Goal: Information Seeking & Learning: Find specific fact

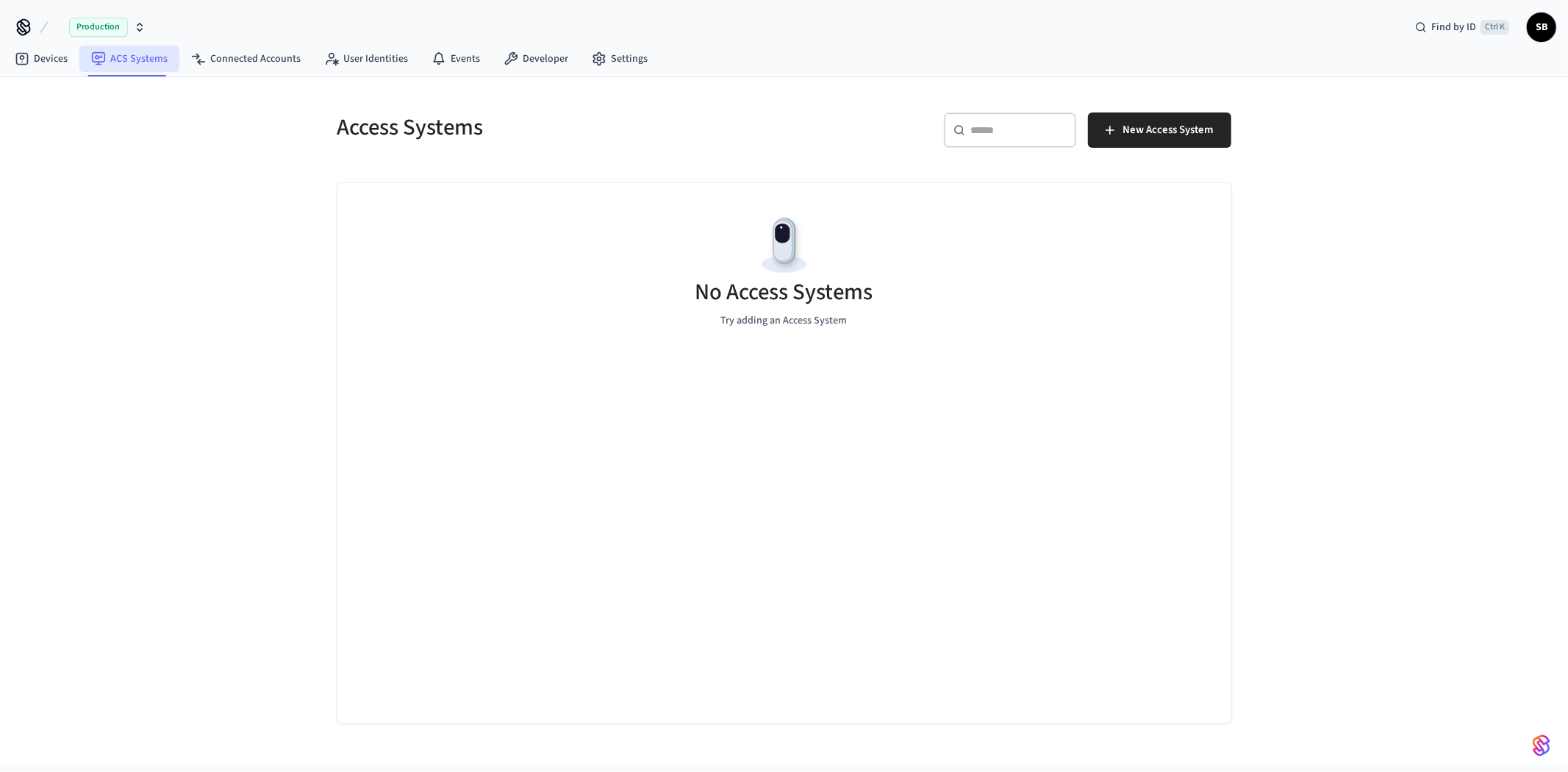
click at [128, 56] on link "ACS Systems" at bounding box center [129, 58] width 100 height 27
click at [215, 64] on link "Connected Accounts" at bounding box center [245, 58] width 133 height 27
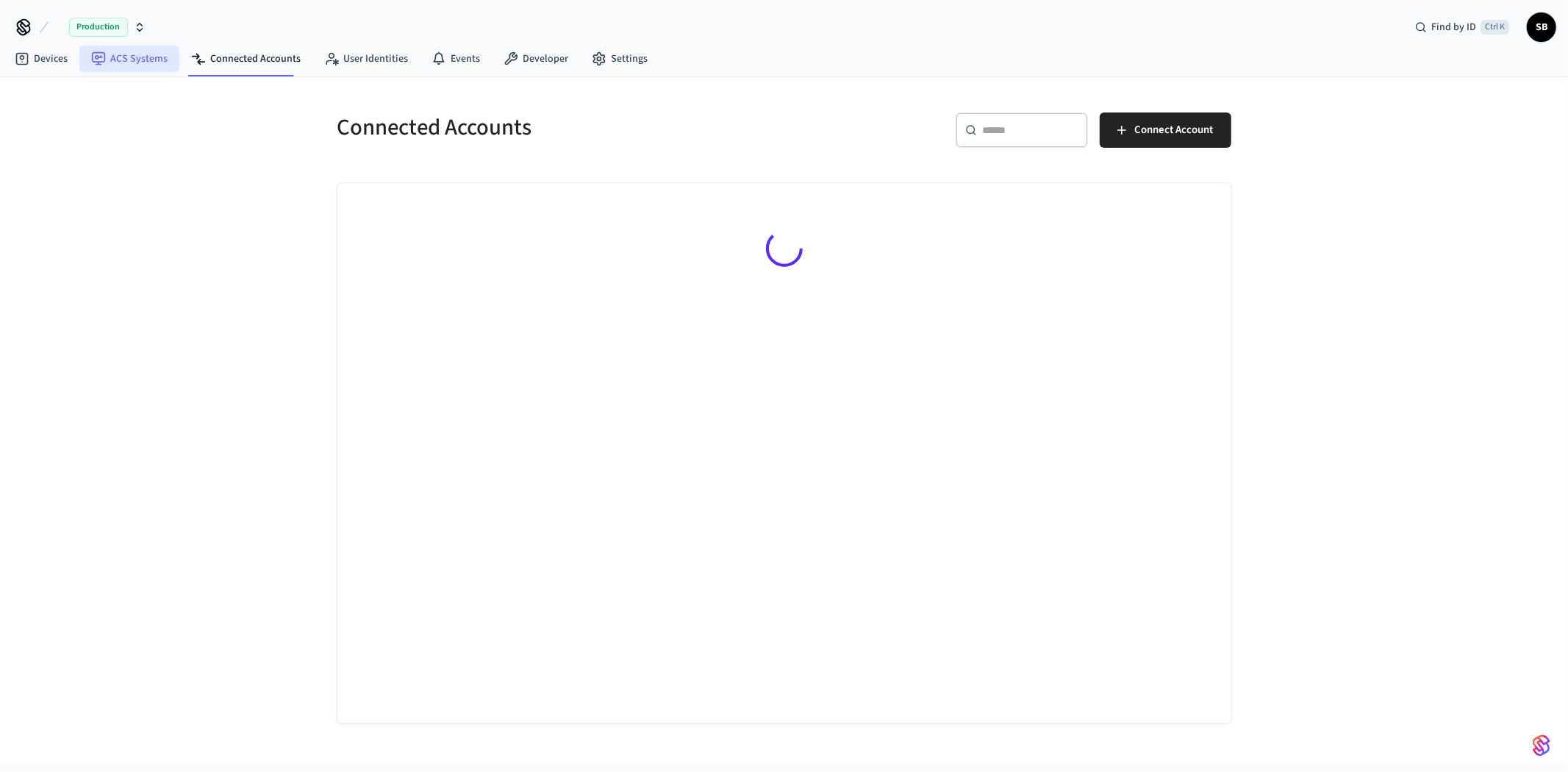
click at [134, 63] on link "ACS Systems" at bounding box center [129, 58] width 100 height 27
click at [134, 23] on icon "button" at bounding box center [140, 27] width 12 height 12
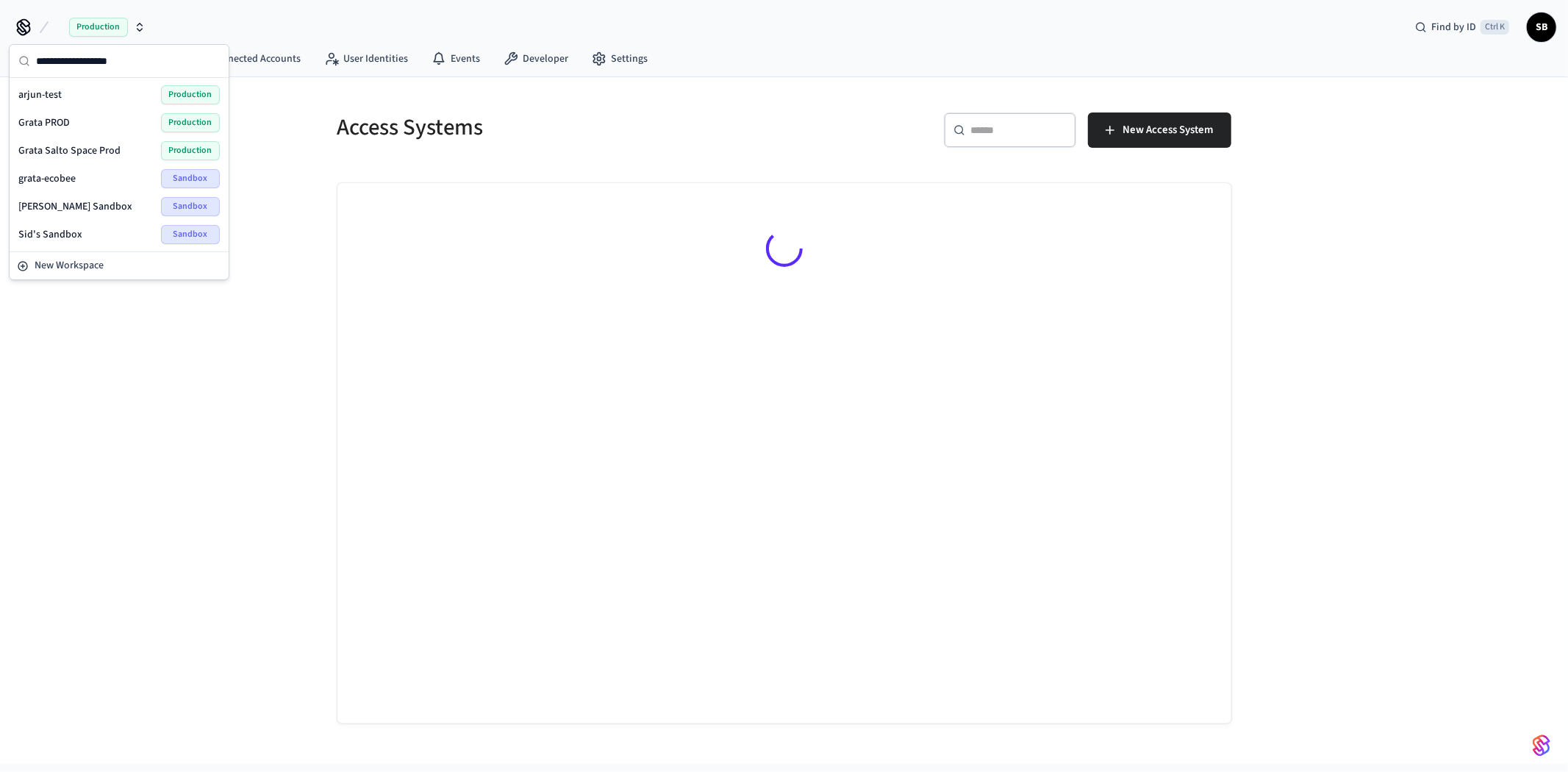
click at [93, 118] on div "Grata PROD Production" at bounding box center [119, 123] width 202 height 19
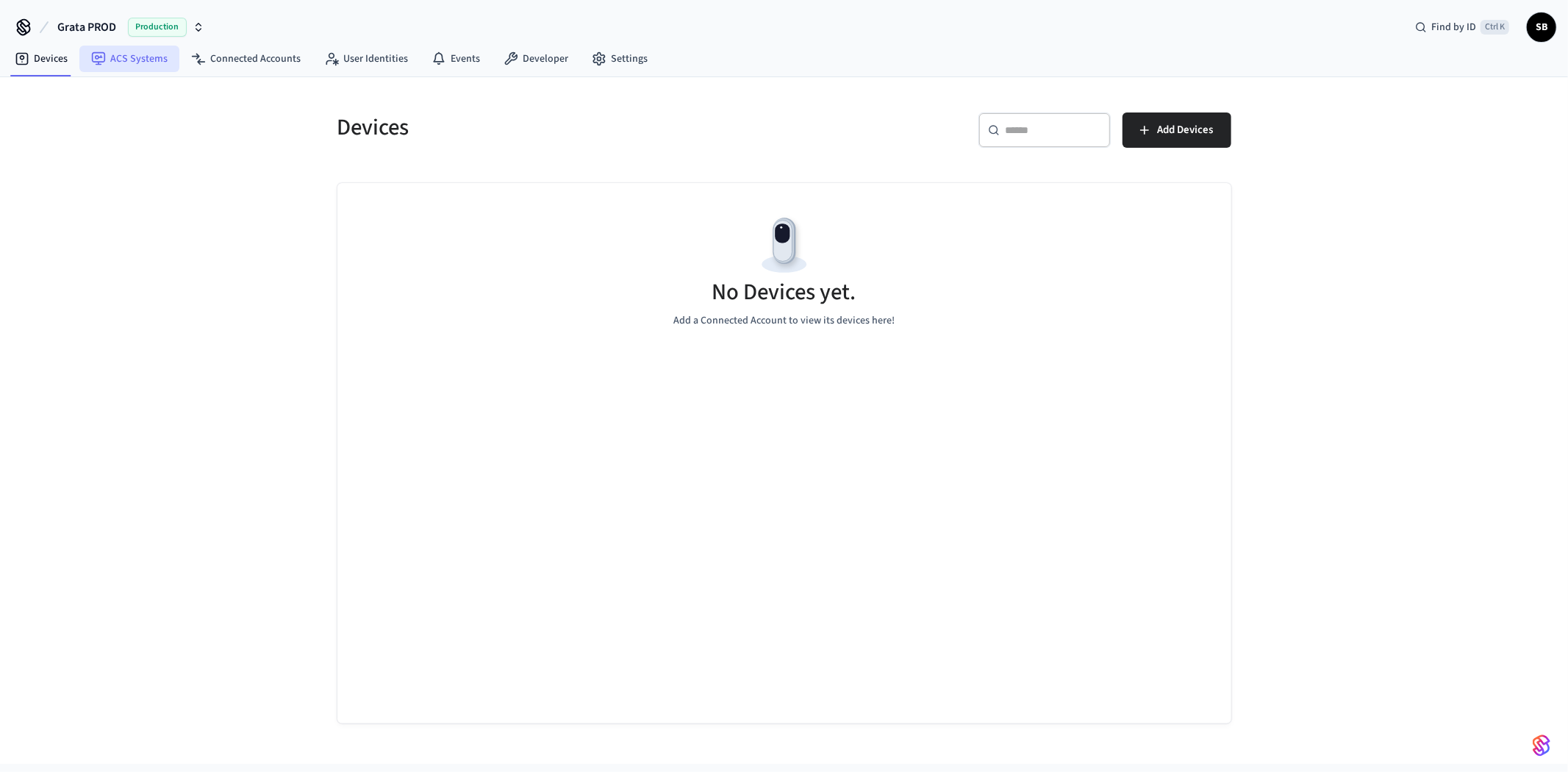
click at [132, 60] on link "ACS Systems" at bounding box center [129, 58] width 100 height 27
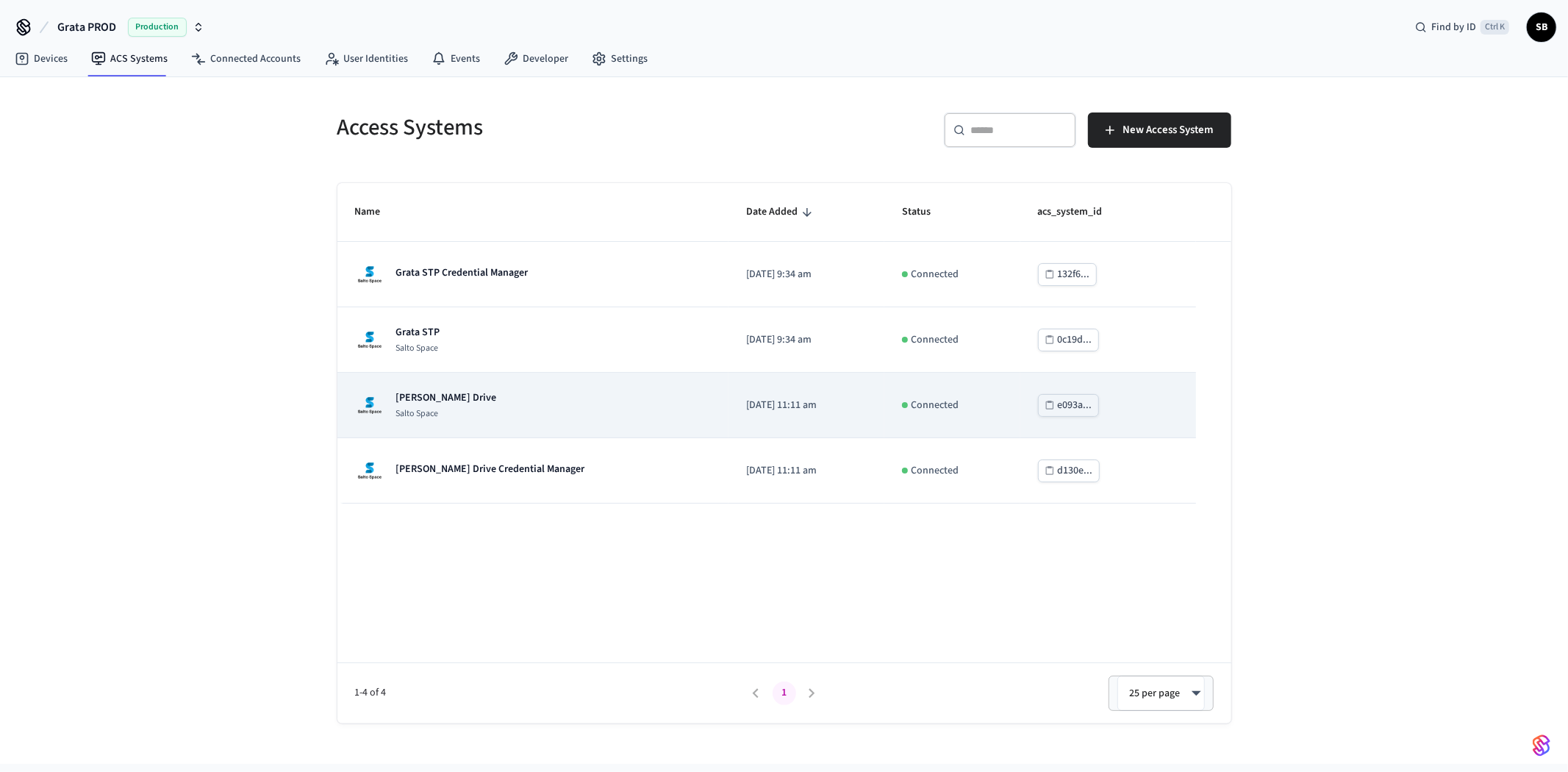
click at [442, 405] on p "[PERSON_NAME] Drive" at bounding box center [447, 398] width 101 height 15
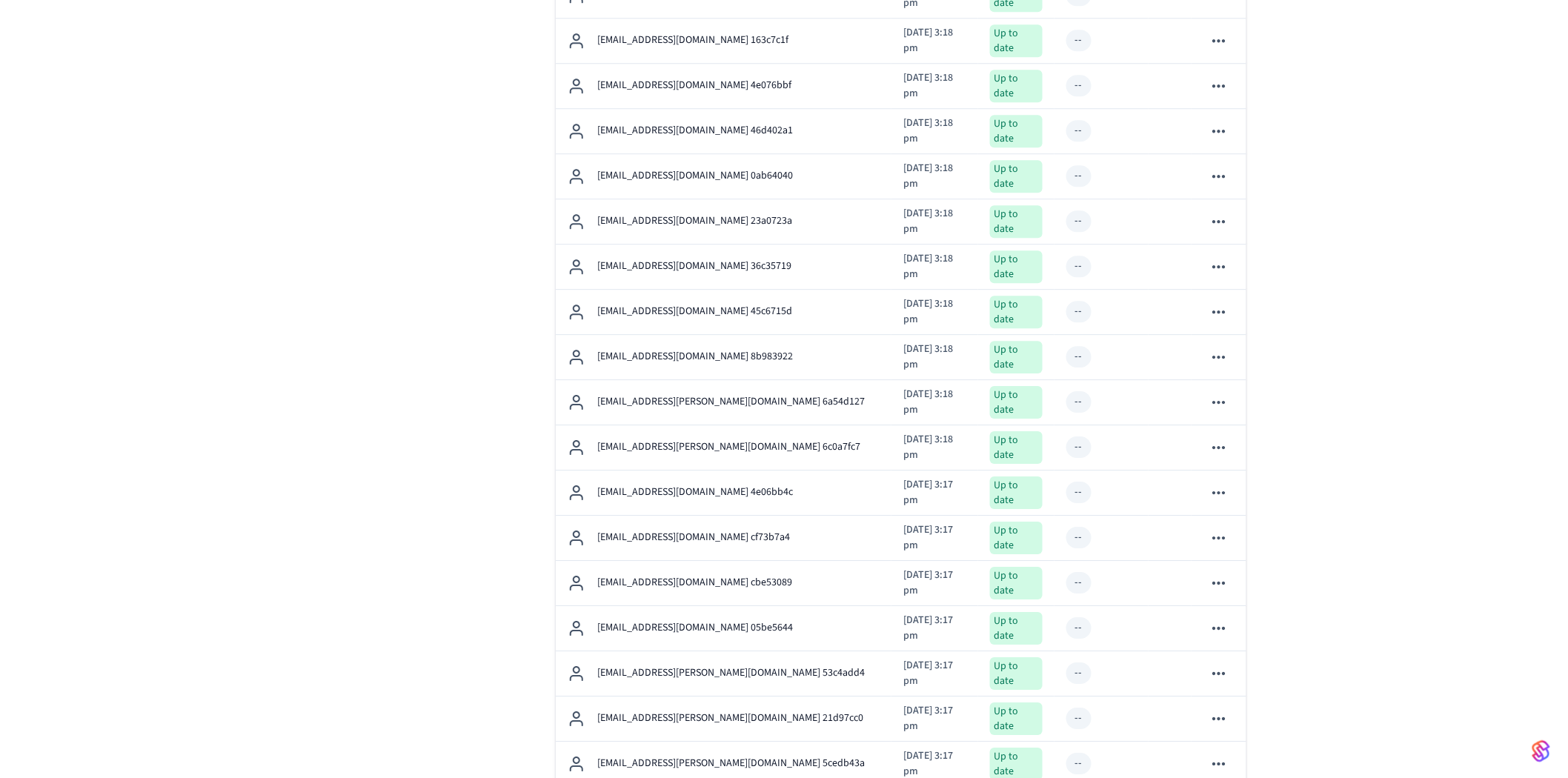
scroll to position [1808, 0]
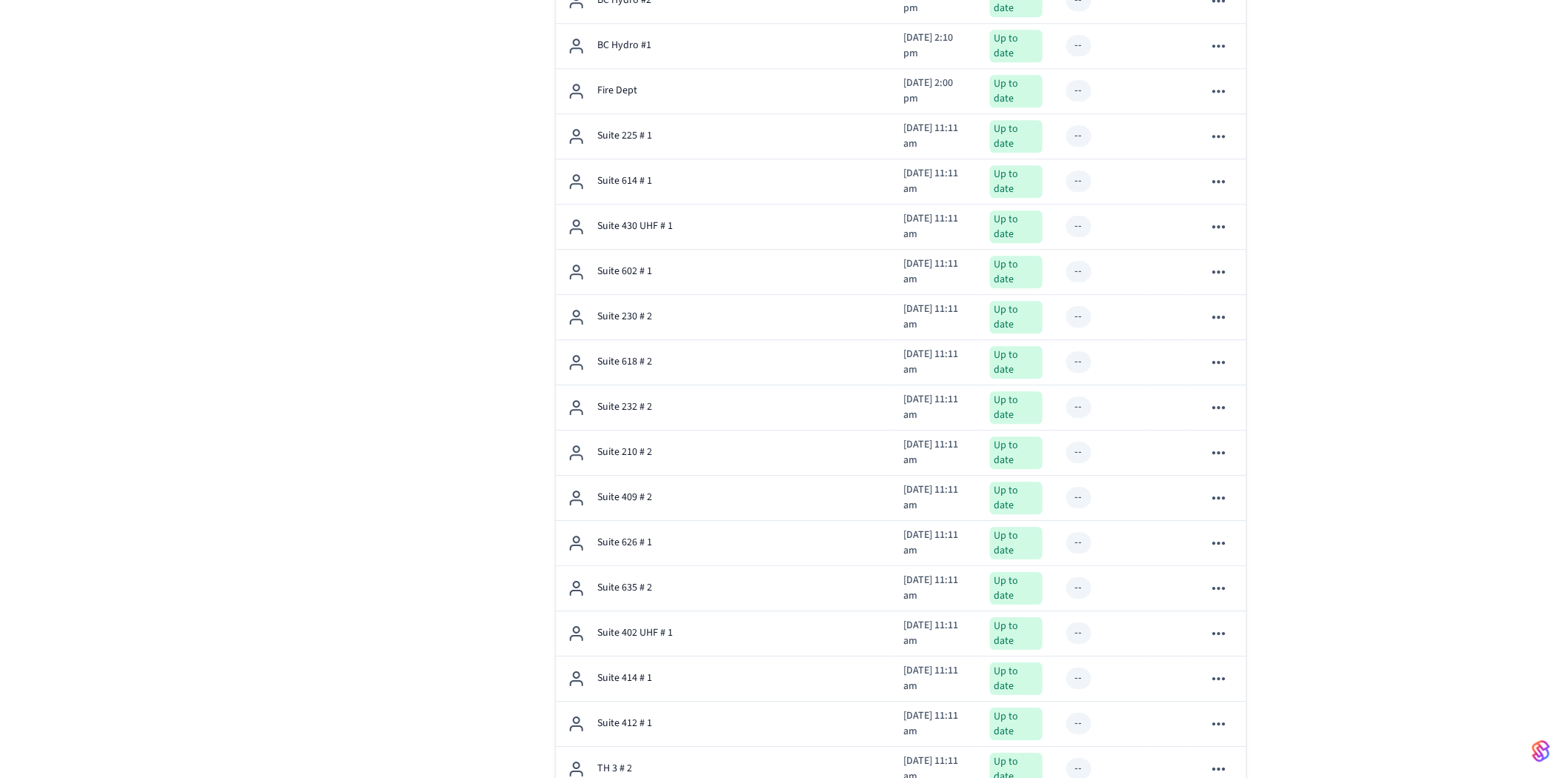
scroll to position [4000, 0]
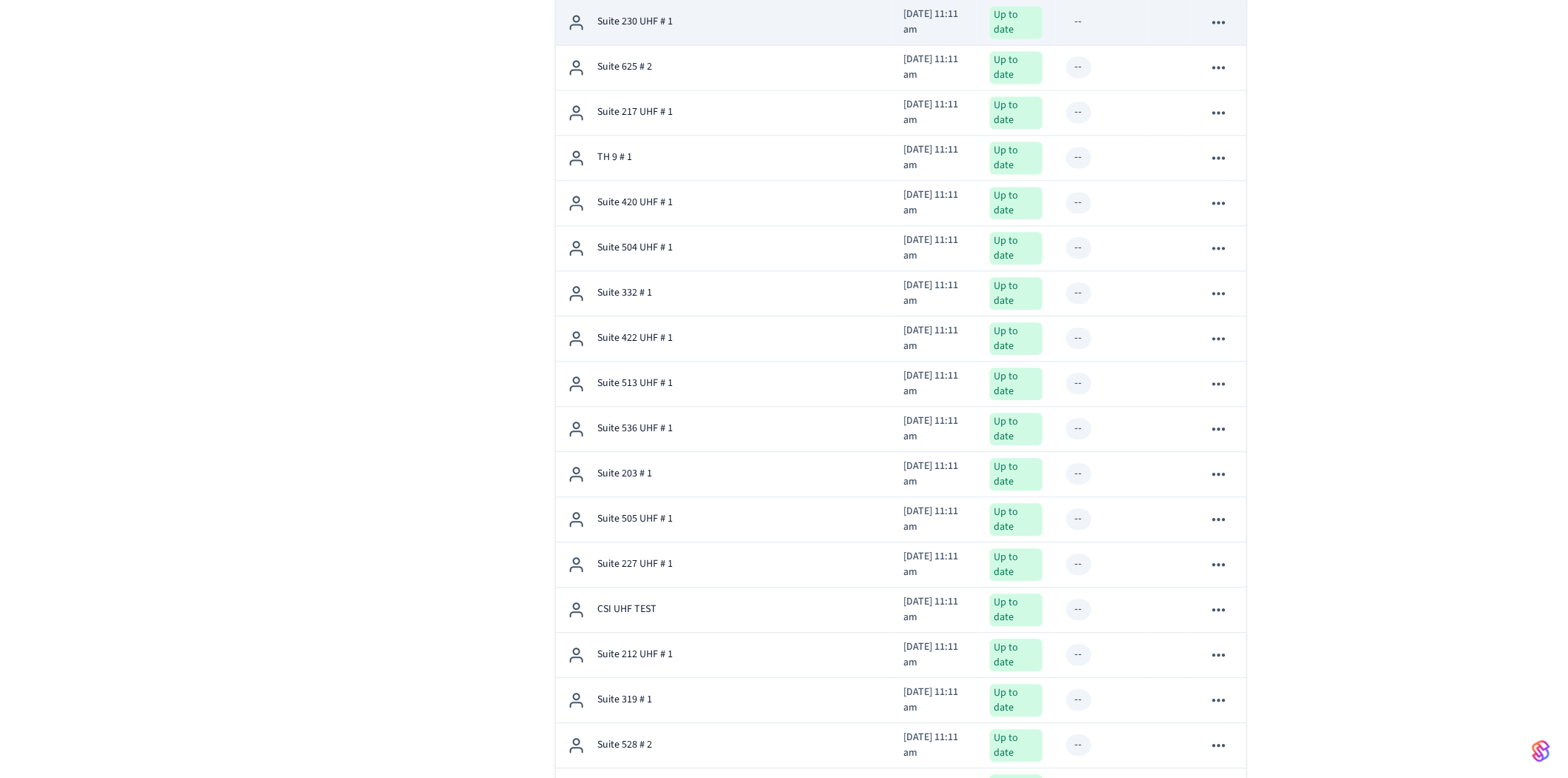
scroll to position [6193, 0]
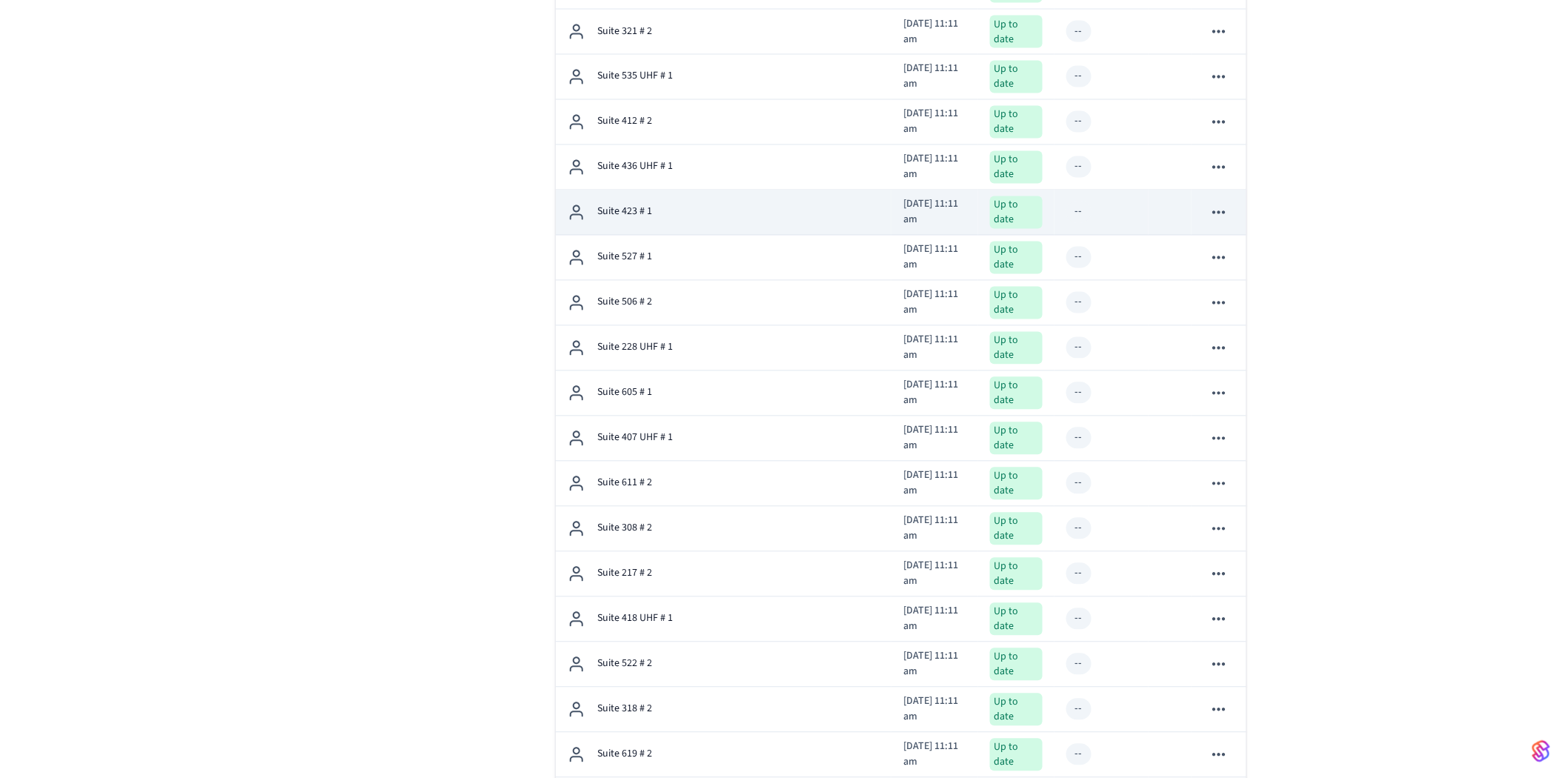
scroll to position [10578, 0]
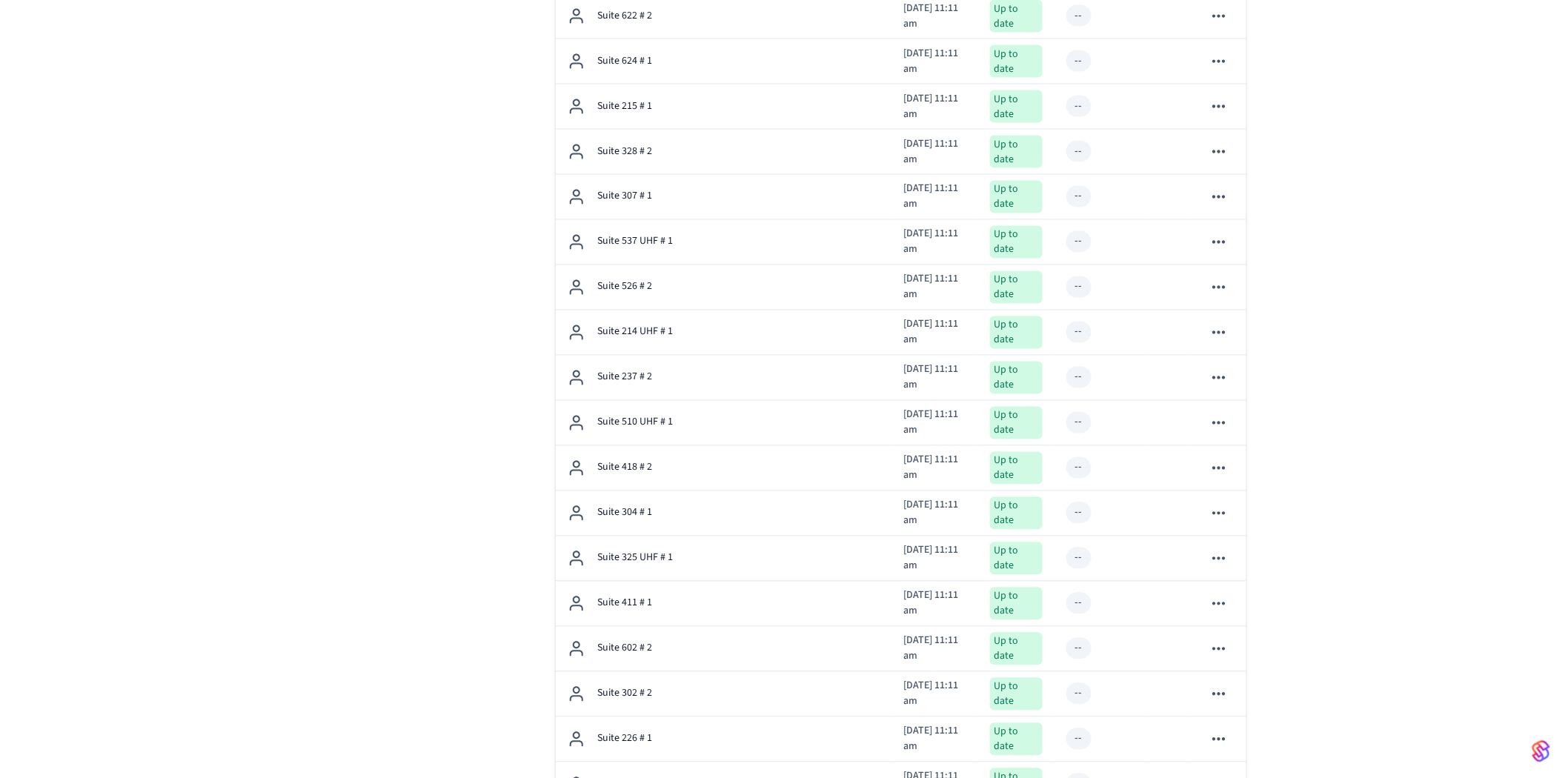
scroll to position [12770, 0]
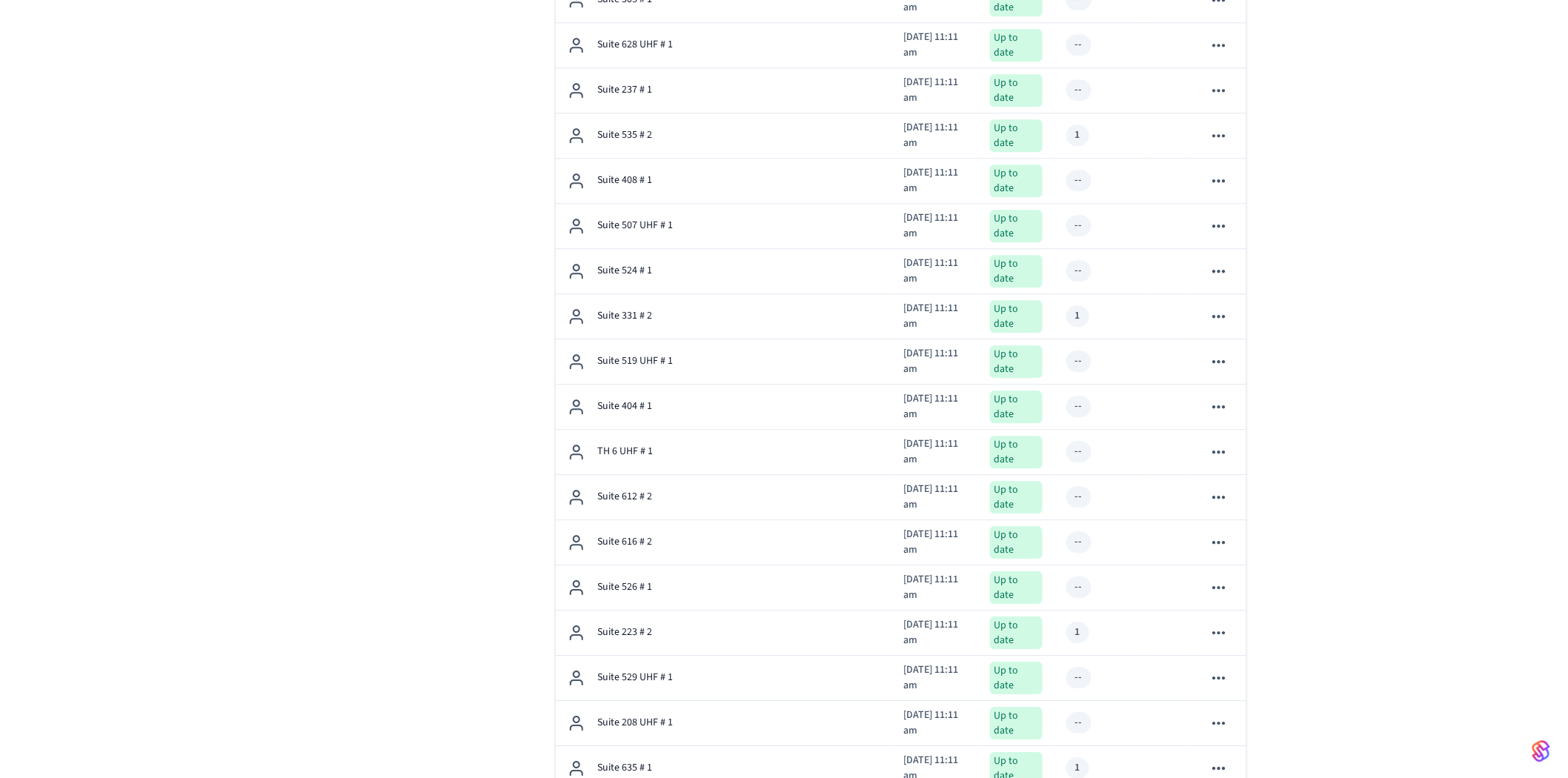
scroll to position [17155, 0]
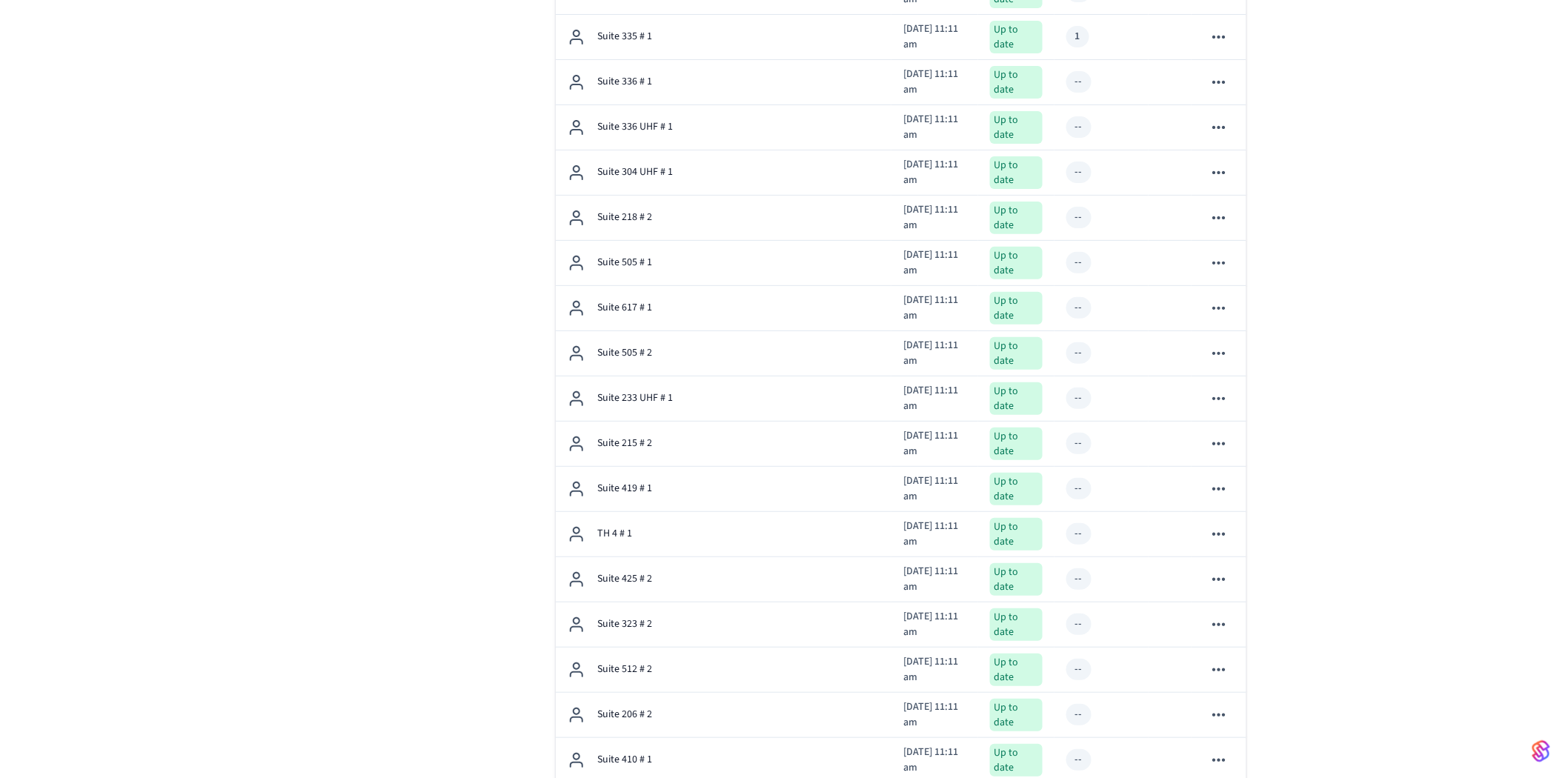
scroll to position [19347, 0]
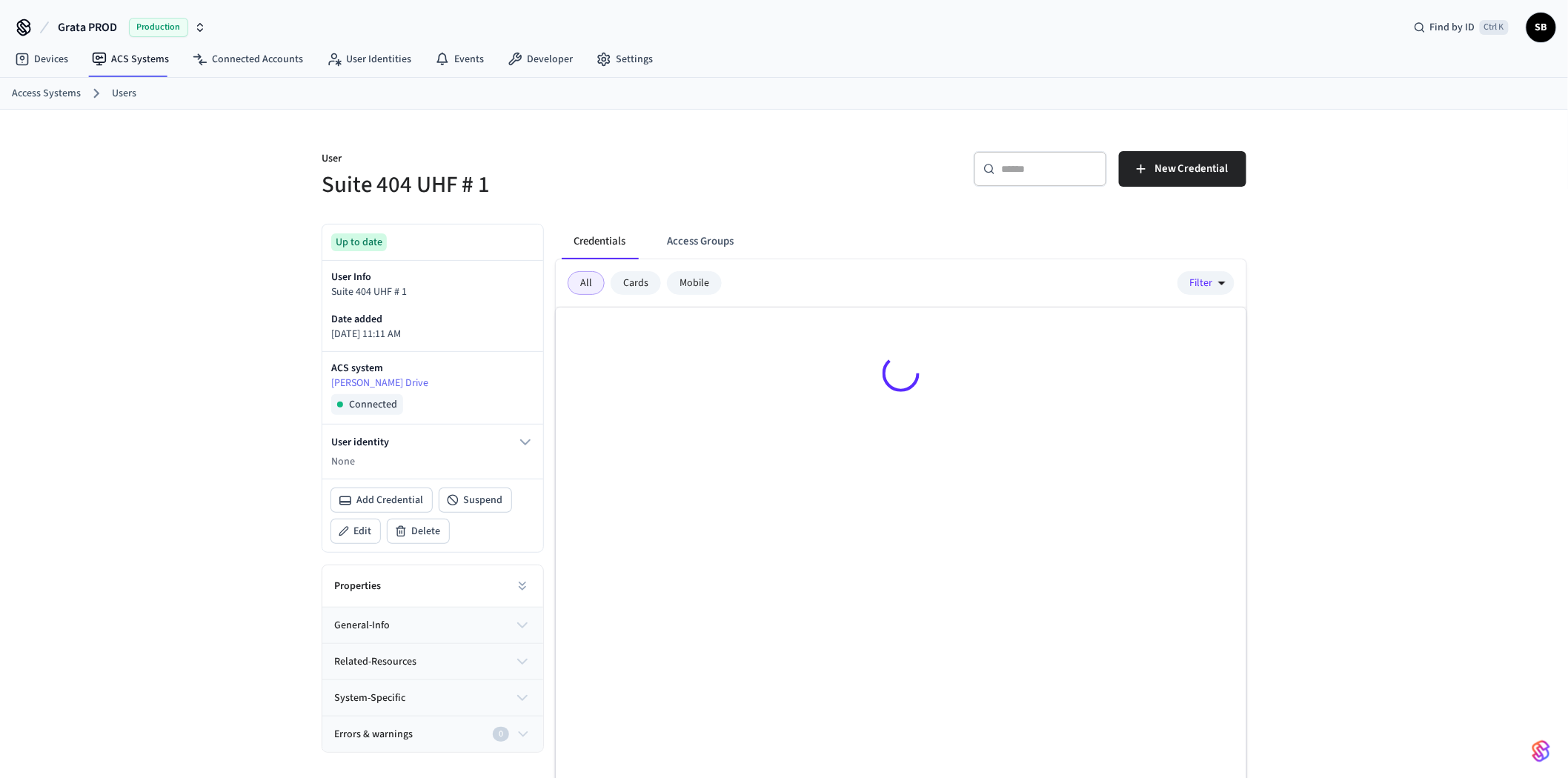
click at [1147, 190] on div "​ ​ New Credential" at bounding box center [1019, 175] width 453 height 47
click at [687, 243] on button "Access Groups" at bounding box center [700, 242] width 90 height 36
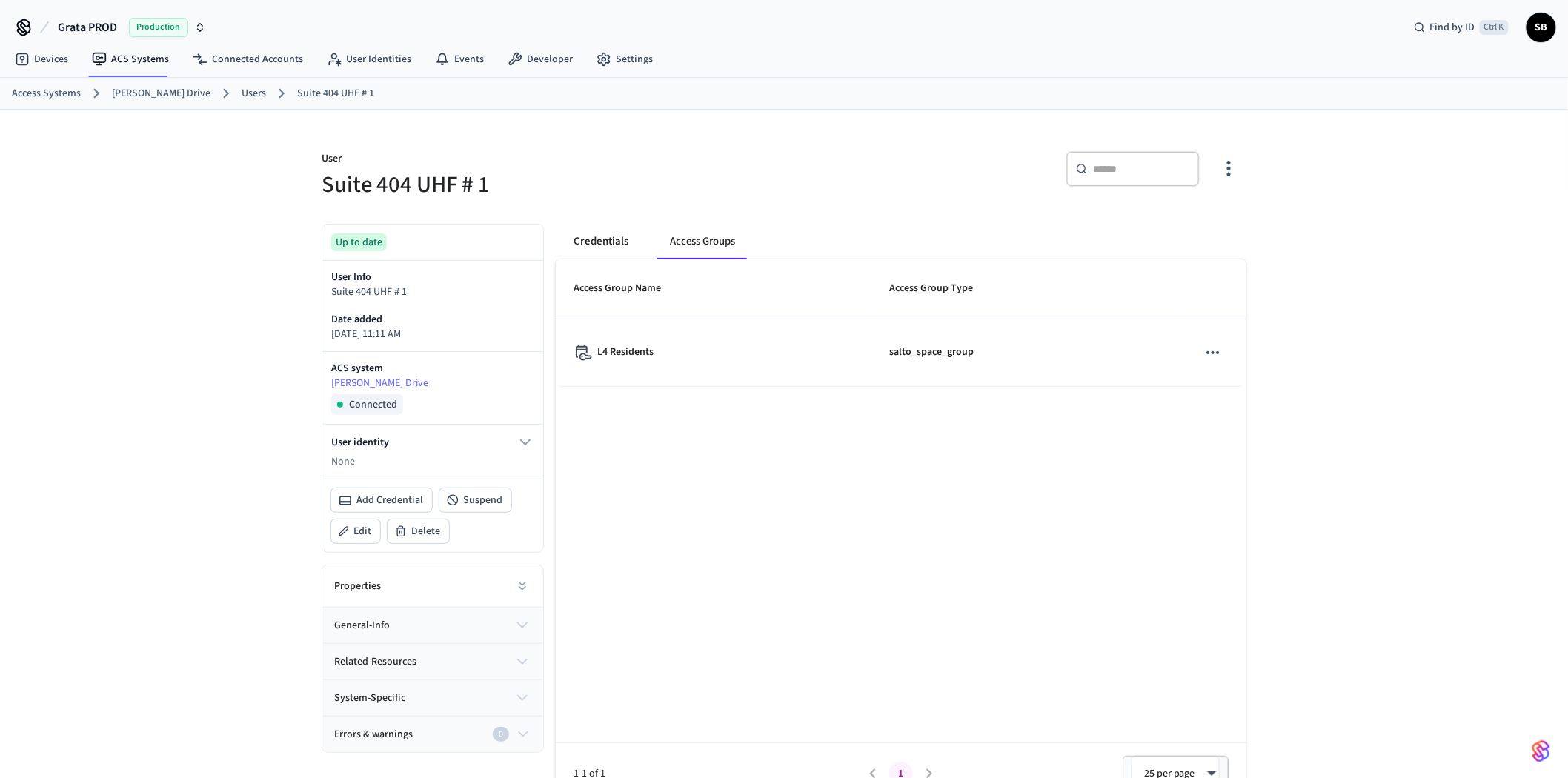
click at [609, 236] on button "Credentials" at bounding box center [601, 242] width 79 height 36
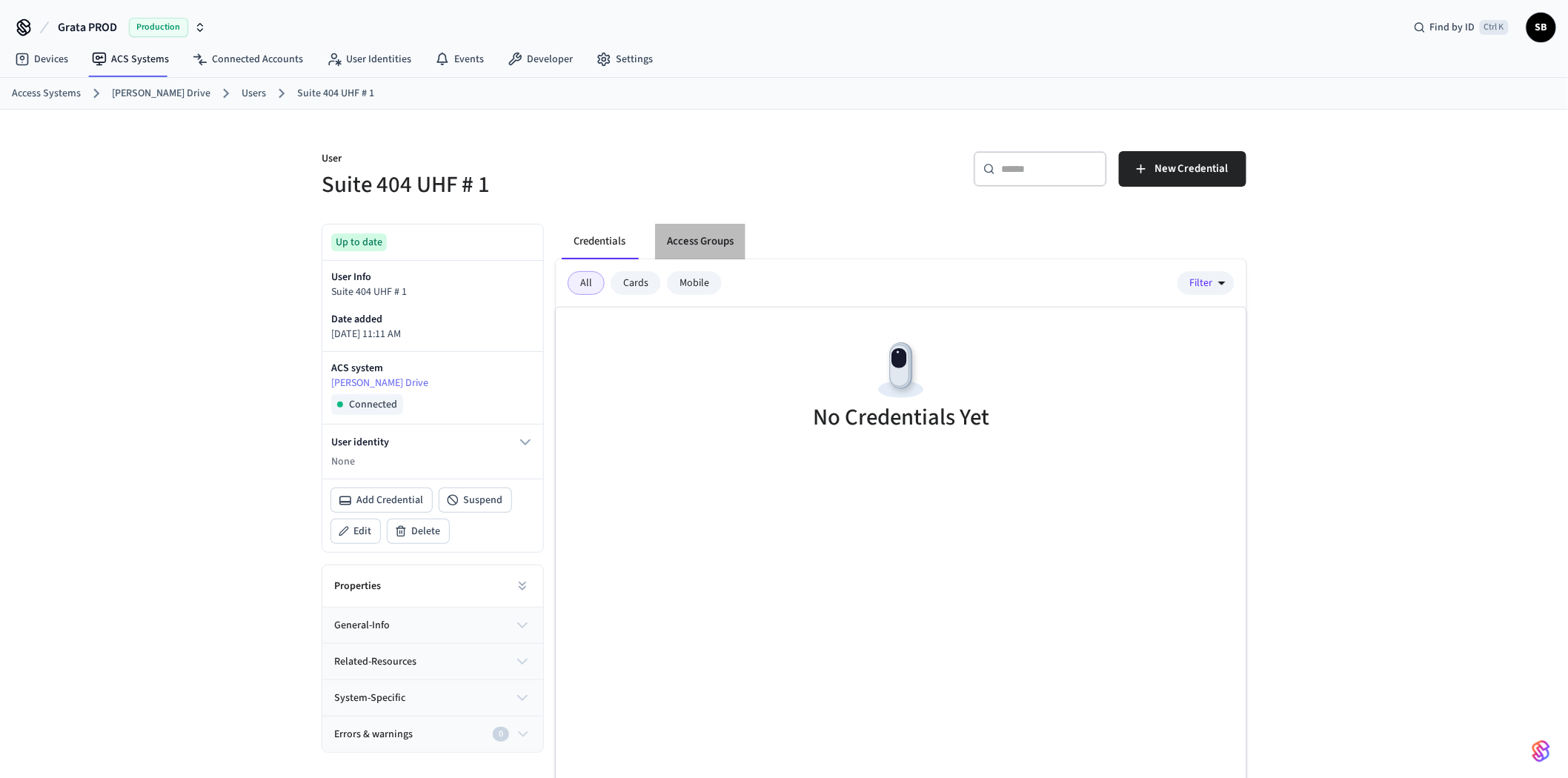
click at [708, 240] on button "Access Groups" at bounding box center [700, 242] width 90 height 36
click at [686, 234] on button "Access Groups" at bounding box center [700, 242] width 90 height 36
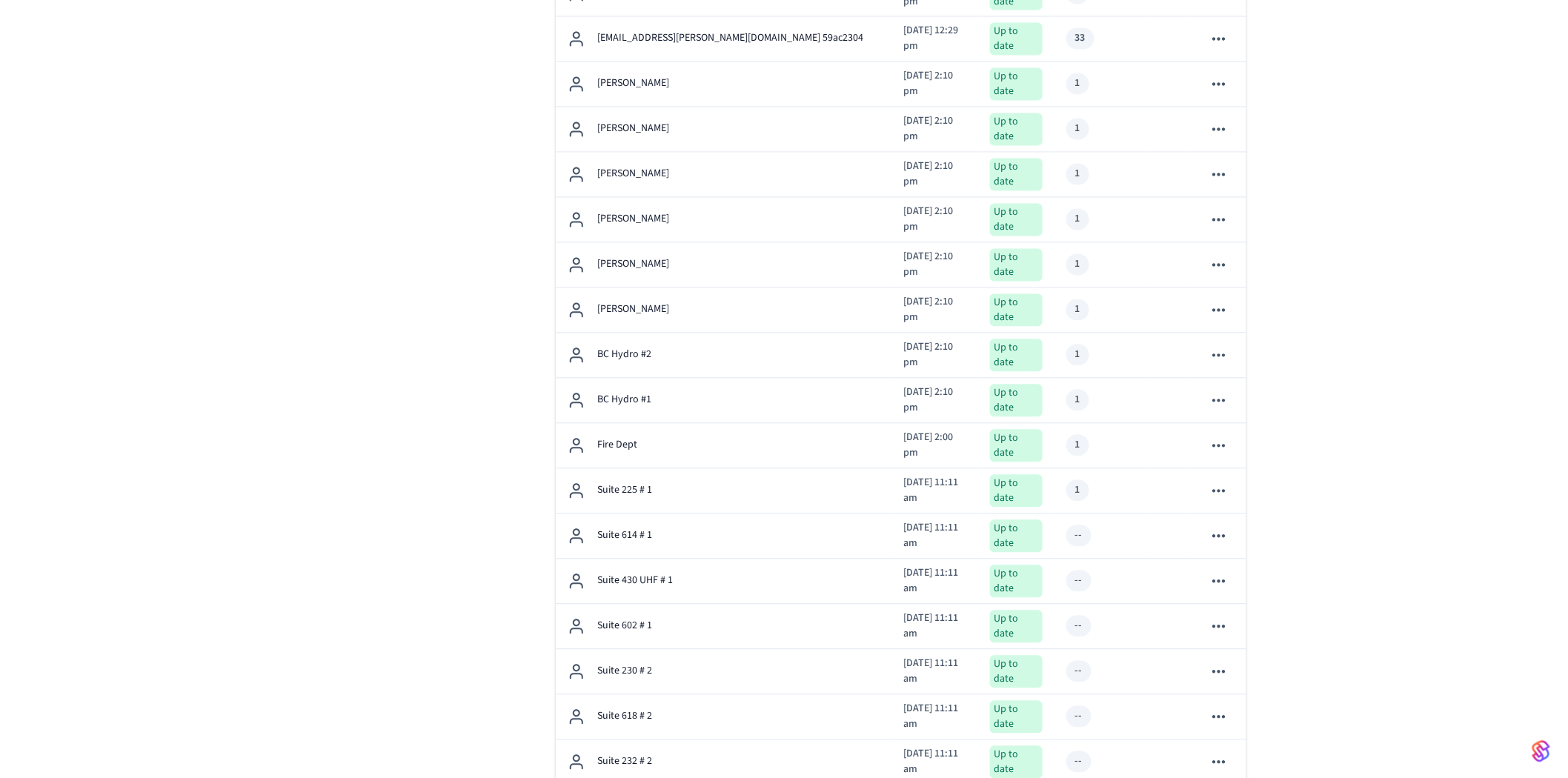
scroll to position [3540, 0]
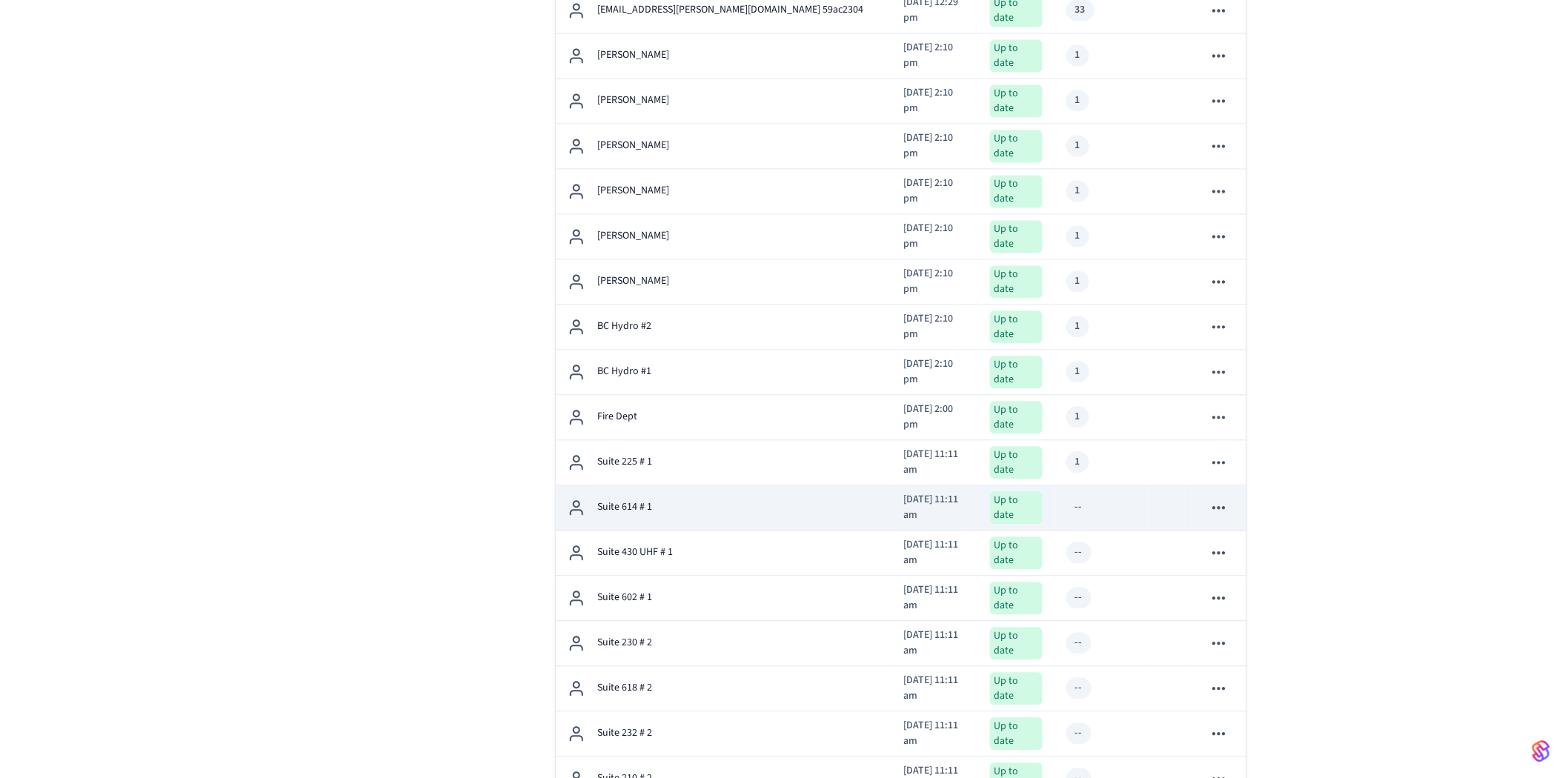
click at [692, 499] on div "Suite 614 # 1" at bounding box center [723, 508] width 312 height 18
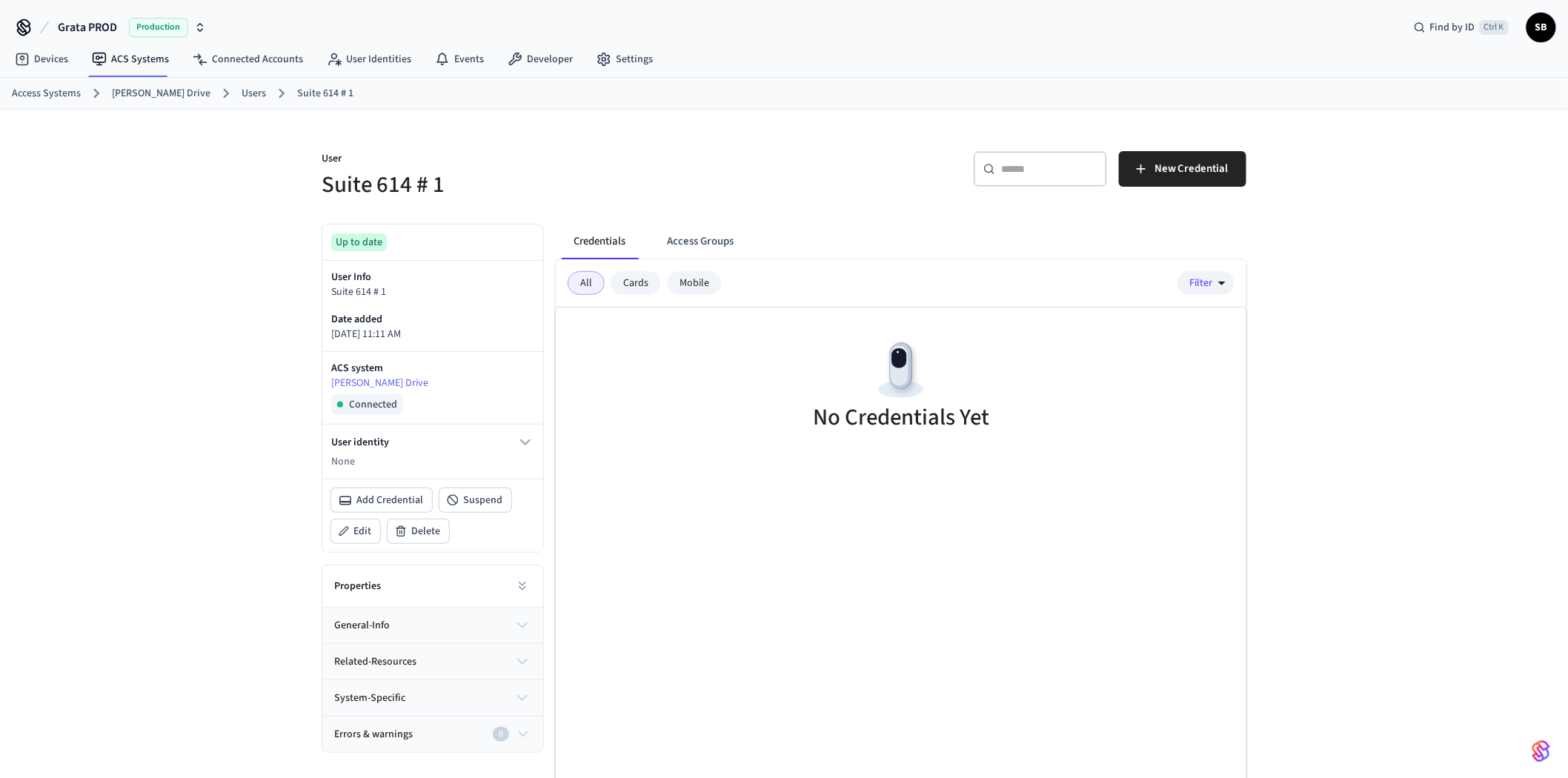
click at [680, 282] on div "Mobile" at bounding box center [694, 282] width 55 height 24
click at [693, 237] on button "Access Groups" at bounding box center [700, 242] width 90 height 36
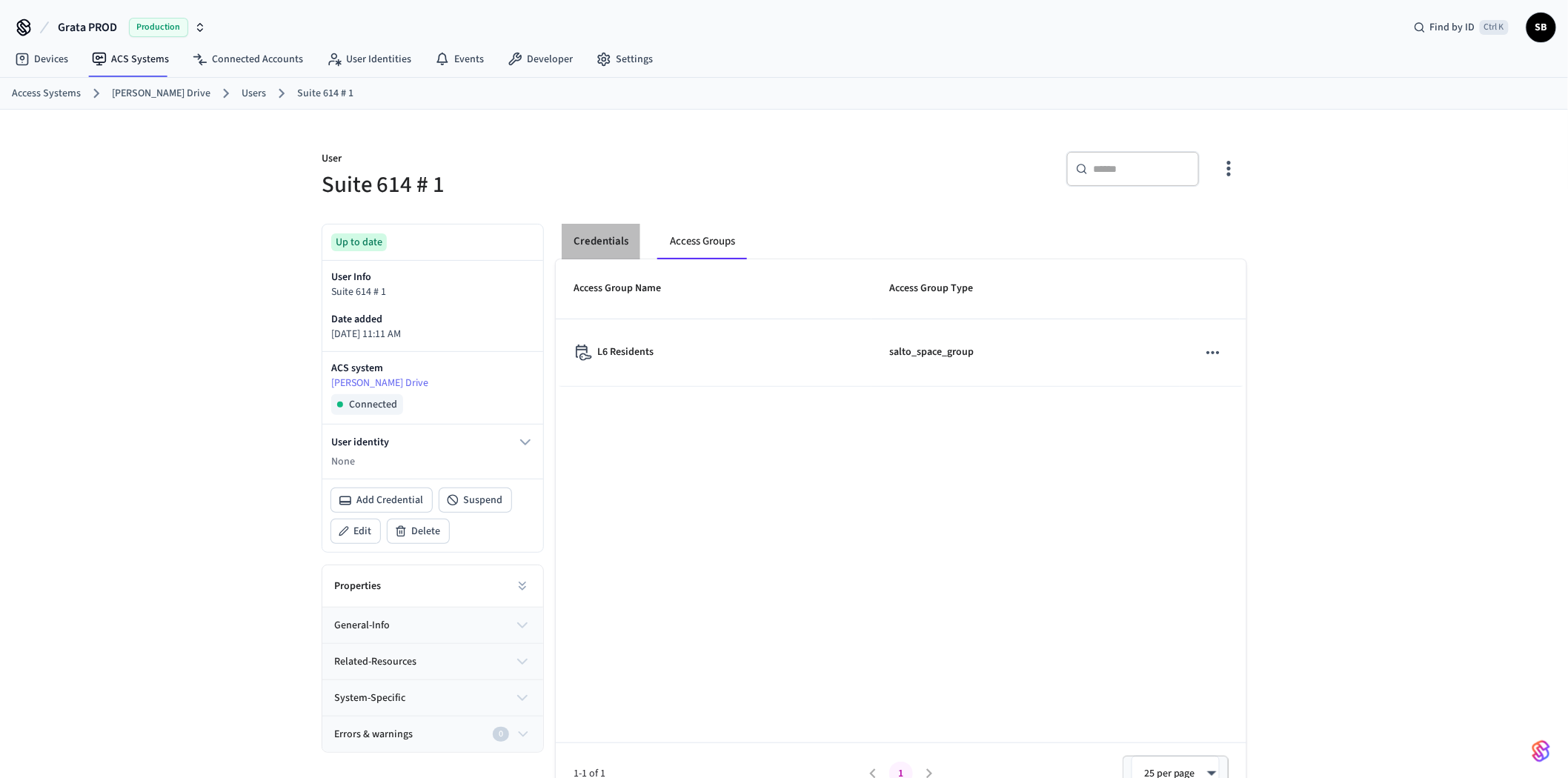
click at [623, 235] on button "Credentials" at bounding box center [601, 242] width 79 height 36
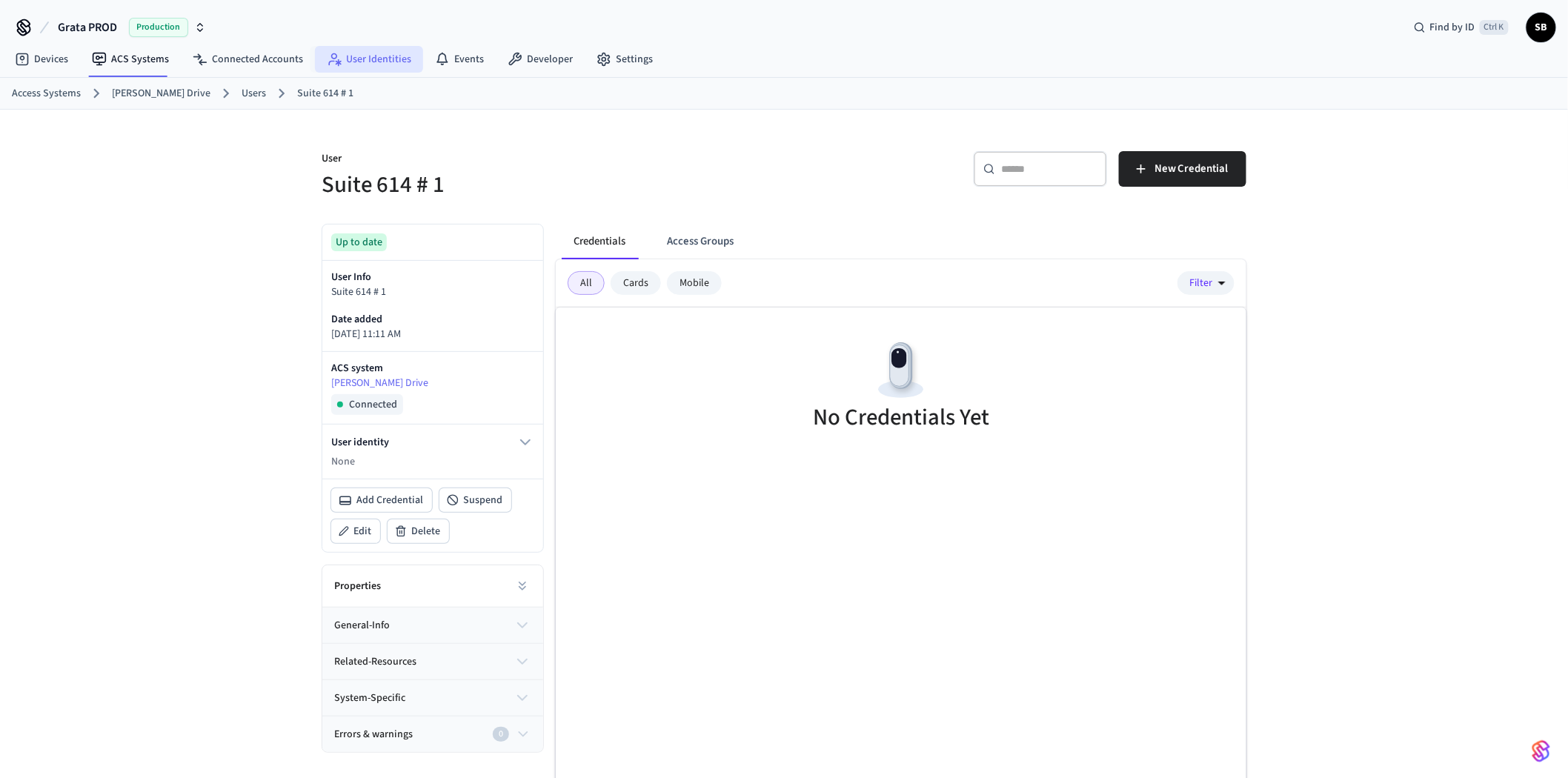
click at [344, 61] on link "User Identities" at bounding box center [369, 59] width 108 height 27
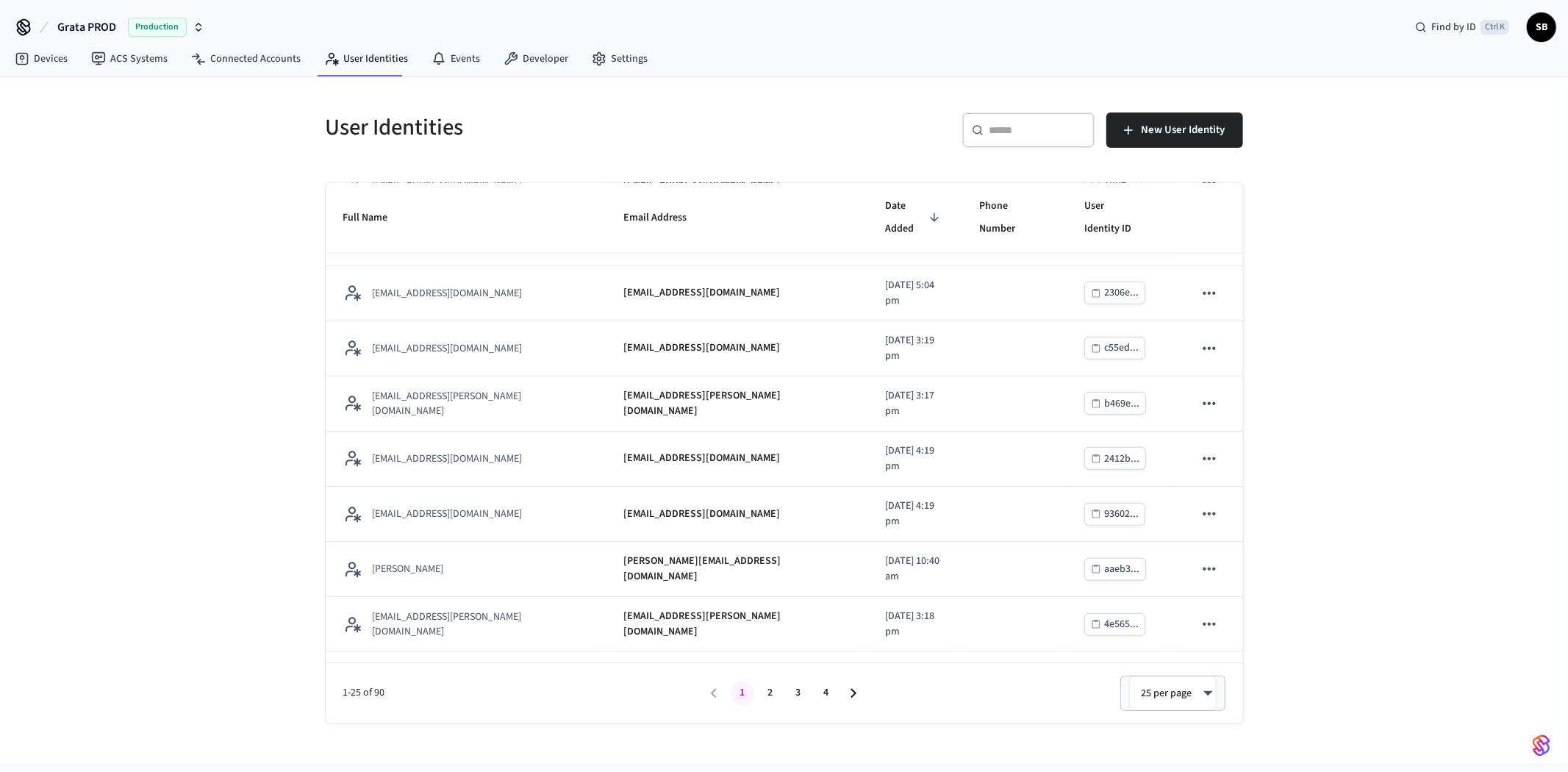
scroll to position [951, 0]
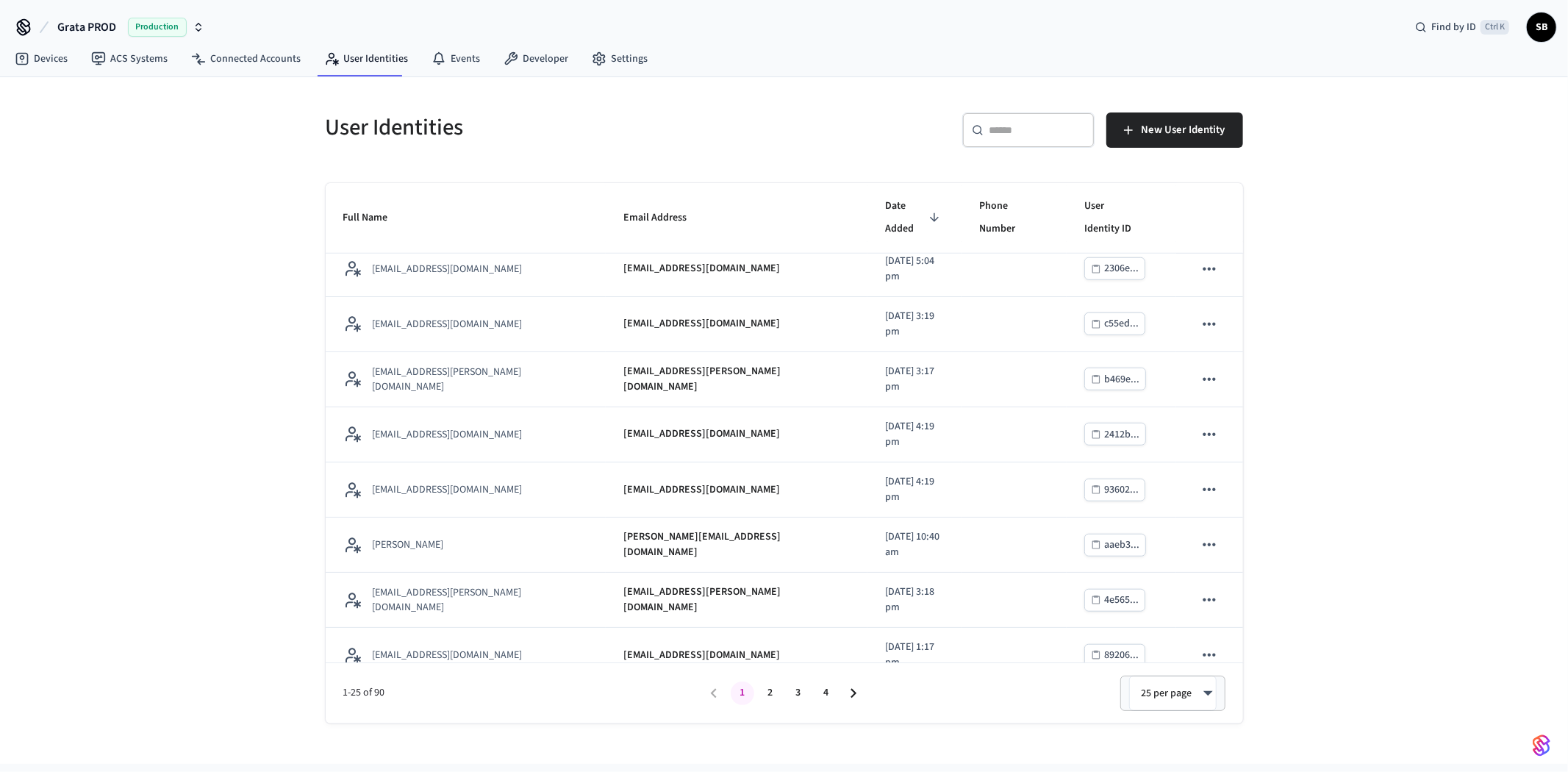
click at [1180, 693] on body "Grata PROD Production Find by ID Ctrl K SB Devices ACS Systems Connected Accoun…" at bounding box center [784, 382] width 1568 height 764
click at [1193, 687] on li "100 per page" at bounding box center [1172, 690] width 82 height 40
type input "***"
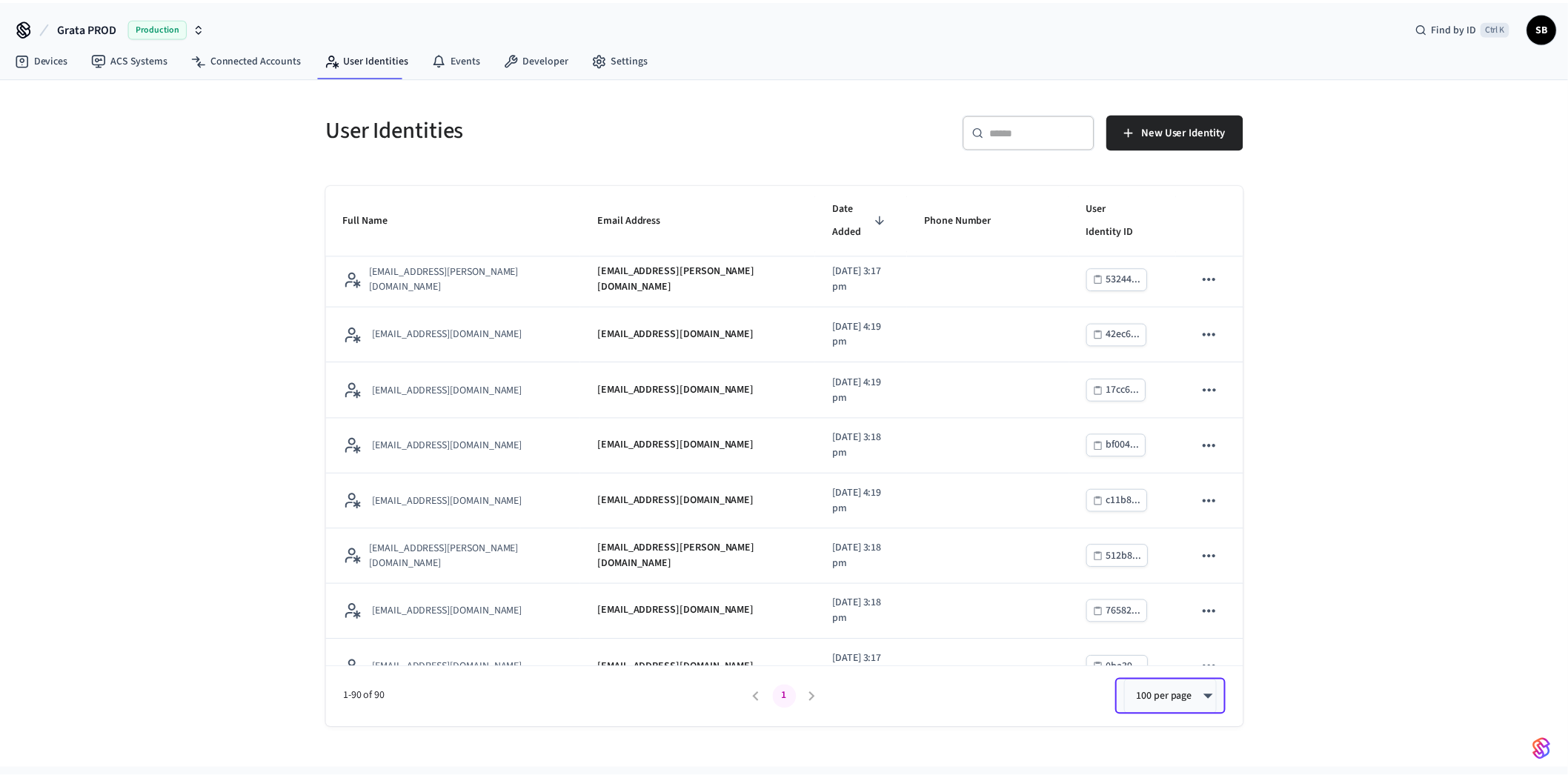
scroll to position [0, 0]
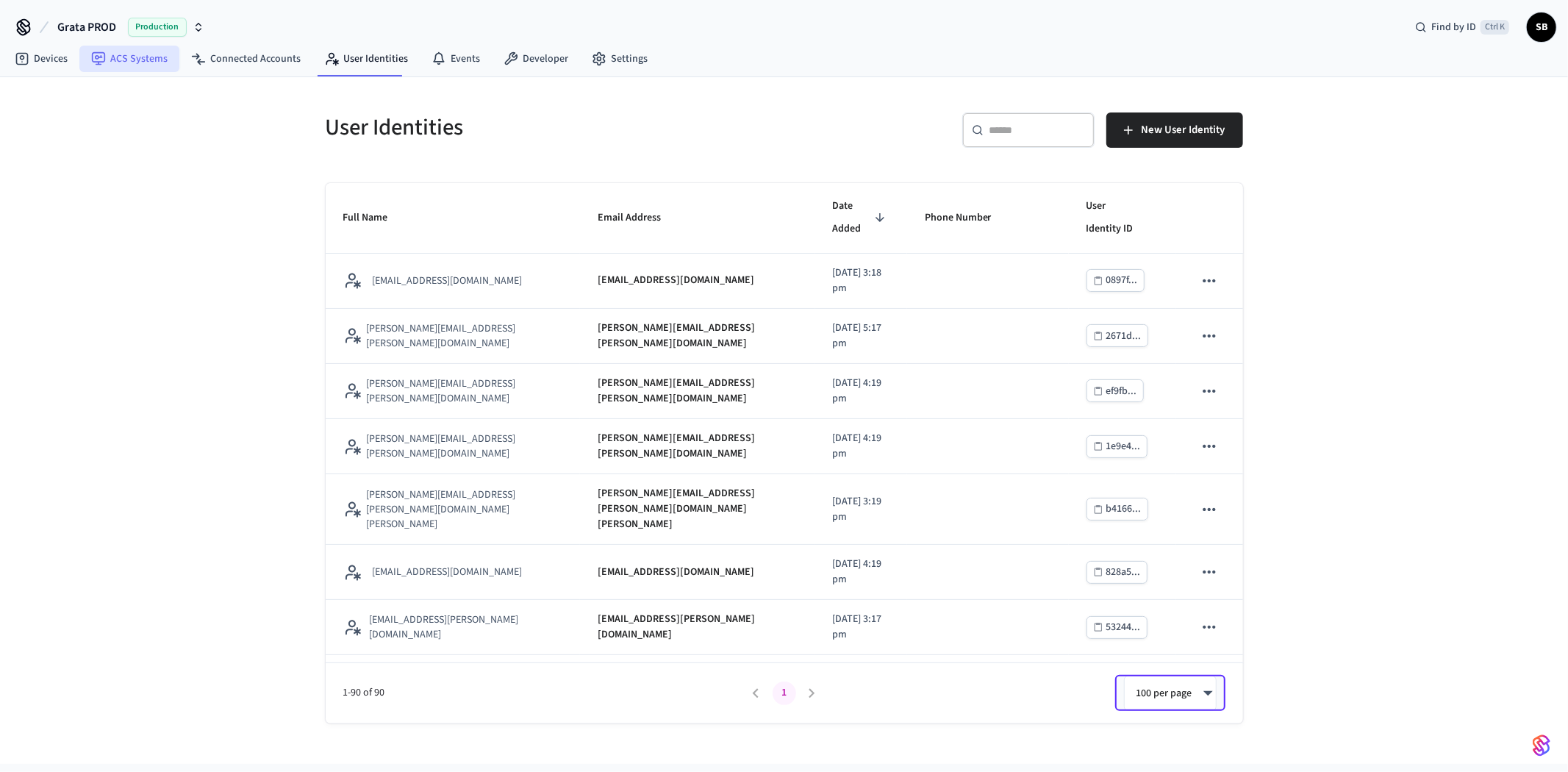
click at [135, 56] on link "ACS Systems" at bounding box center [129, 58] width 100 height 27
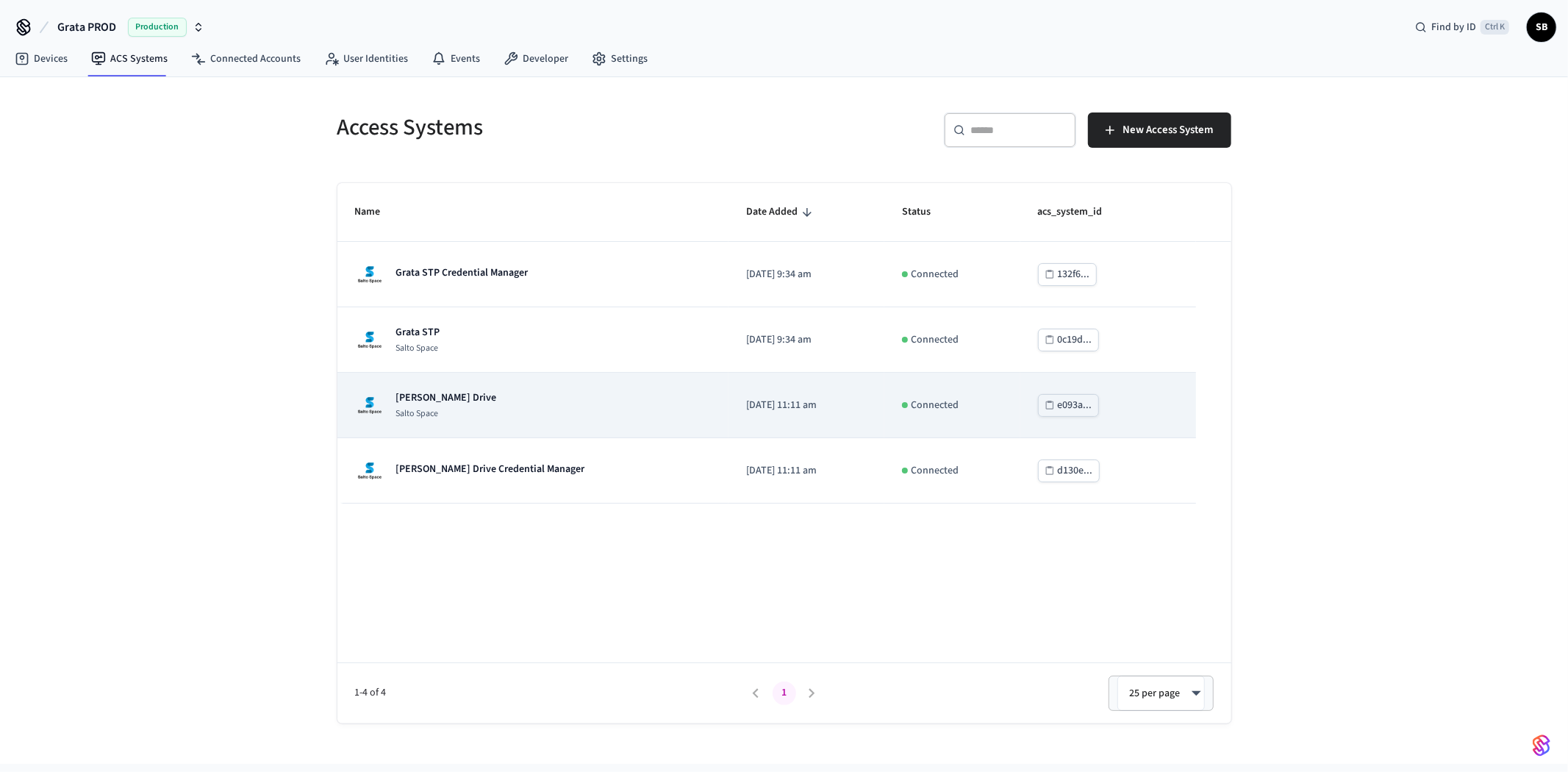
click at [478, 405] on p "[PERSON_NAME] Drive" at bounding box center [447, 398] width 101 height 15
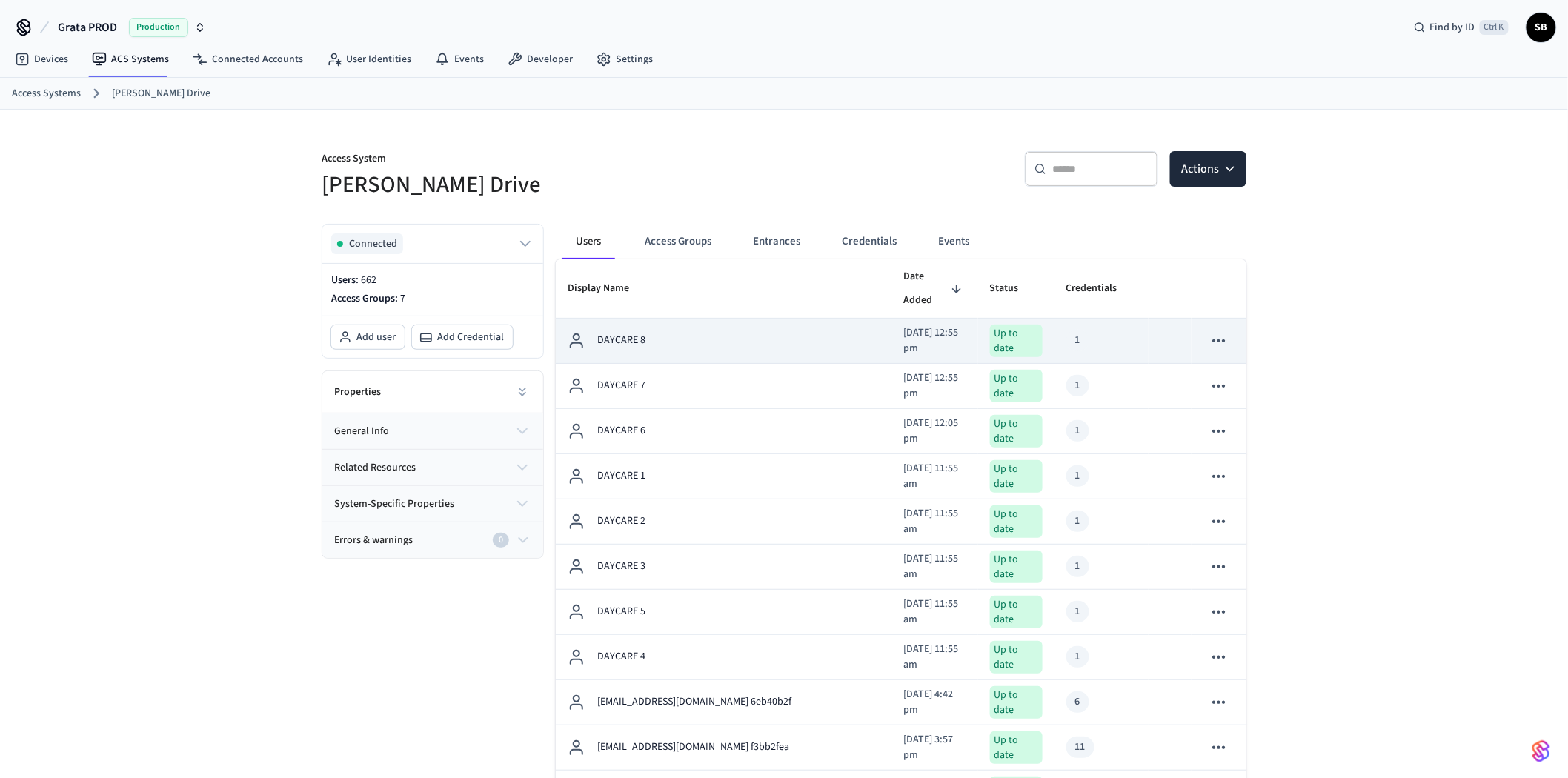
click at [686, 332] on div "DAYCARE 8" at bounding box center [723, 341] width 312 height 18
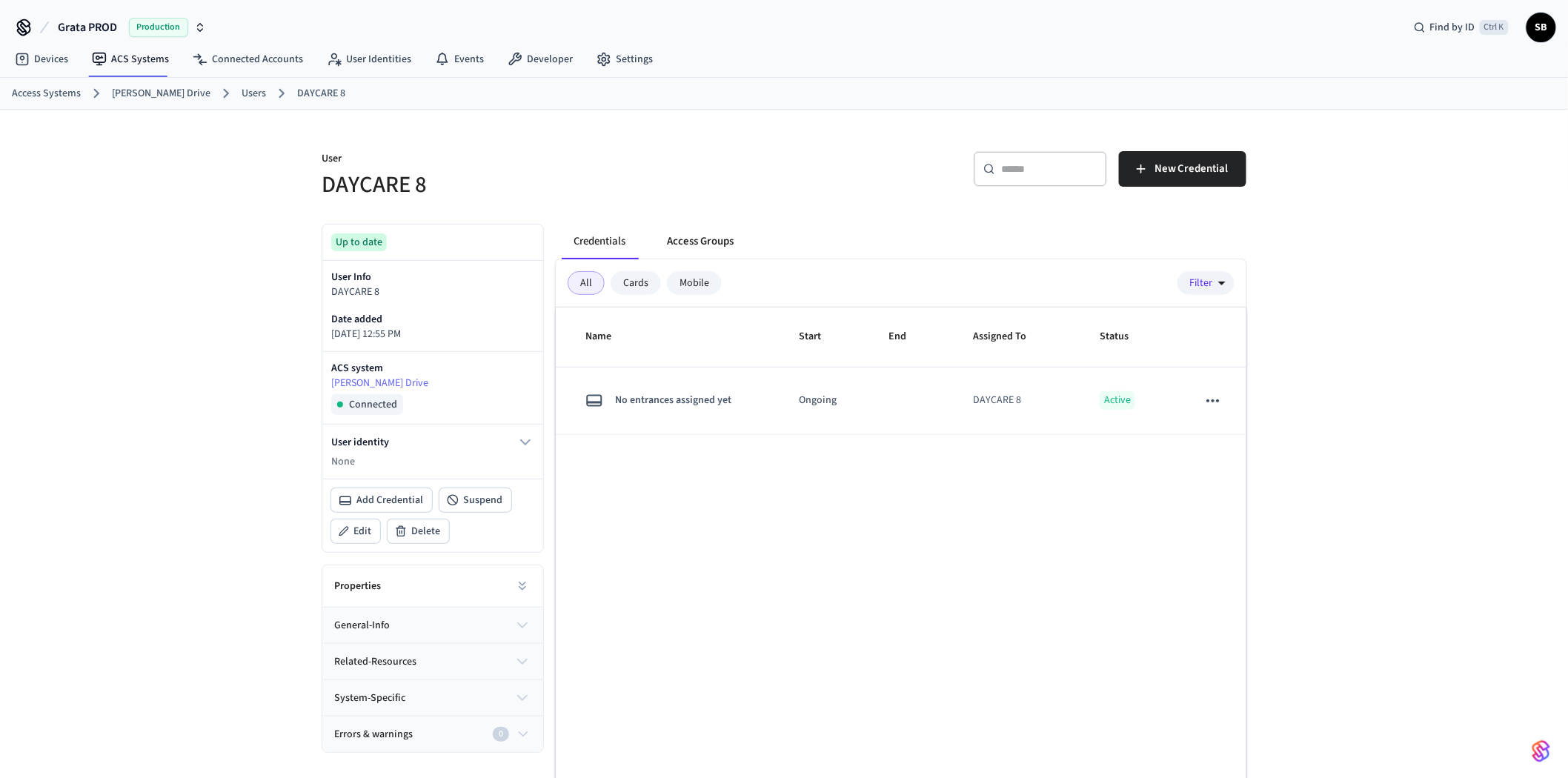
click at [699, 240] on button "Access Groups" at bounding box center [700, 242] width 90 height 36
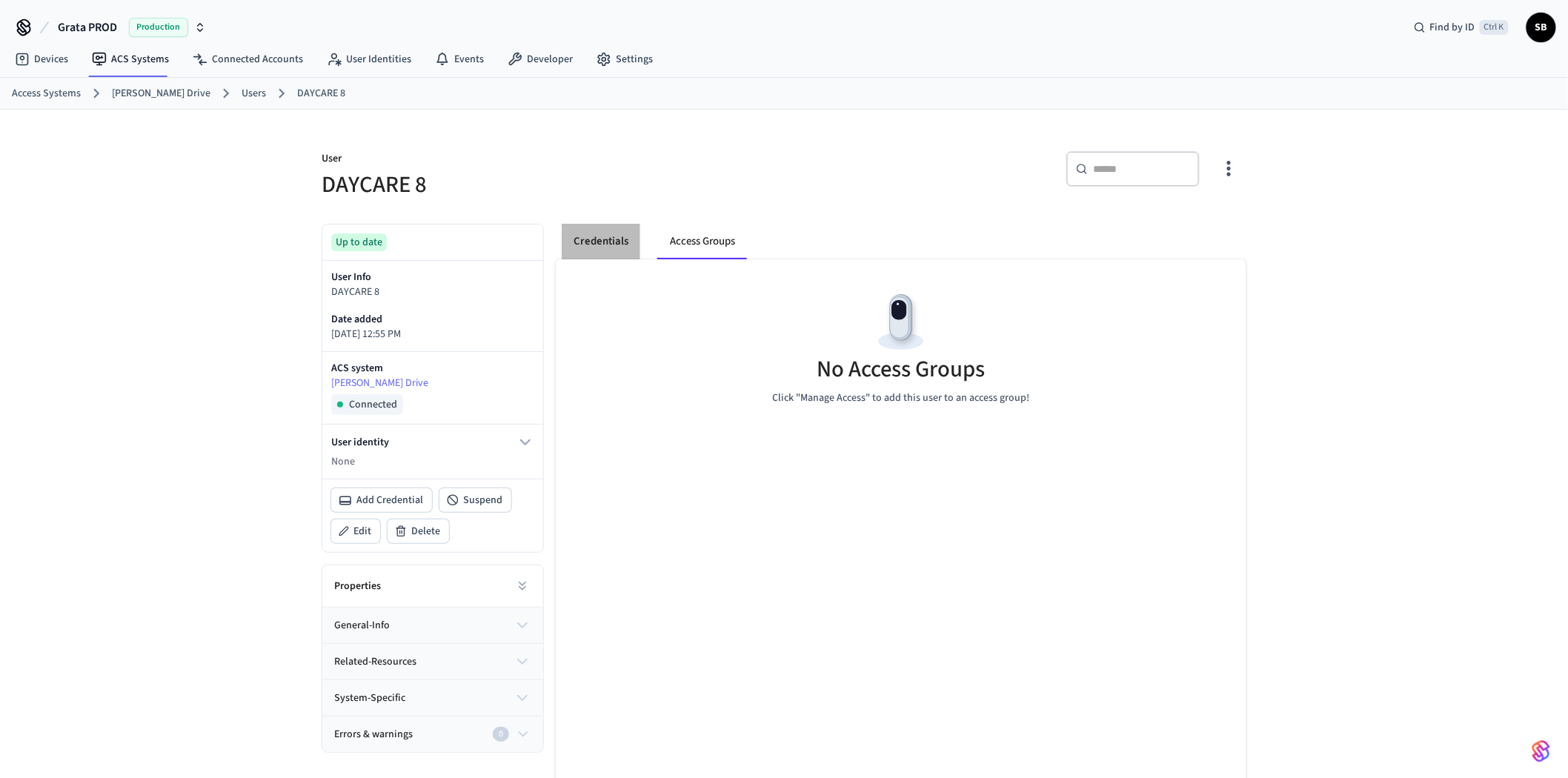
click at [602, 235] on button "Credentials" at bounding box center [601, 242] width 79 height 36
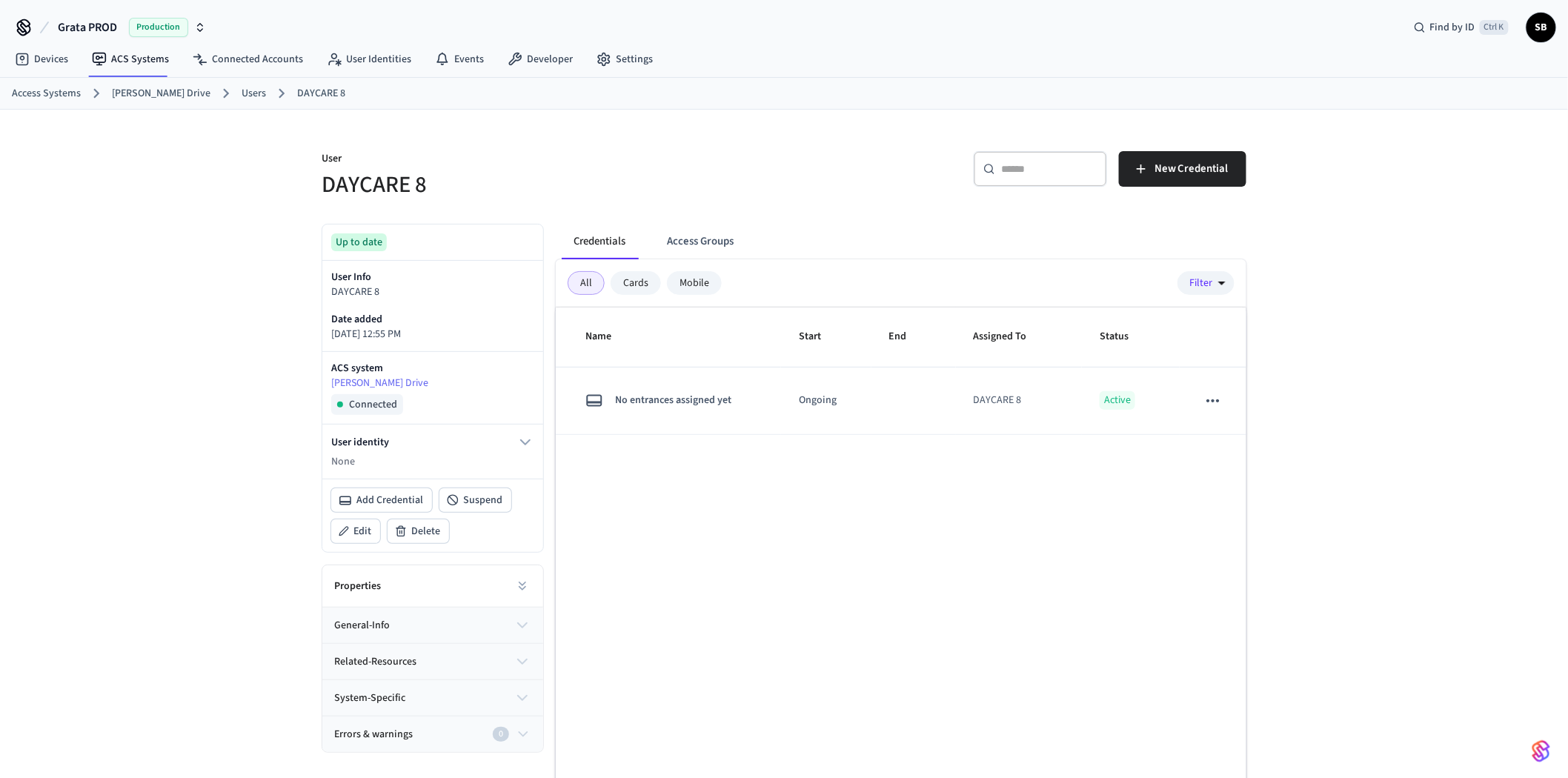
click at [689, 285] on div "Mobile" at bounding box center [694, 282] width 55 height 24
click at [593, 283] on div "All" at bounding box center [587, 282] width 37 height 24
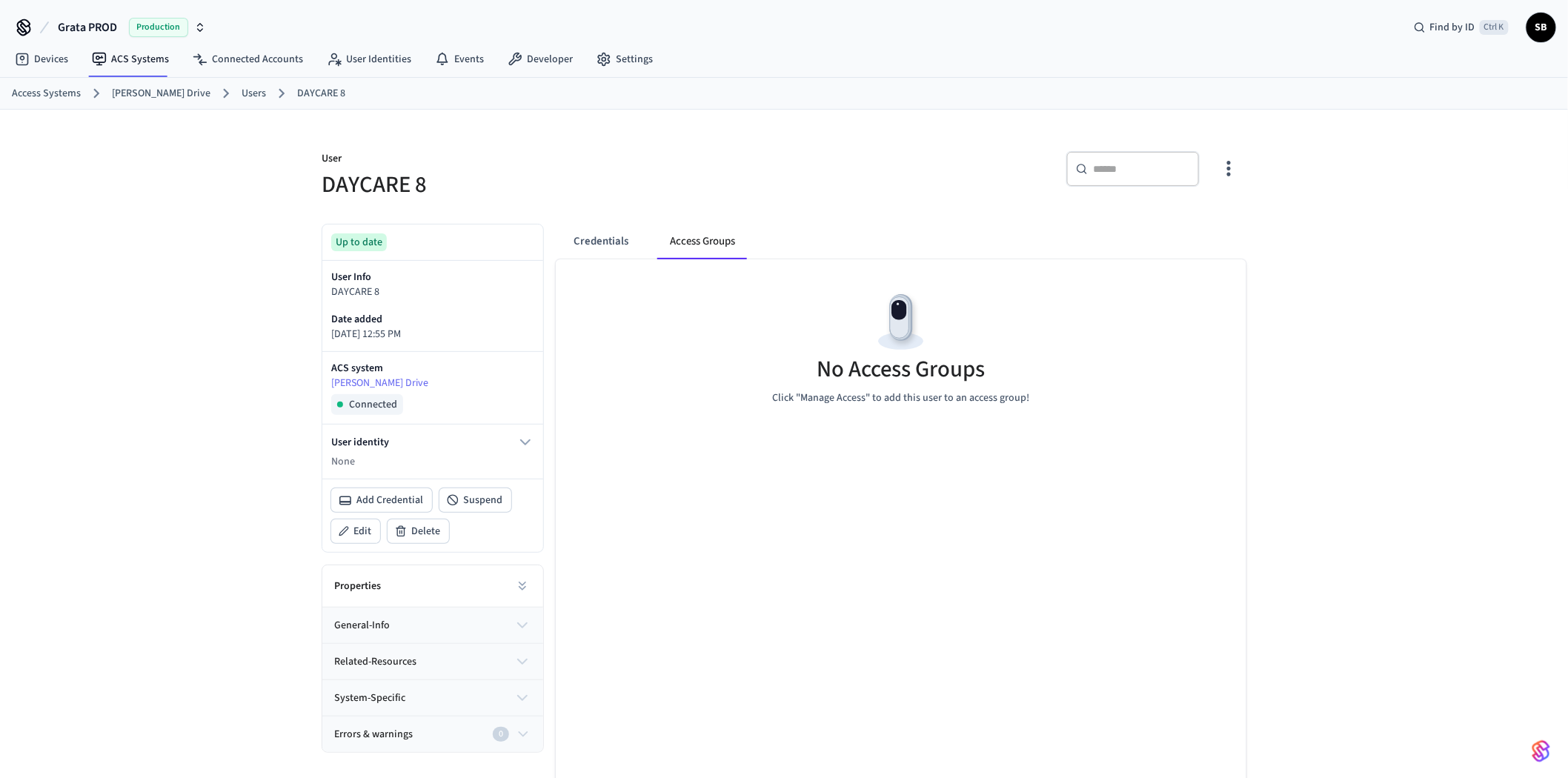
click at [627, 238] on button "Credentials" at bounding box center [601, 242] width 79 height 36
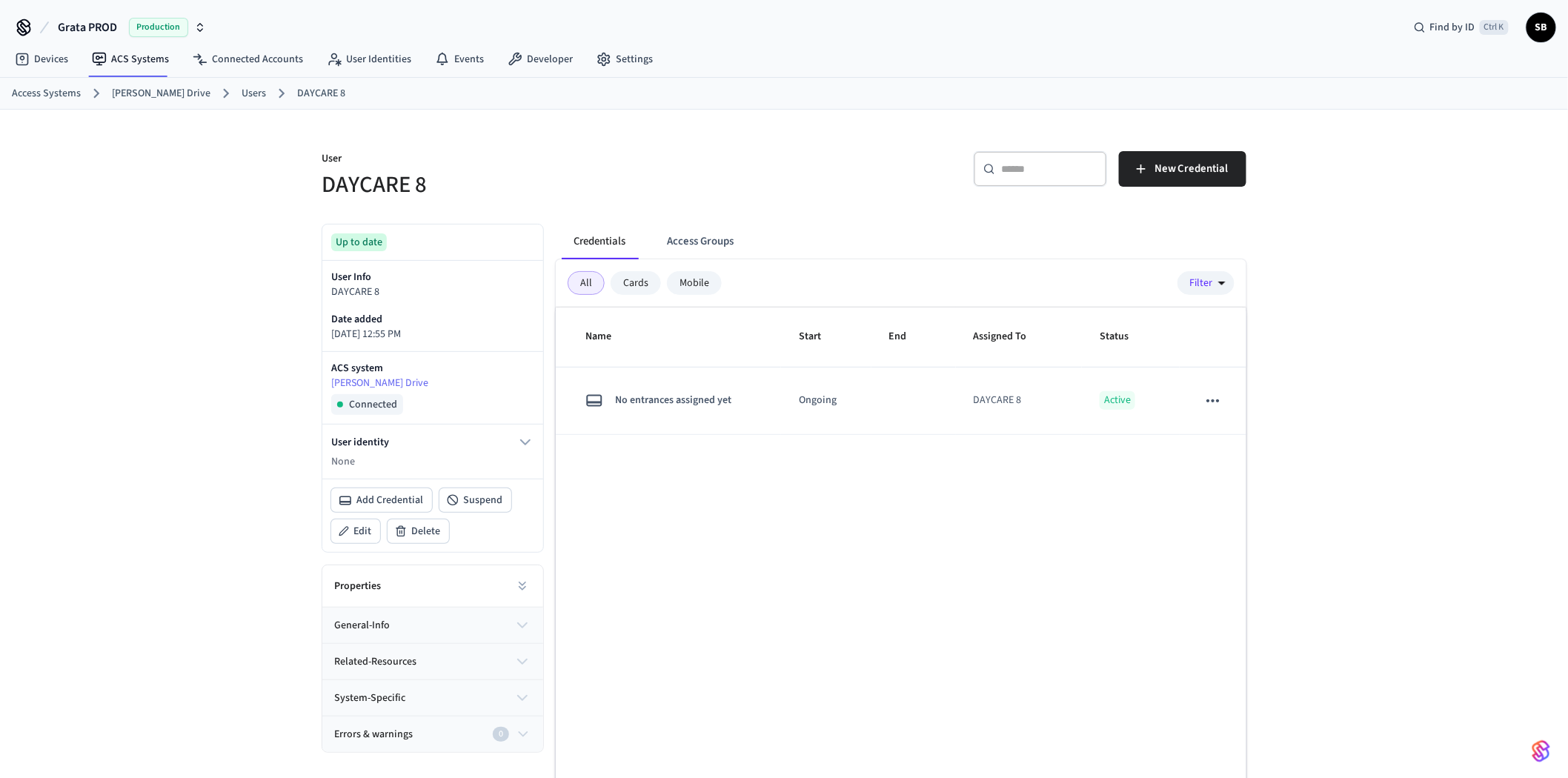
click at [242, 91] on link "Users" at bounding box center [254, 94] width 24 height 15
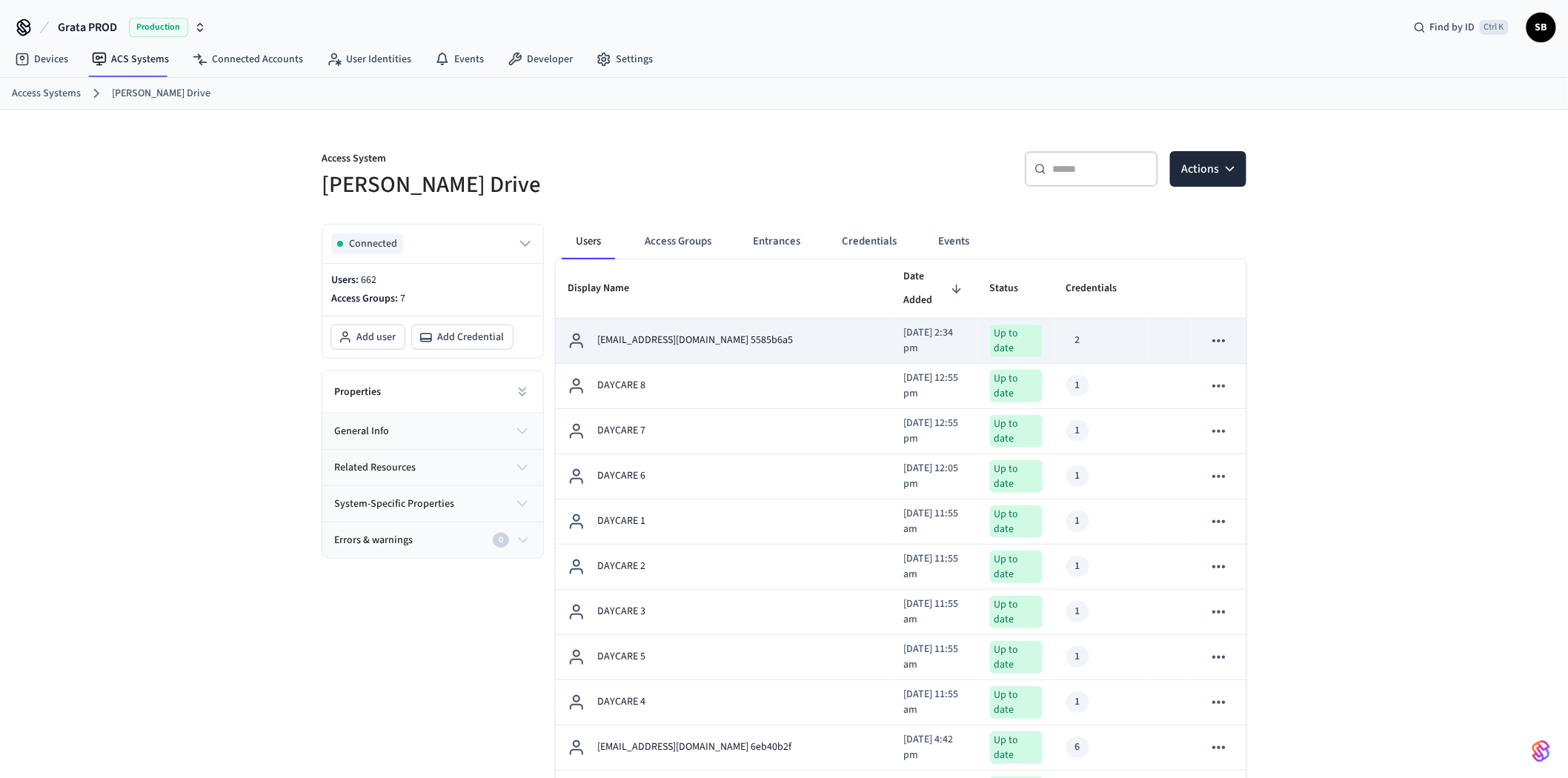
click at [752, 332] on div "[EMAIL_ADDRESS][DOMAIN_NAME] 5585b6a5" at bounding box center [723, 341] width 312 height 18
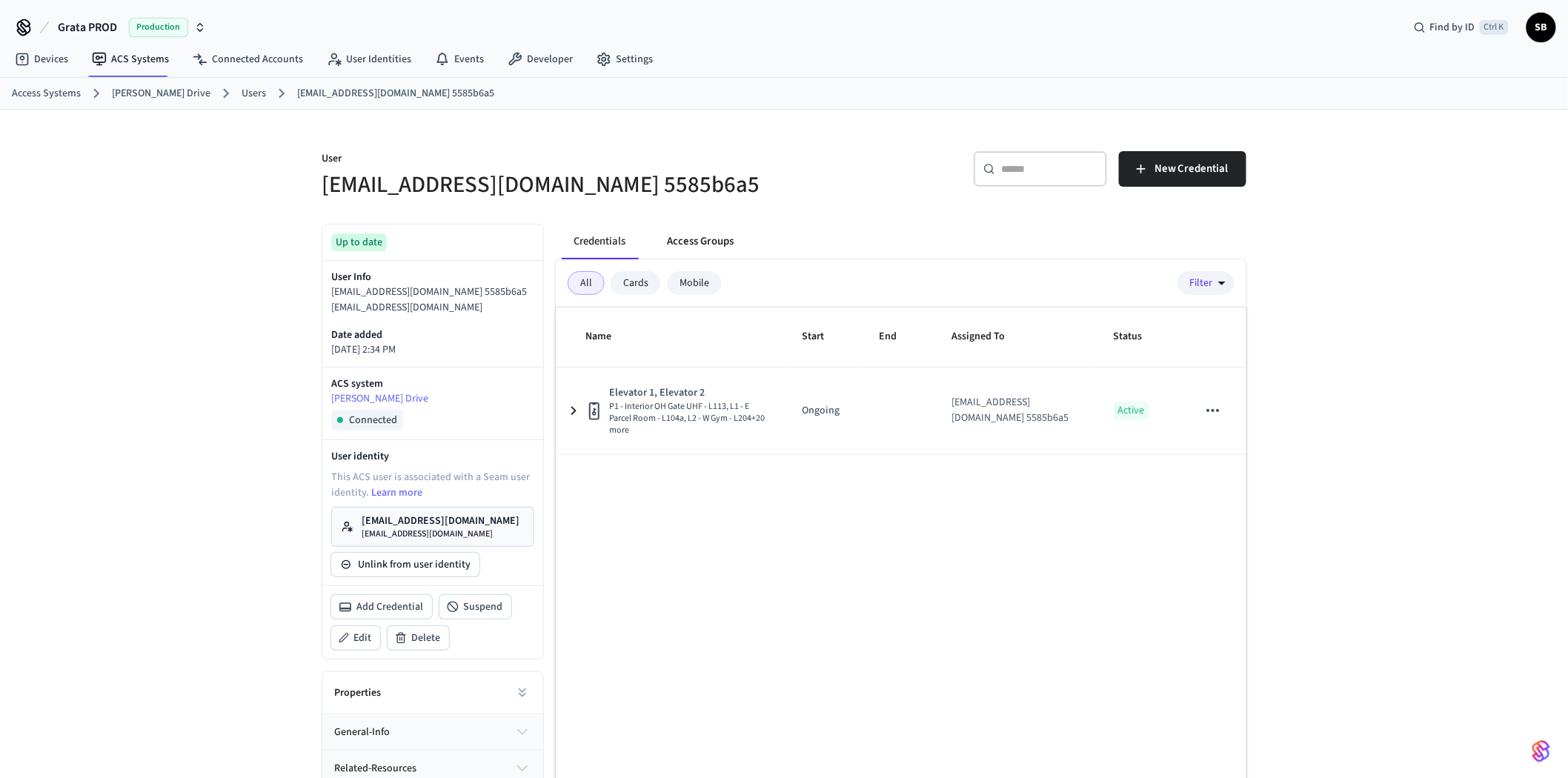
click at [707, 245] on button "Access Groups" at bounding box center [700, 242] width 90 height 36
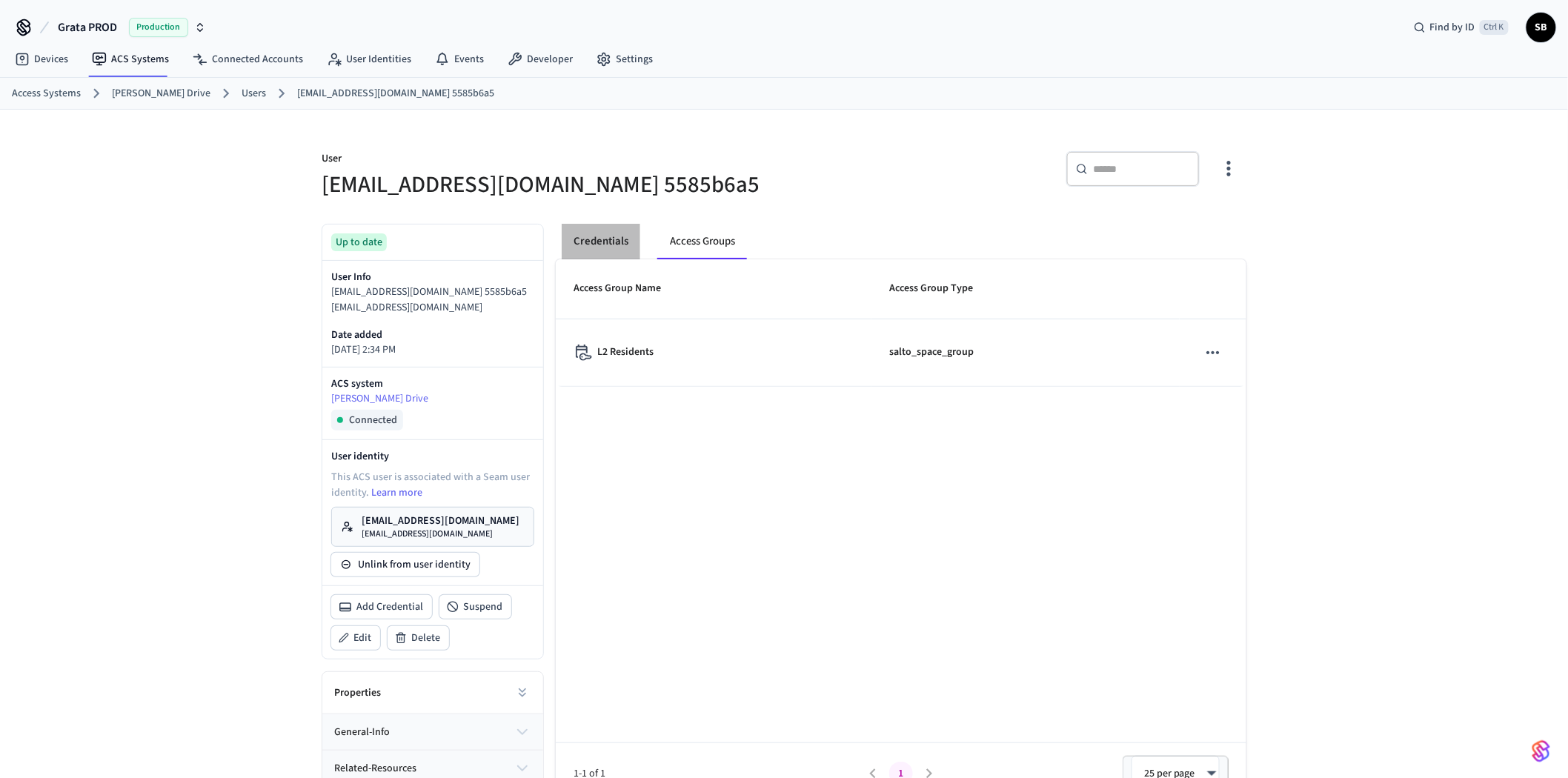
click at [631, 237] on button "Credentials" at bounding box center [601, 242] width 79 height 36
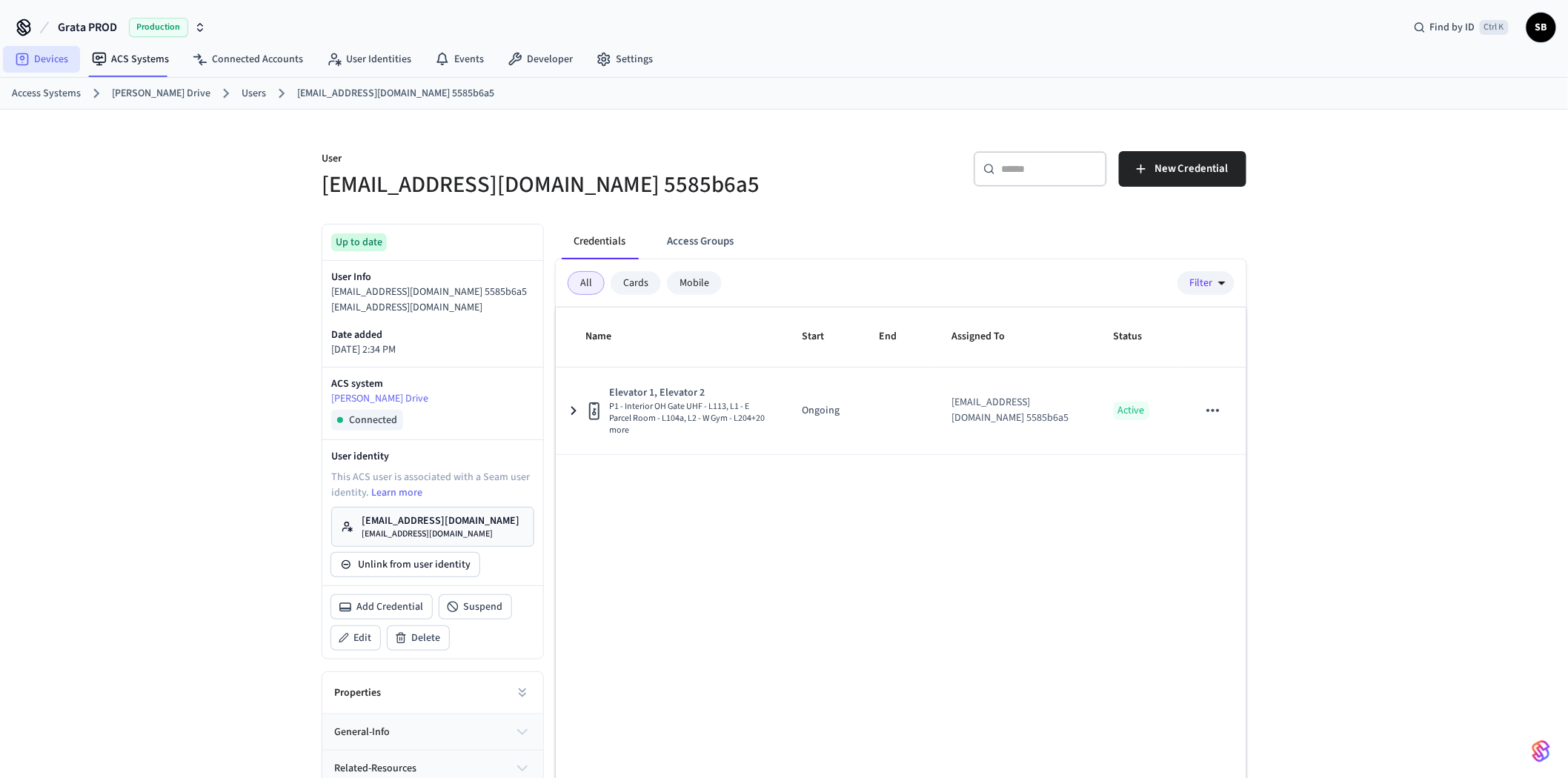
click at [46, 56] on link "Devices" at bounding box center [41, 59] width 77 height 27
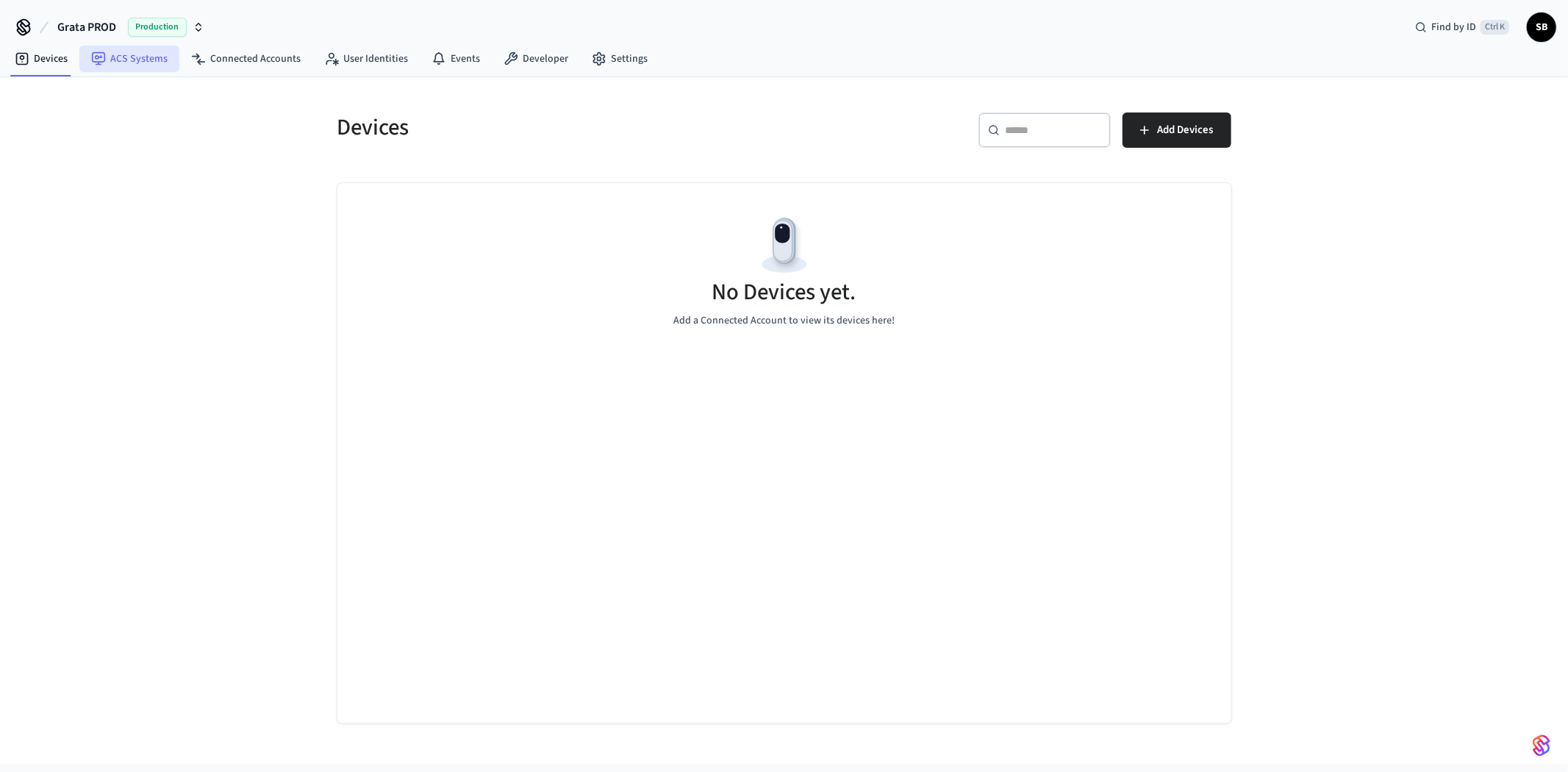
click at [128, 57] on link "ACS Systems" at bounding box center [129, 58] width 100 height 27
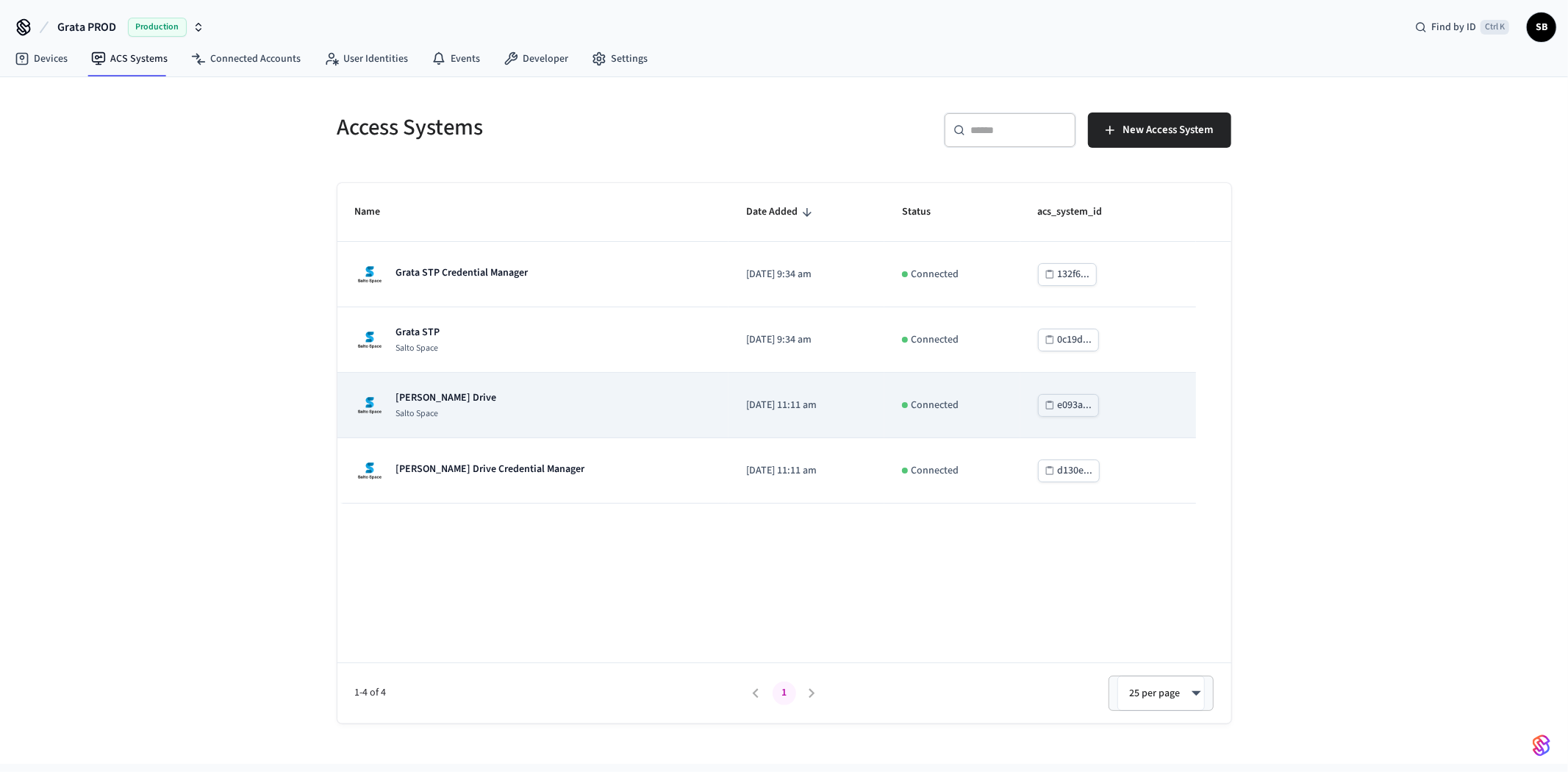
click at [559, 410] on div "[PERSON_NAME] Drive Salto Space" at bounding box center [533, 405] width 356 height 29
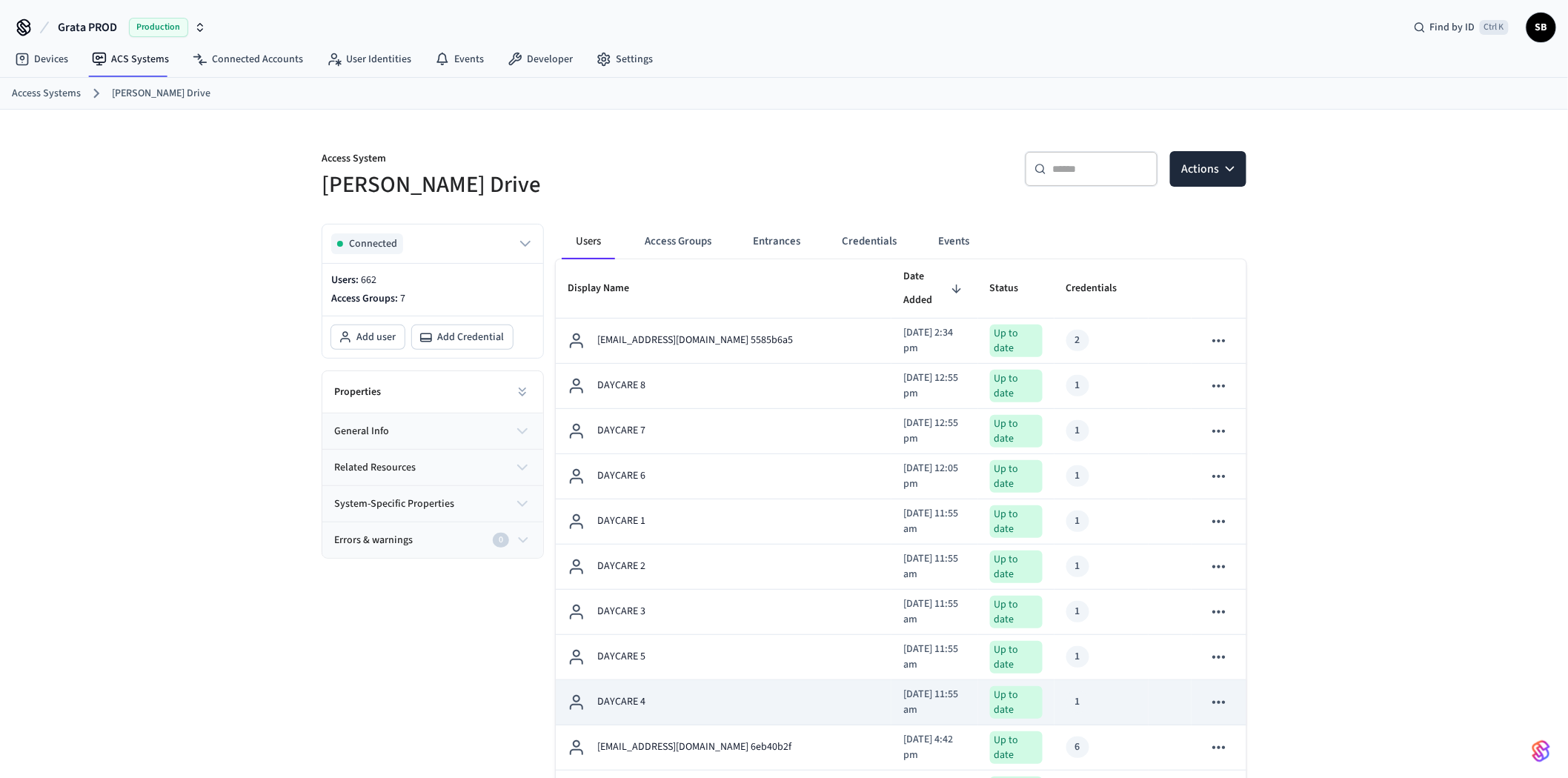
scroll to position [164, 0]
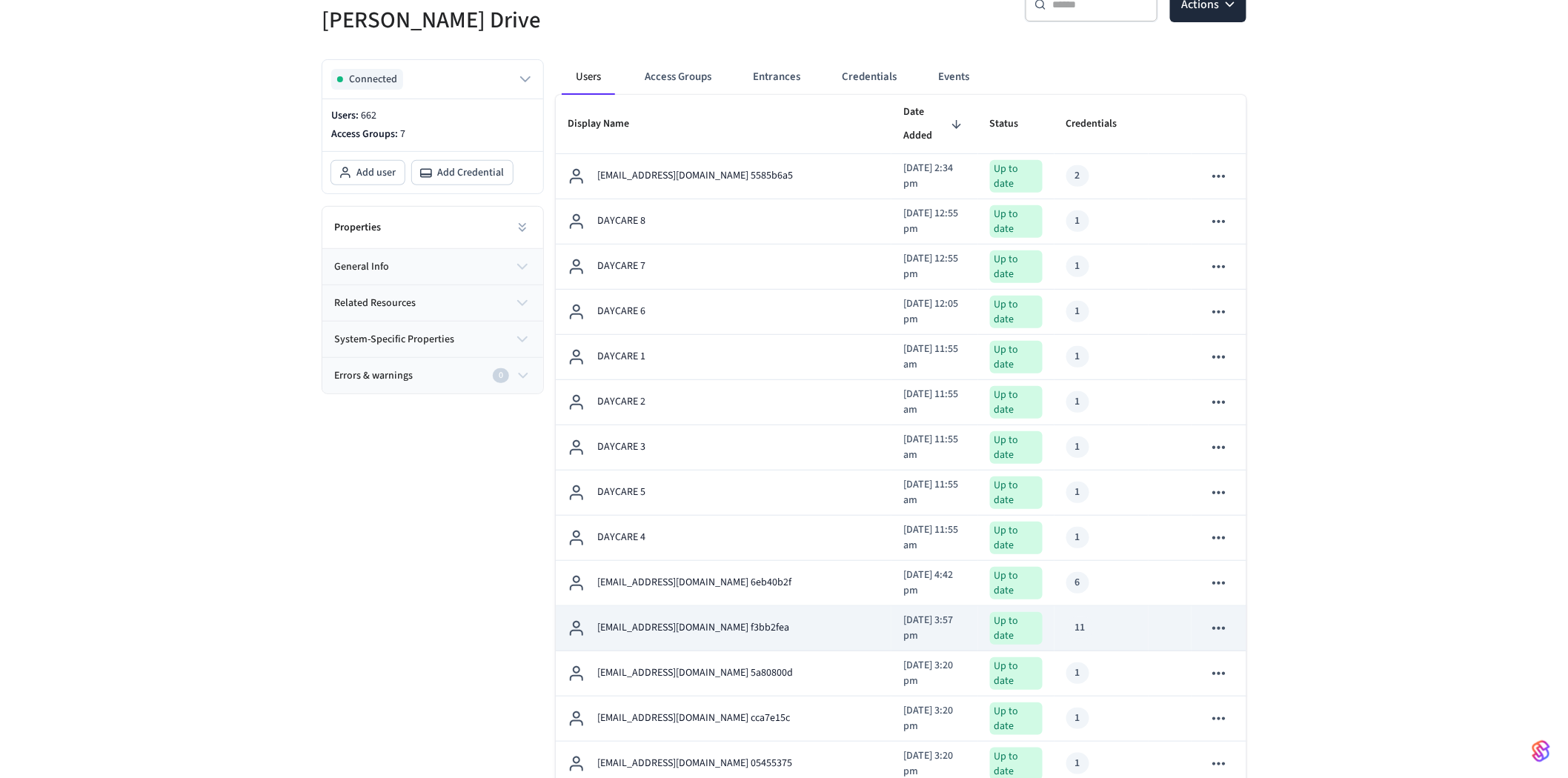
click at [806, 619] on div "[EMAIL_ADDRESS][DOMAIN_NAME] f3bb2fea" at bounding box center [723, 628] width 312 height 18
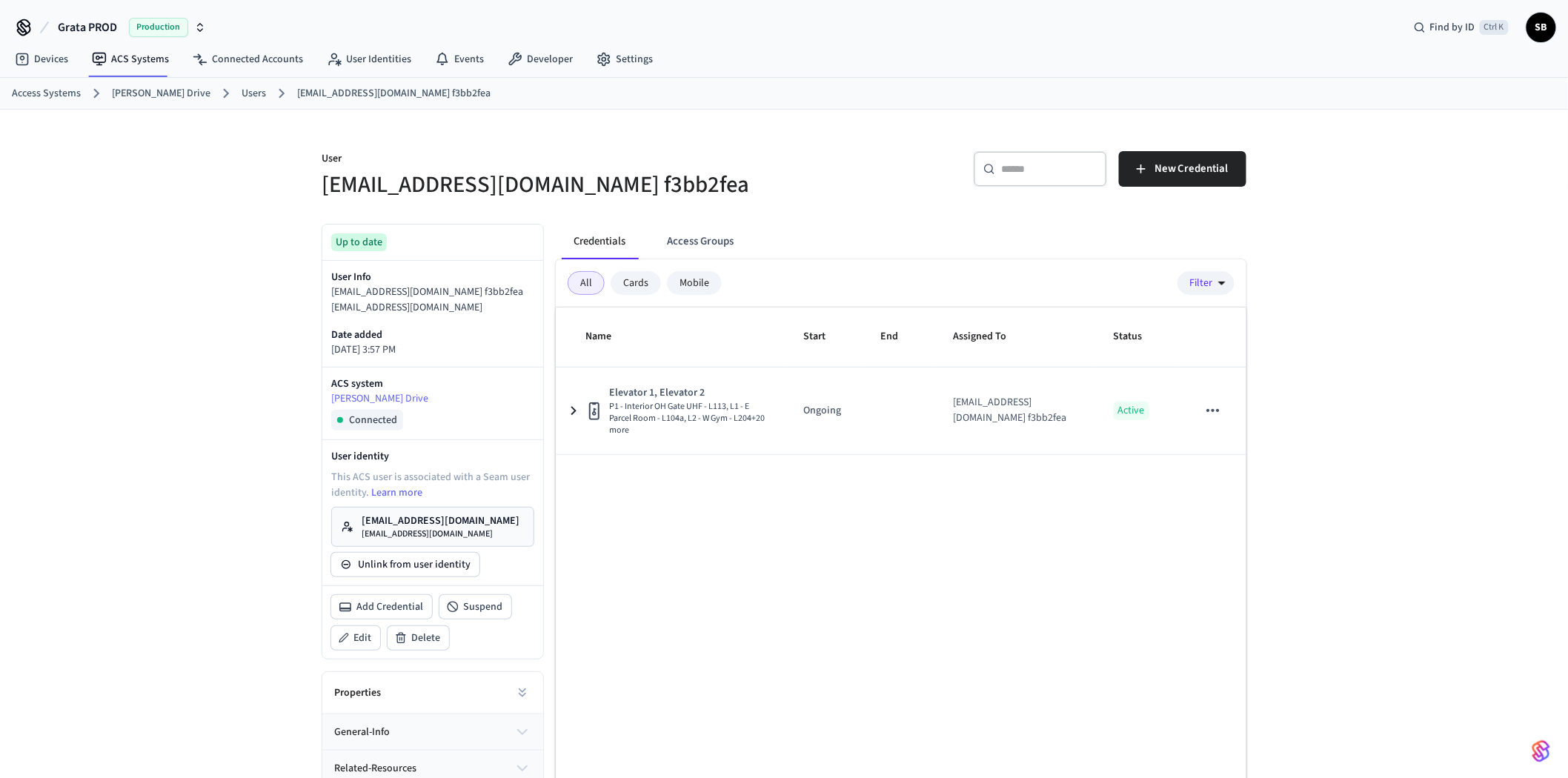
click at [679, 239] on button "Access Groups" at bounding box center [700, 242] width 90 height 36
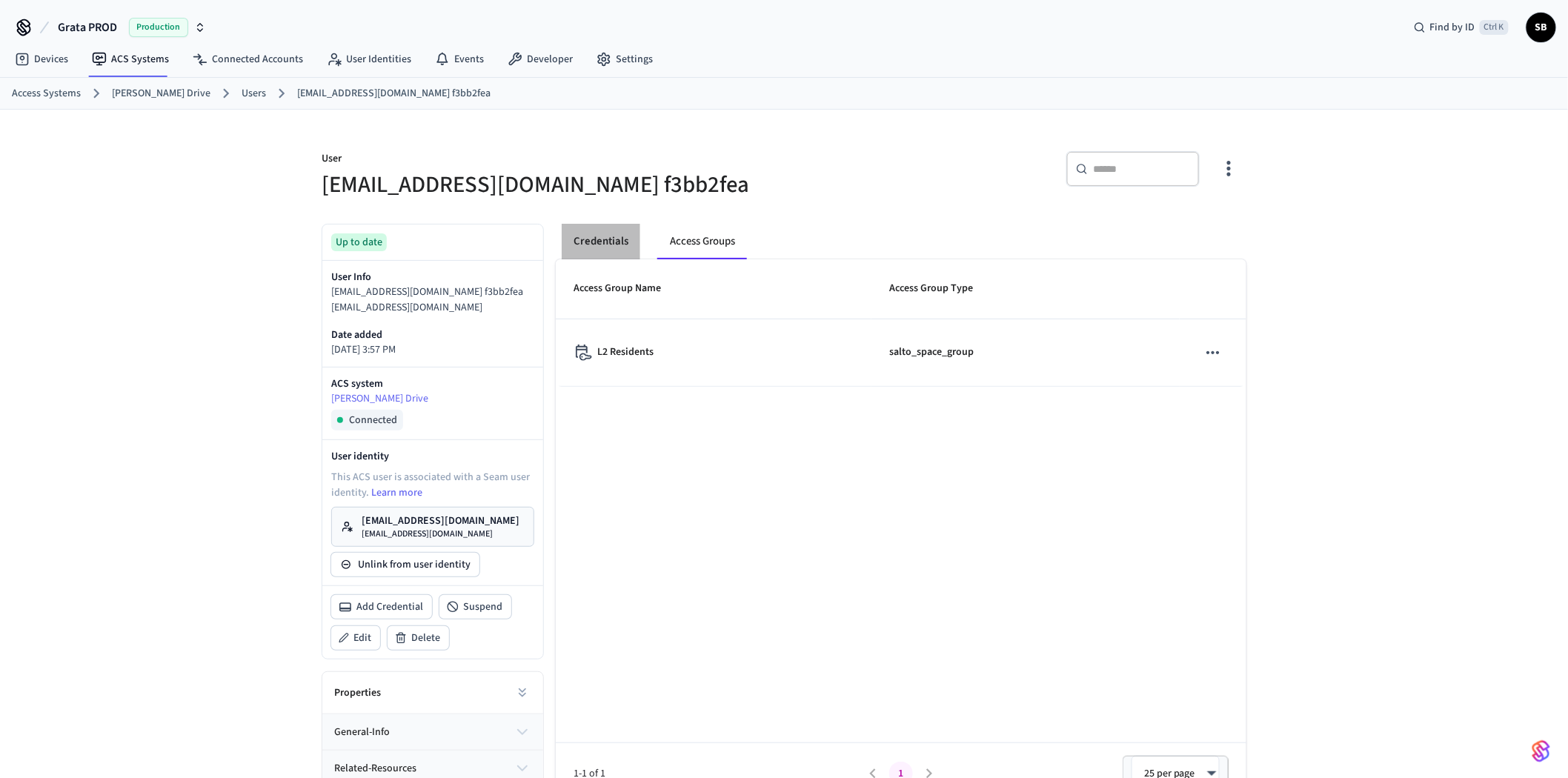
click at [606, 241] on button "Credentials" at bounding box center [601, 242] width 79 height 36
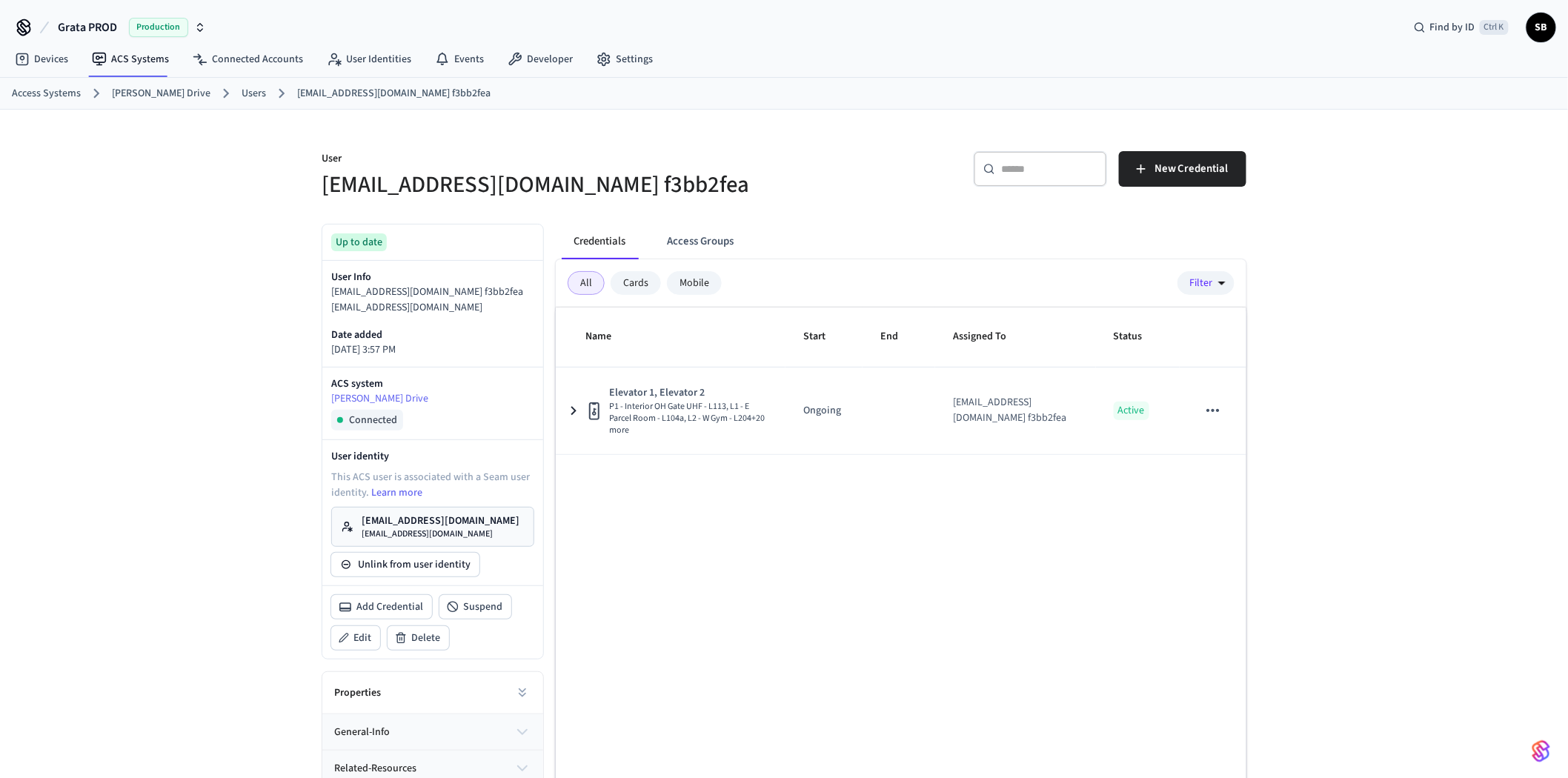
click at [689, 285] on div "Mobile" at bounding box center [694, 282] width 55 height 24
click at [578, 282] on div "All" at bounding box center [587, 282] width 37 height 24
click at [628, 278] on div "Cards" at bounding box center [635, 282] width 50 height 24
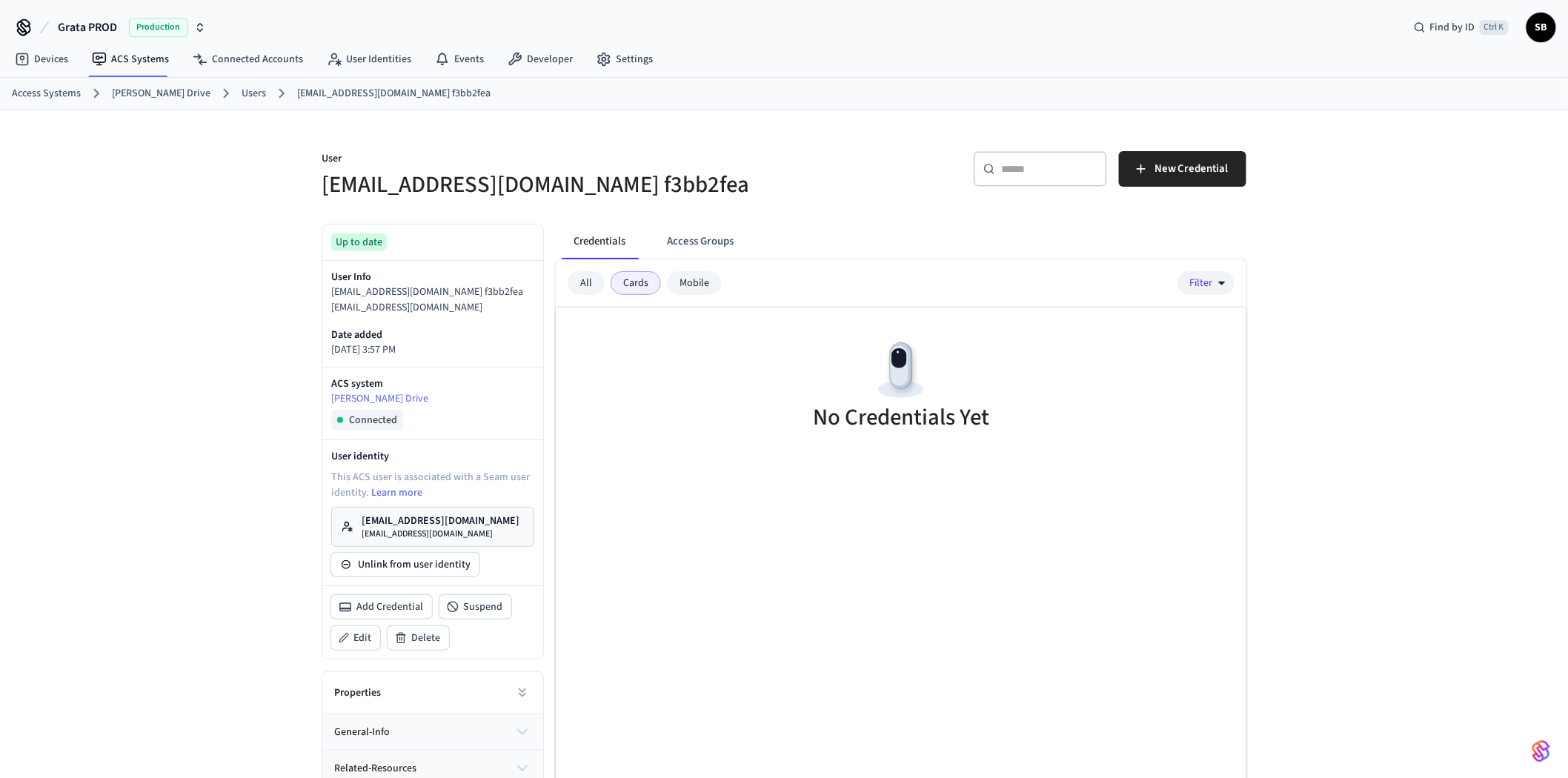
click at [593, 284] on div "All" at bounding box center [587, 282] width 37 height 24
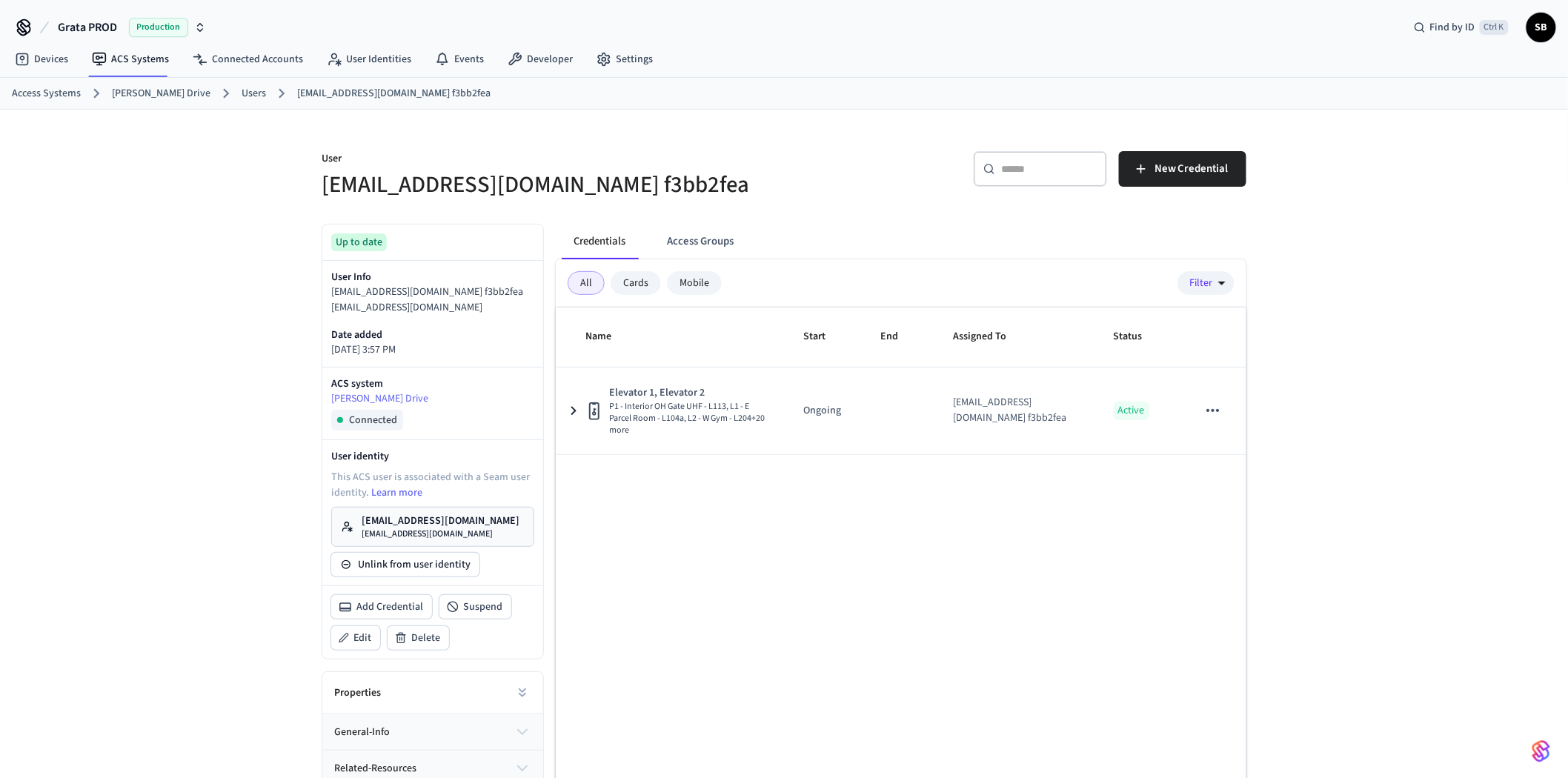
click at [242, 94] on link "Users" at bounding box center [254, 94] width 24 height 15
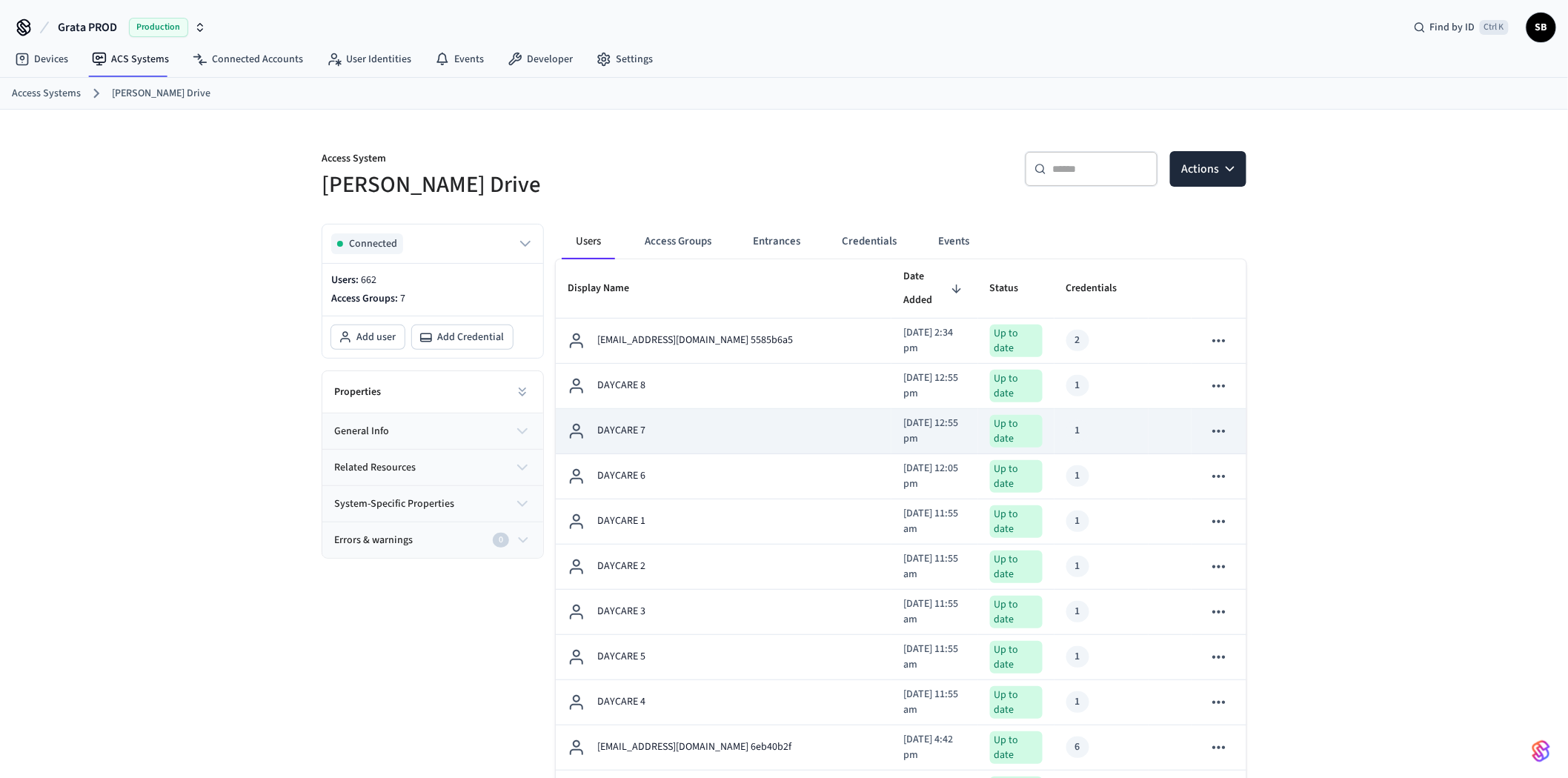
click at [738, 422] on div "DAYCARE 7" at bounding box center [723, 431] width 312 height 18
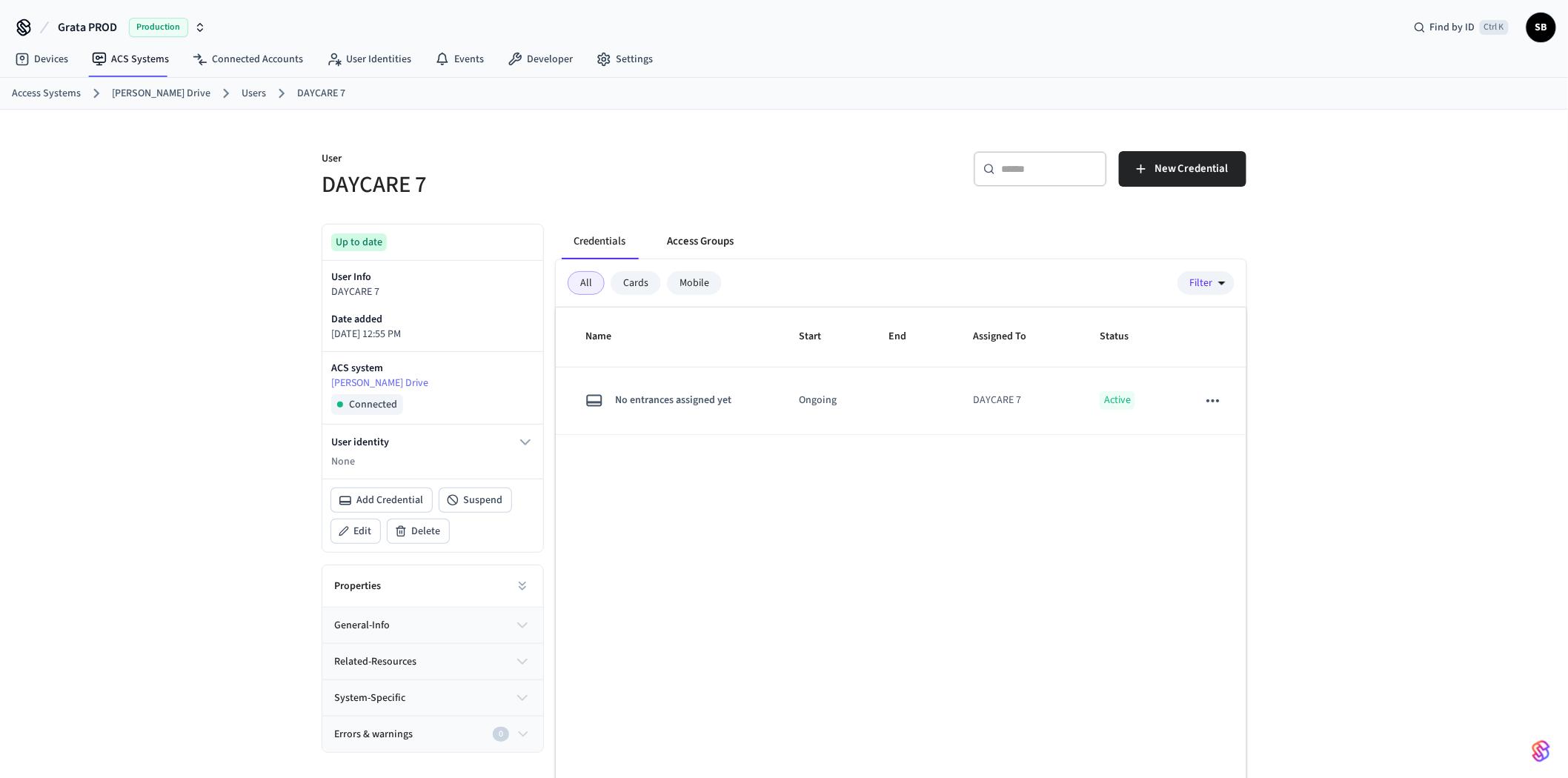
click at [704, 238] on button "Access Groups" at bounding box center [700, 242] width 90 height 36
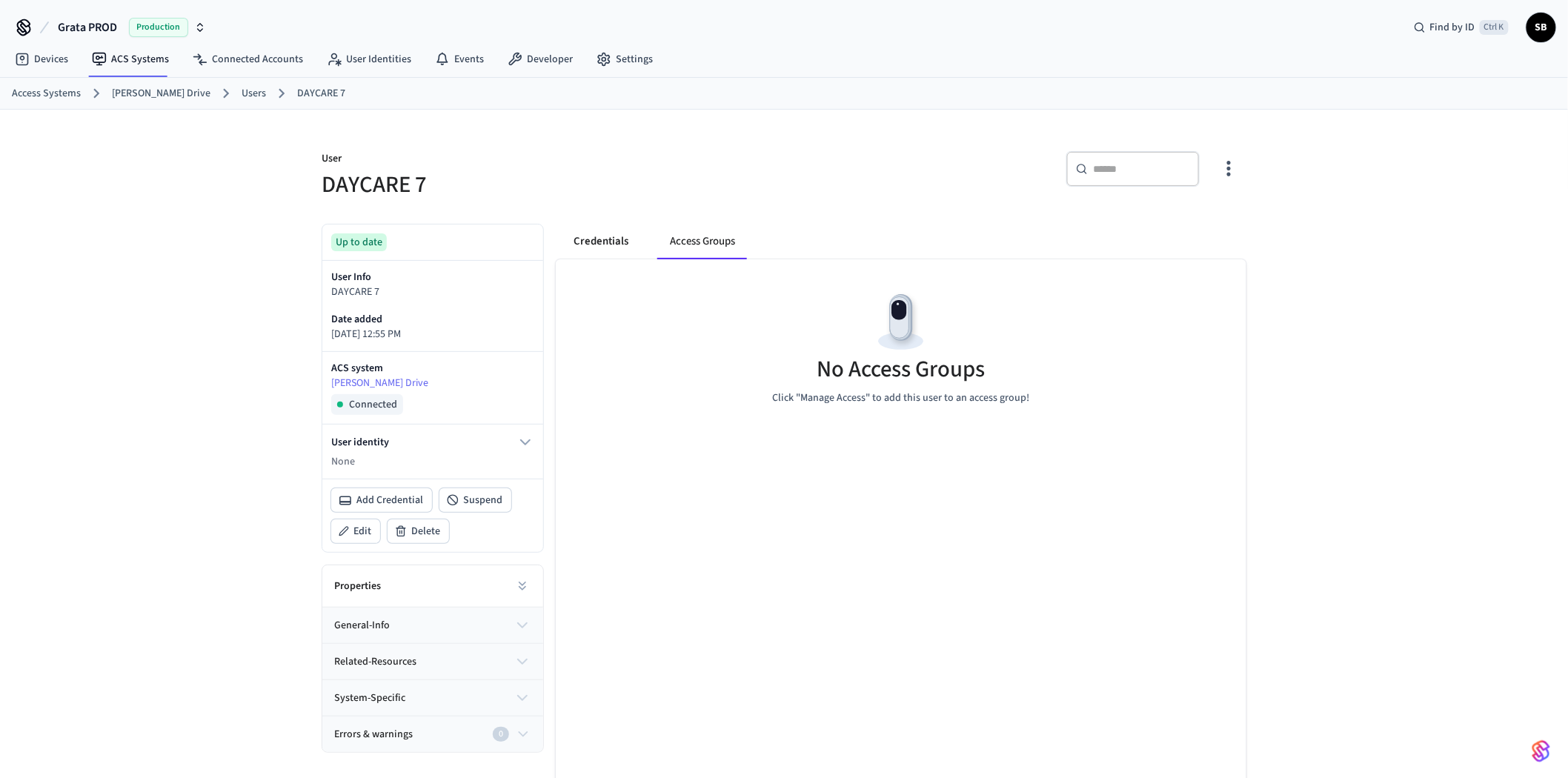
click at [632, 234] on button "Credentials" at bounding box center [601, 242] width 79 height 36
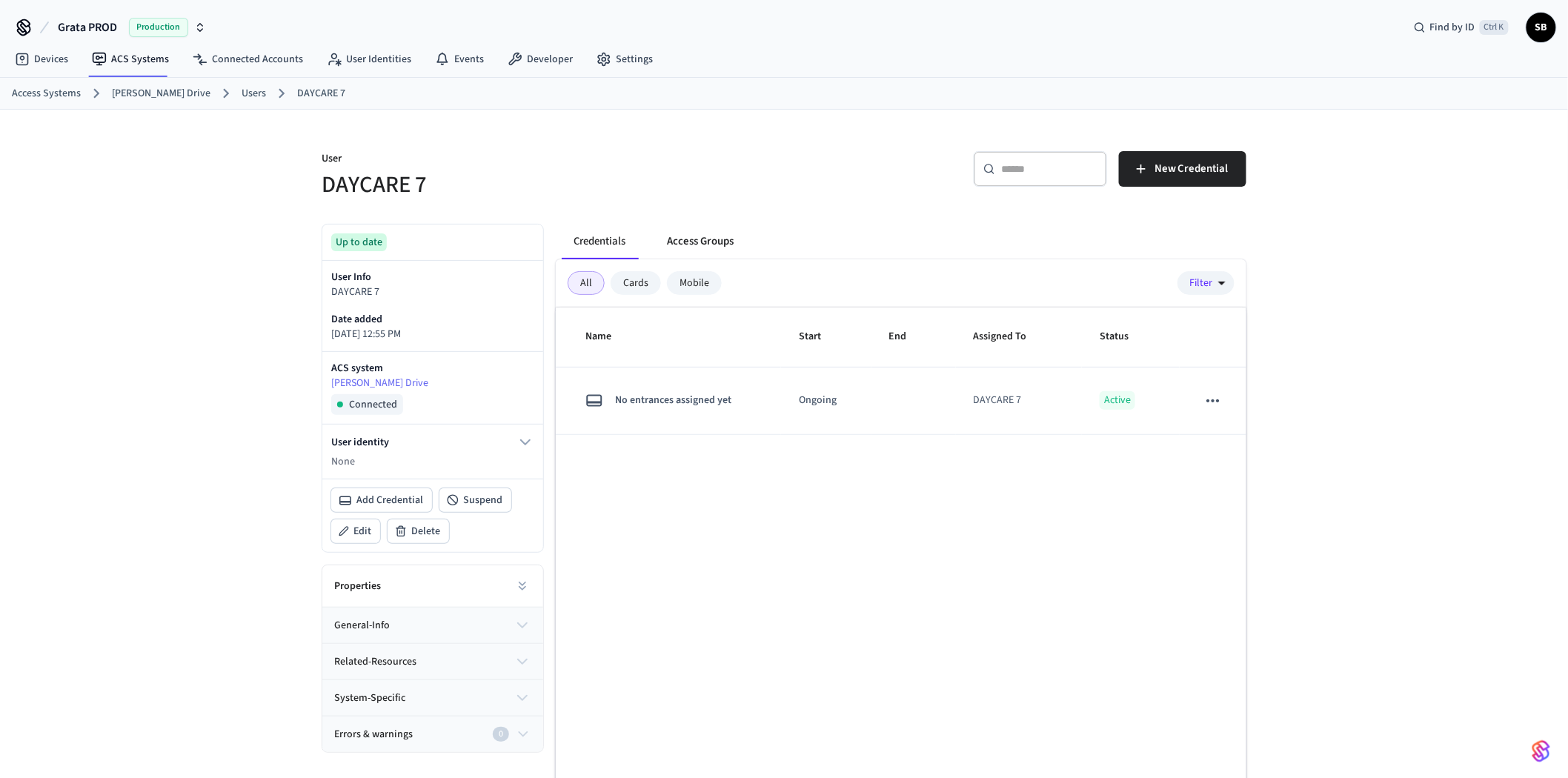
click at [693, 241] on button "Access Groups" at bounding box center [700, 242] width 90 height 36
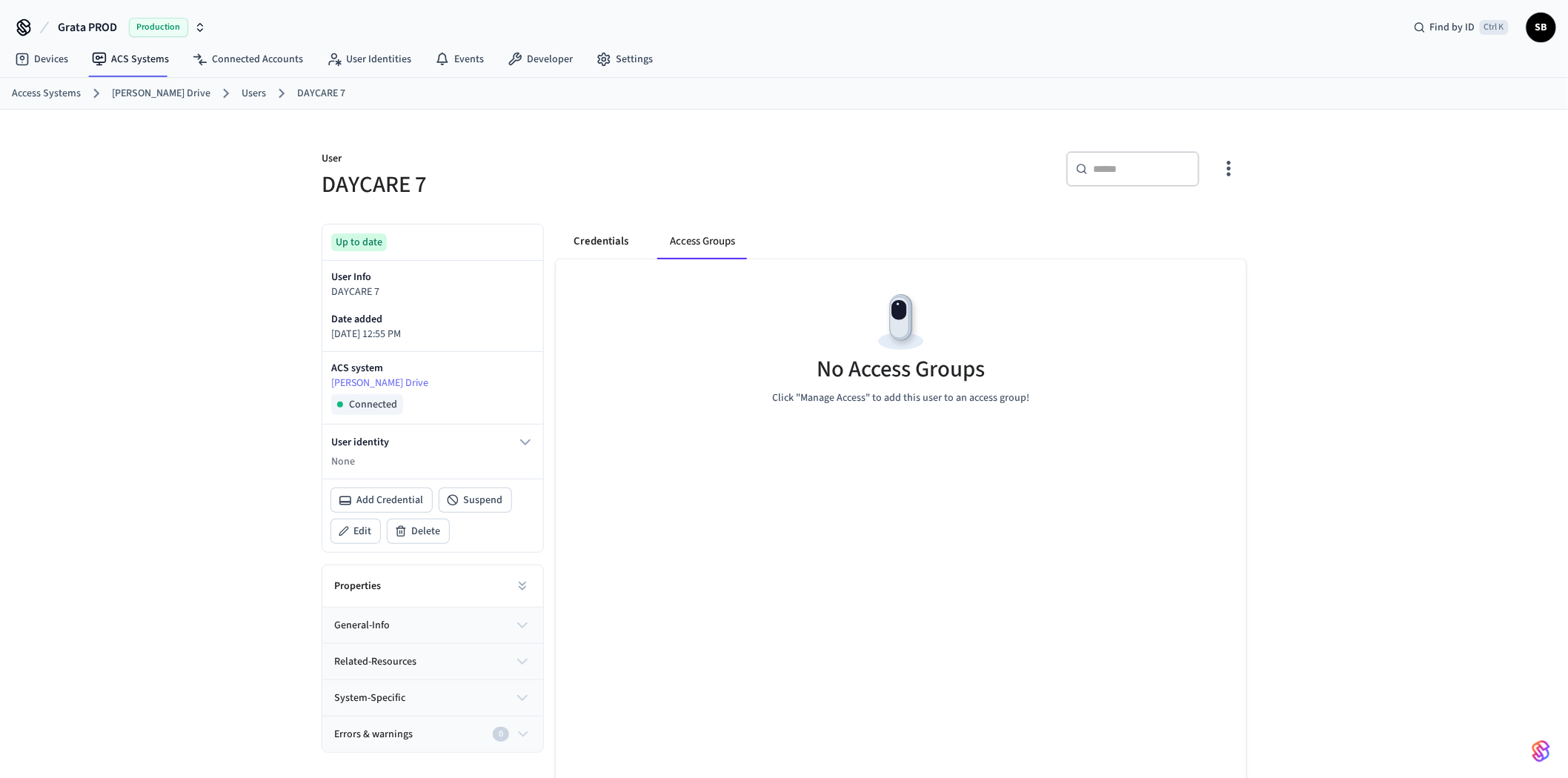
click at [601, 239] on button "Credentials" at bounding box center [601, 242] width 79 height 36
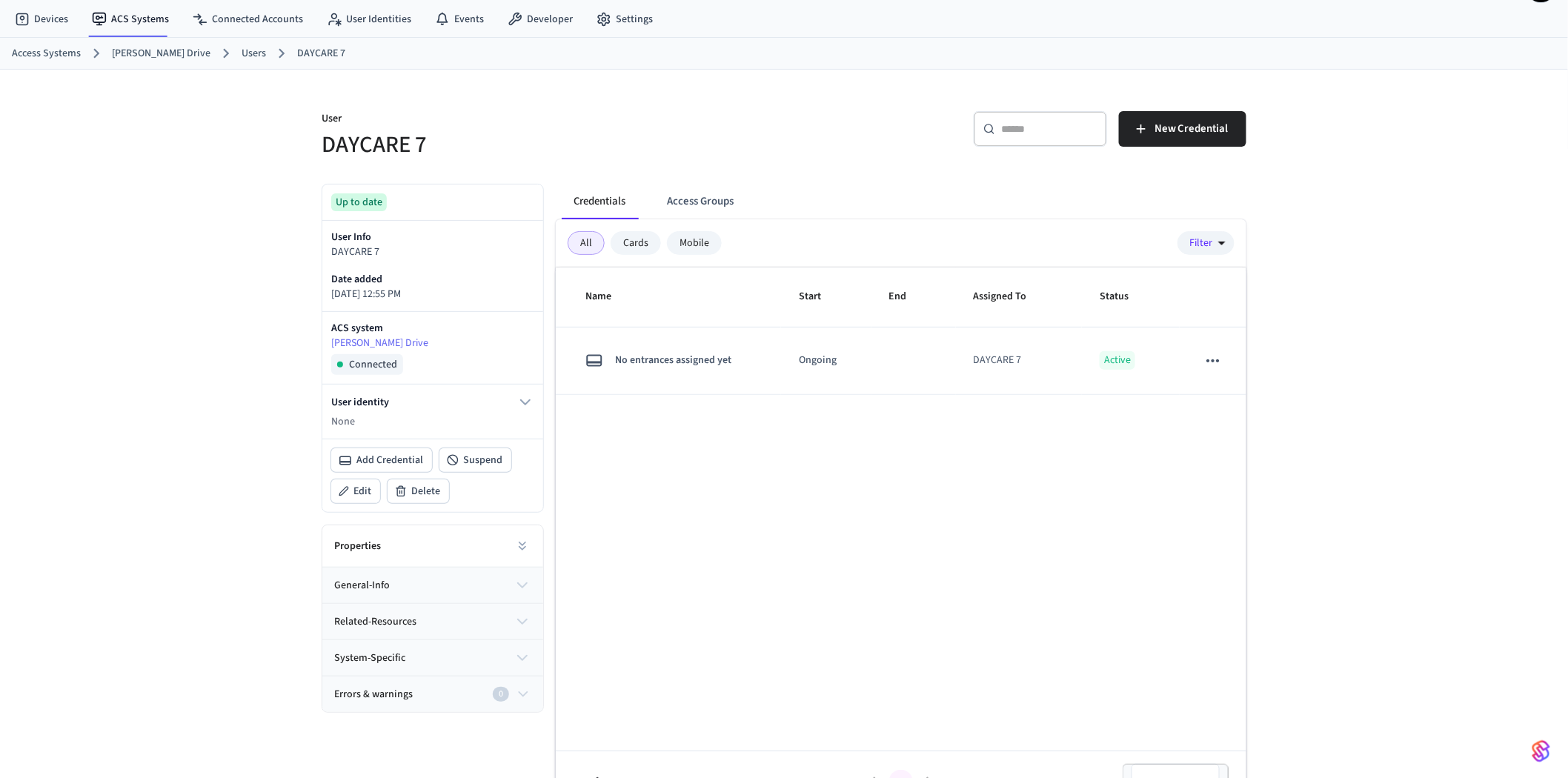
scroll to position [75, 0]
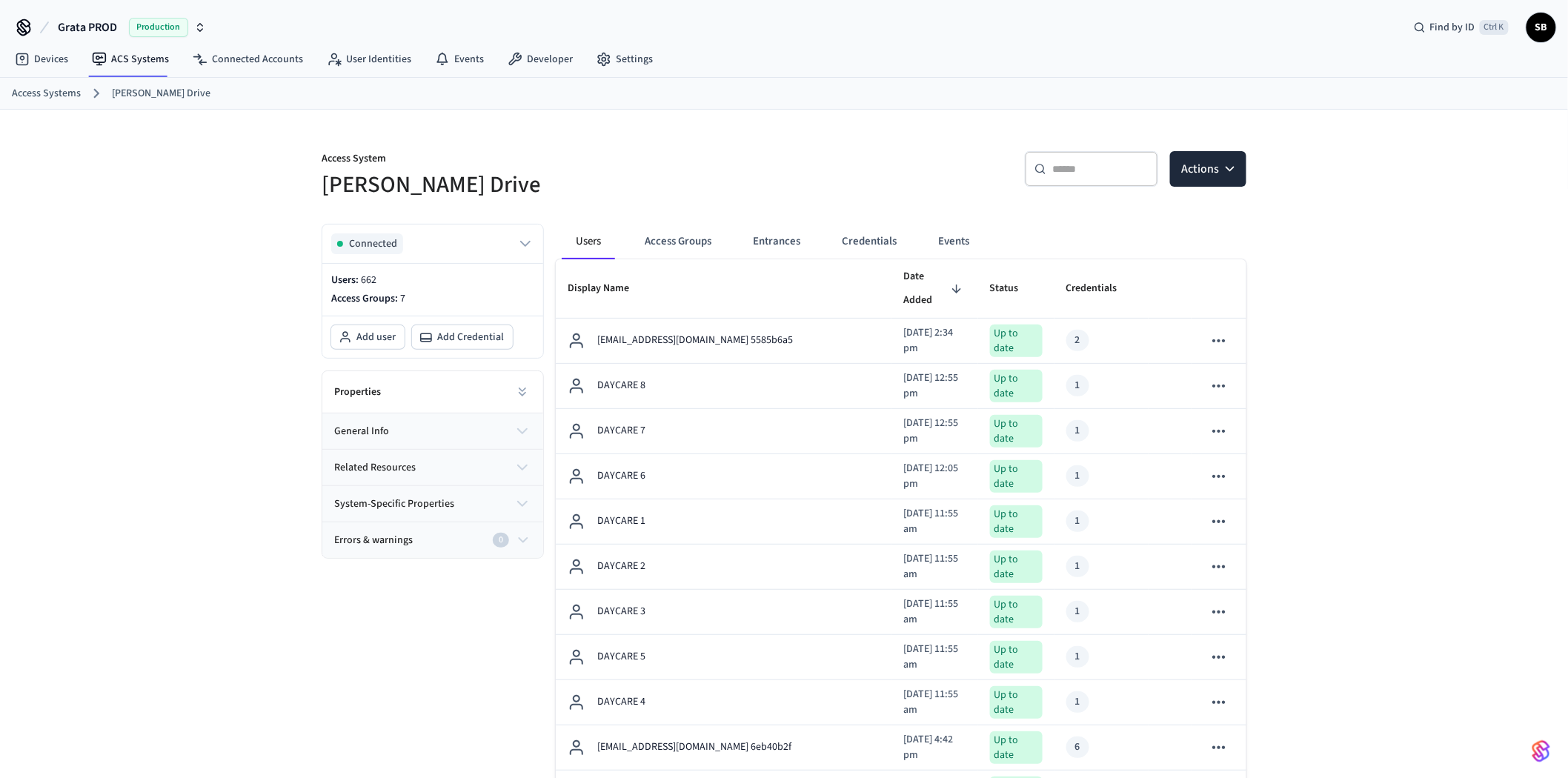
click at [1119, 159] on div "​ ​" at bounding box center [1091, 169] width 133 height 36
paste input "**********"
type input "**********"
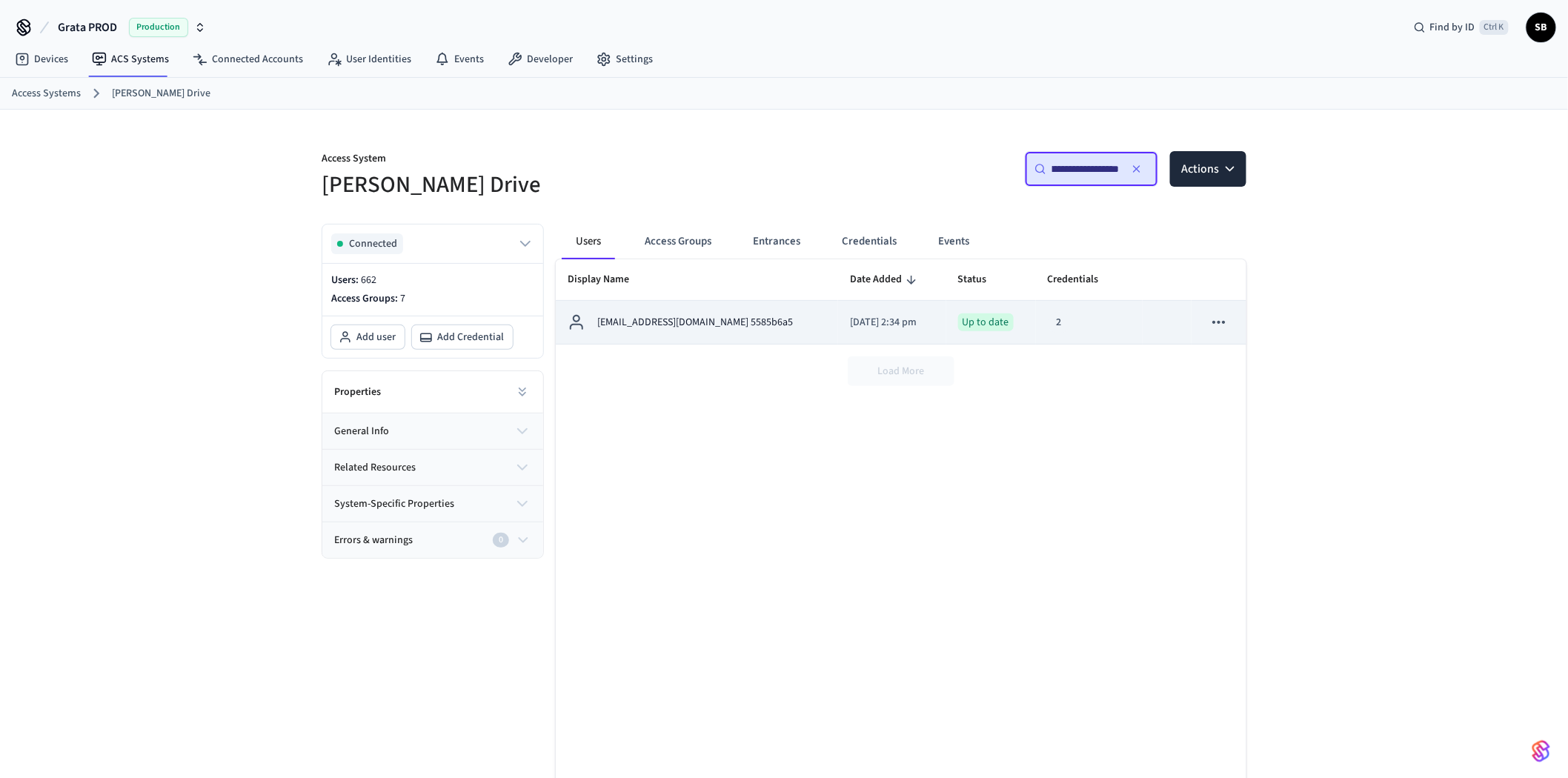
click at [743, 317] on div "[EMAIL_ADDRESS][DOMAIN_NAME] 5585b6a5" at bounding box center [697, 322] width 259 height 18
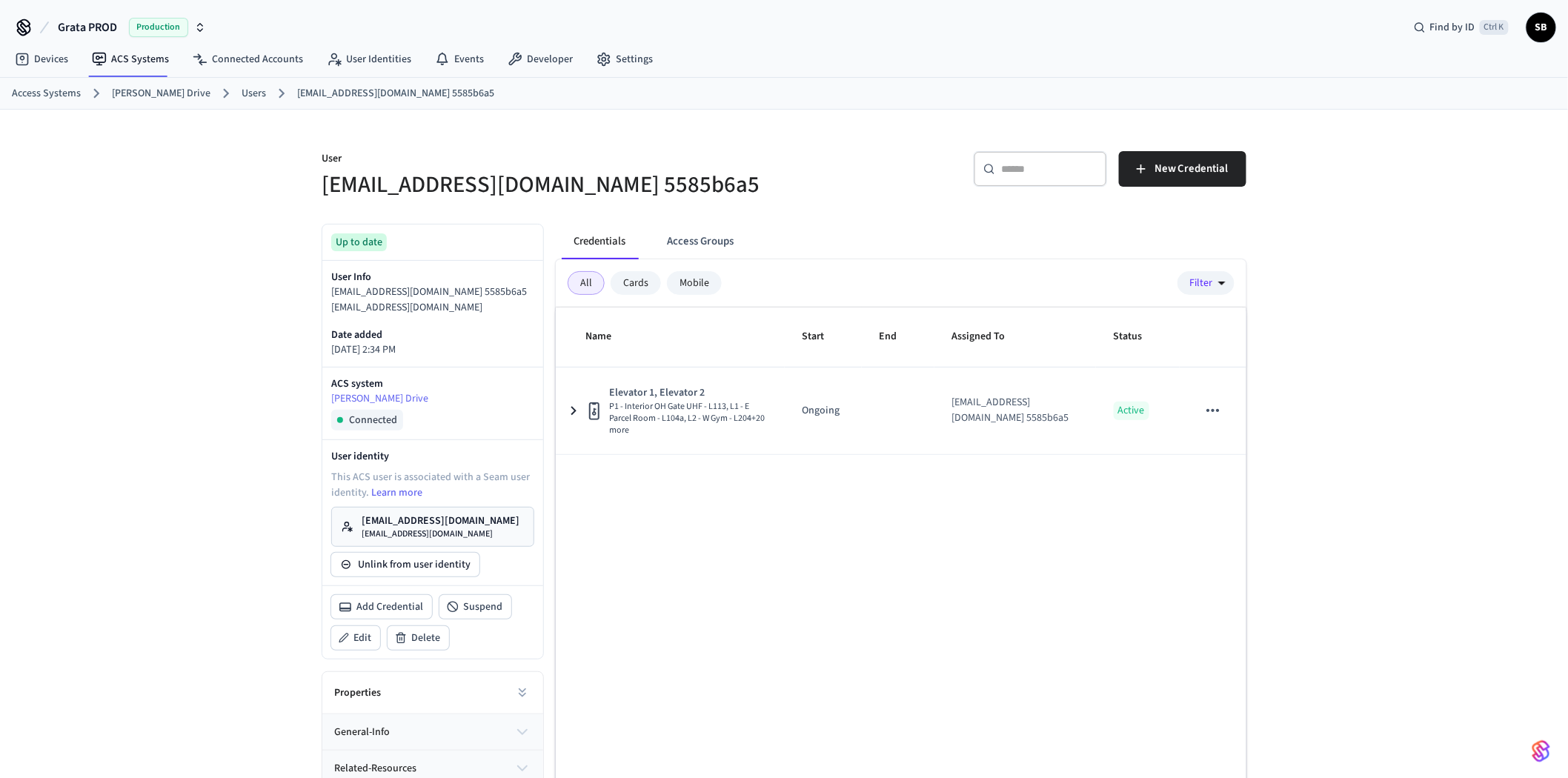
click at [685, 278] on div "Mobile" at bounding box center [694, 282] width 55 height 24
click at [596, 282] on div "All" at bounding box center [587, 282] width 37 height 24
click at [37, 63] on link "Devices" at bounding box center [41, 59] width 77 height 27
click at [242, 90] on link "Users" at bounding box center [254, 94] width 24 height 15
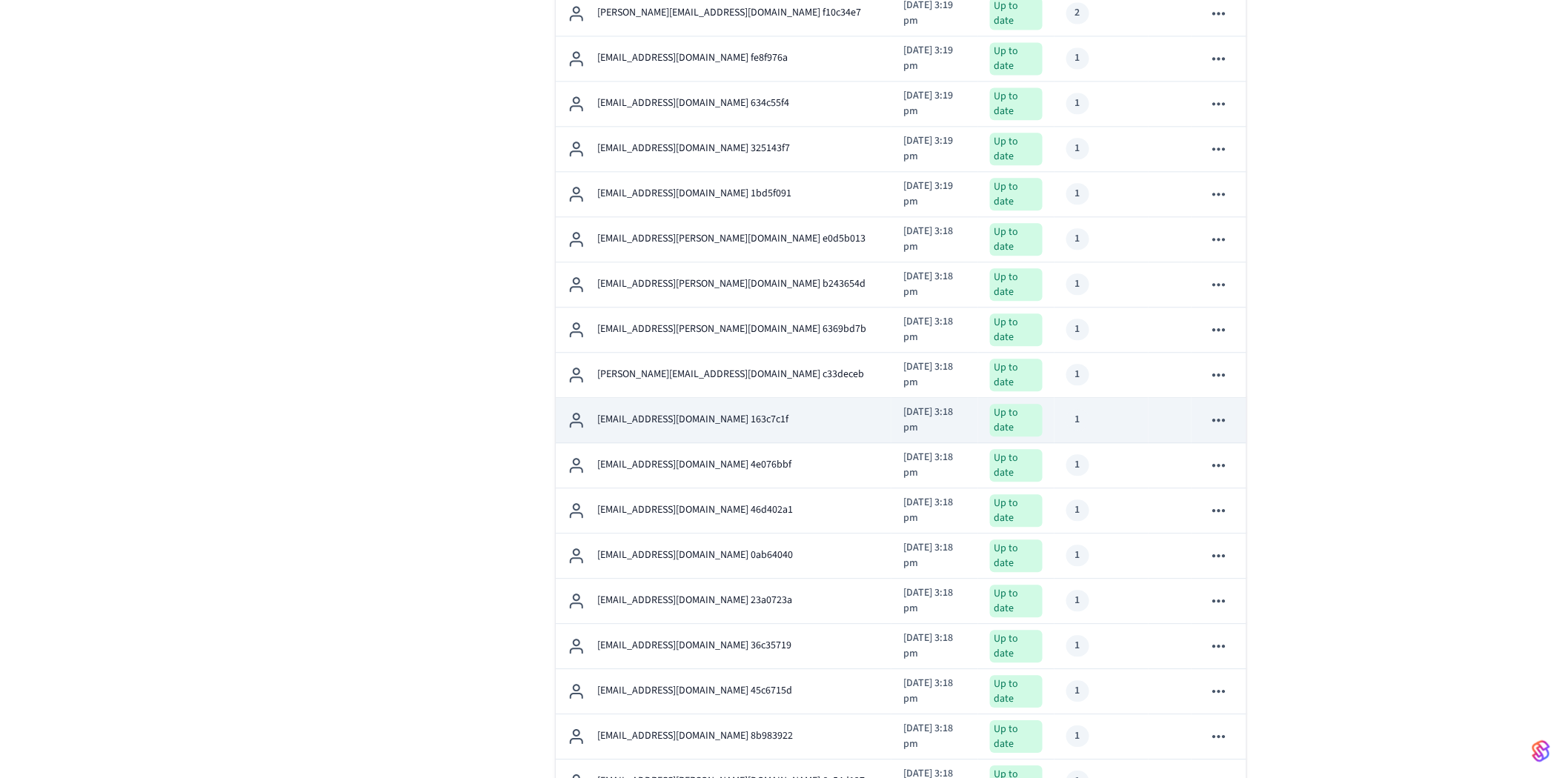
scroll to position [2634, 0]
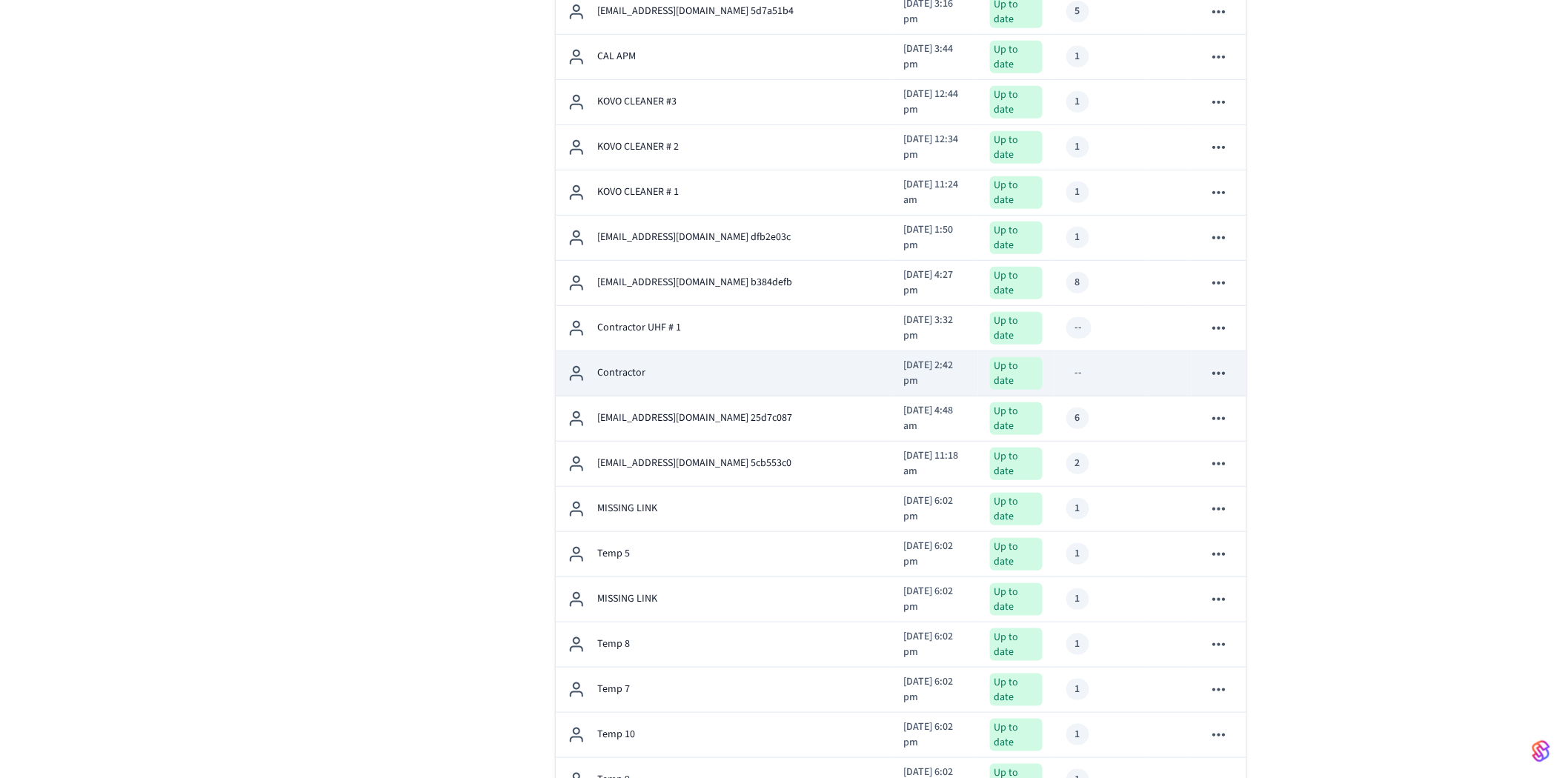
click at [732, 365] on div "Contractor" at bounding box center [723, 374] width 312 height 18
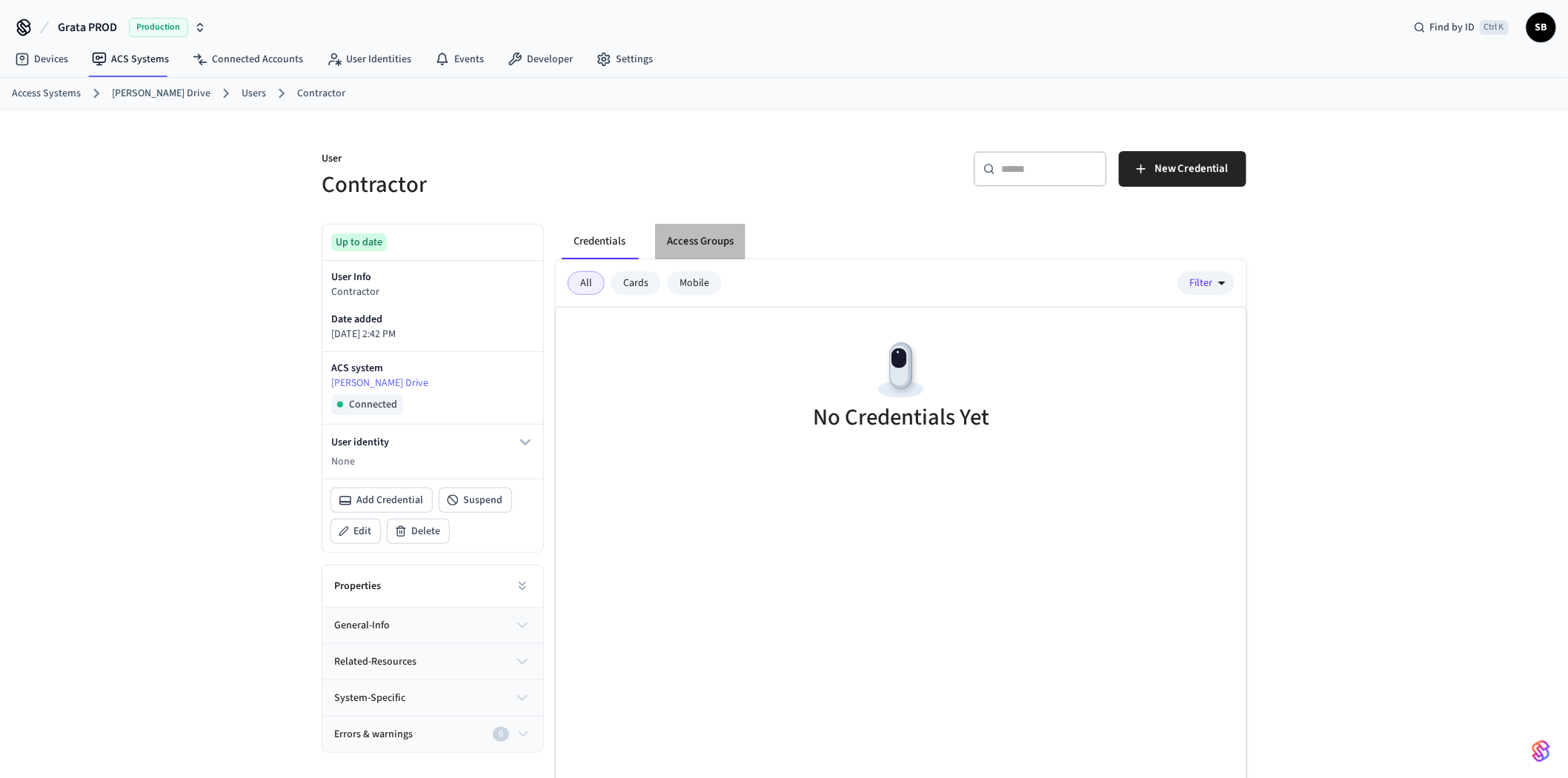
click at [684, 236] on button "Access Groups" at bounding box center [700, 242] width 90 height 36
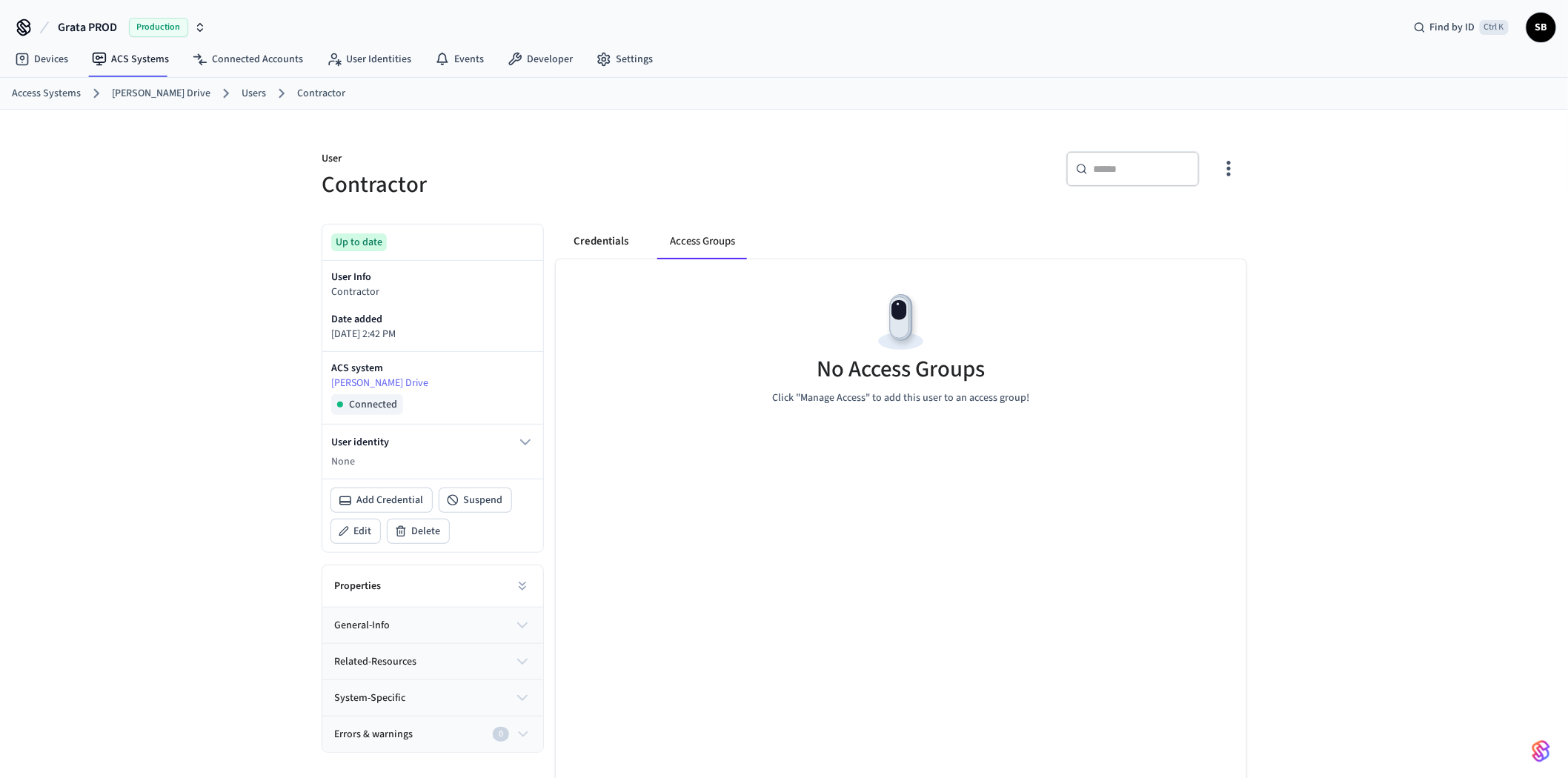
click at [605, 236] on button "Credentials" at bounding box center [601, 242] width 79 height 36
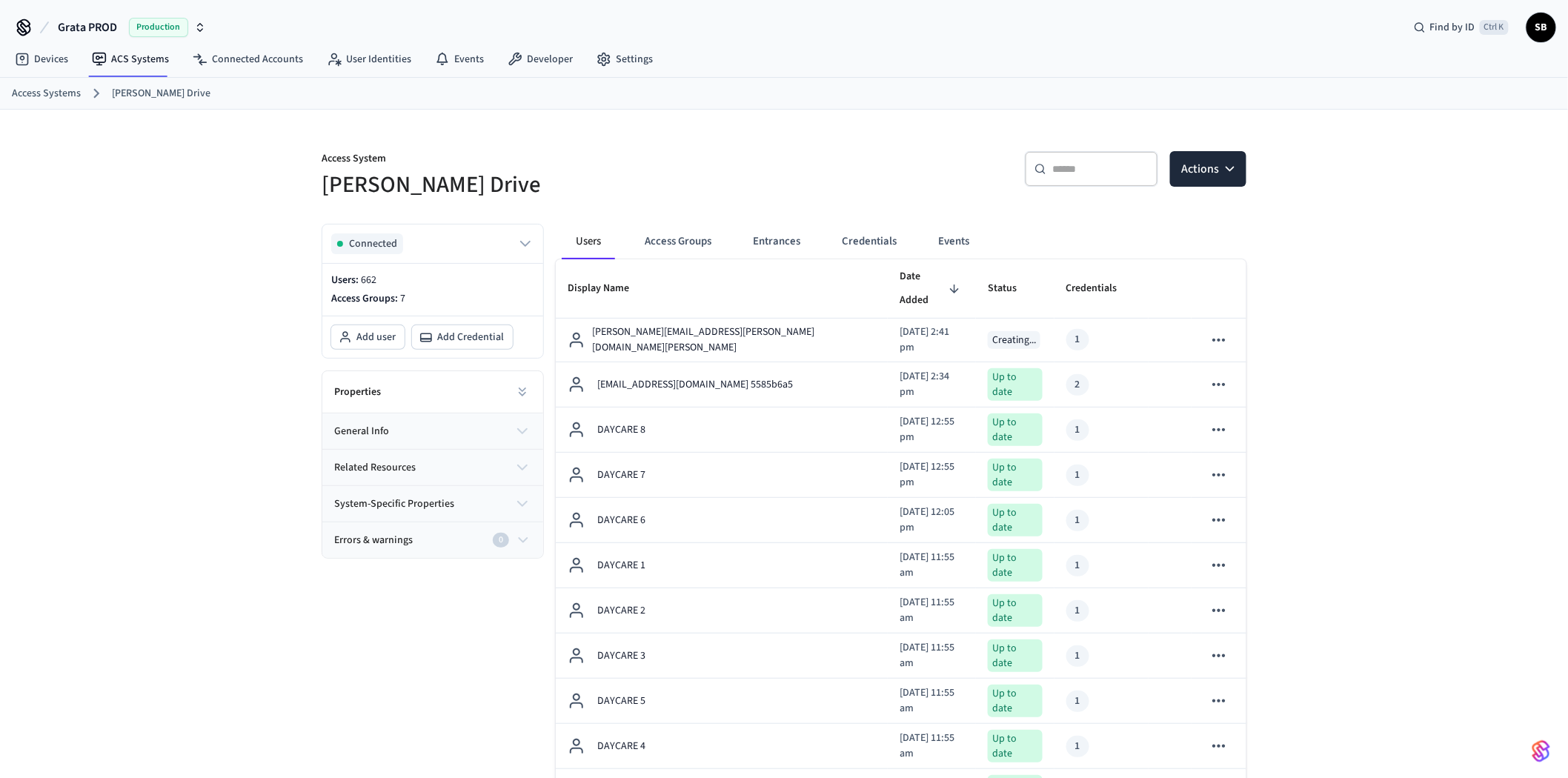
click at [331, 364] on div "Connected Users: 662 Access Groups: 7 Add user Add Credential Properties genera…" at bounding box center [432, 391] width 222 height 335
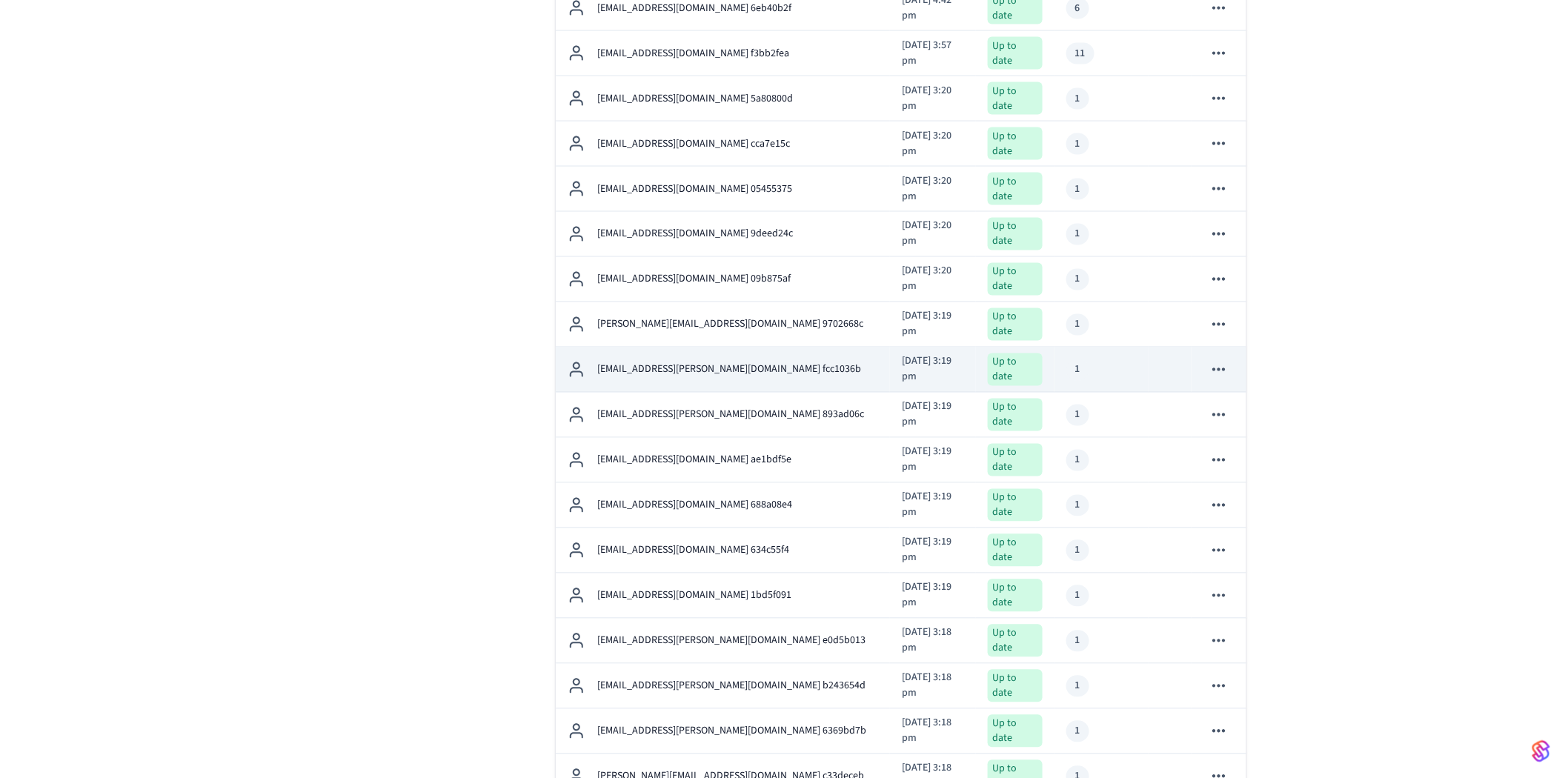
scroll to position [988, 0]
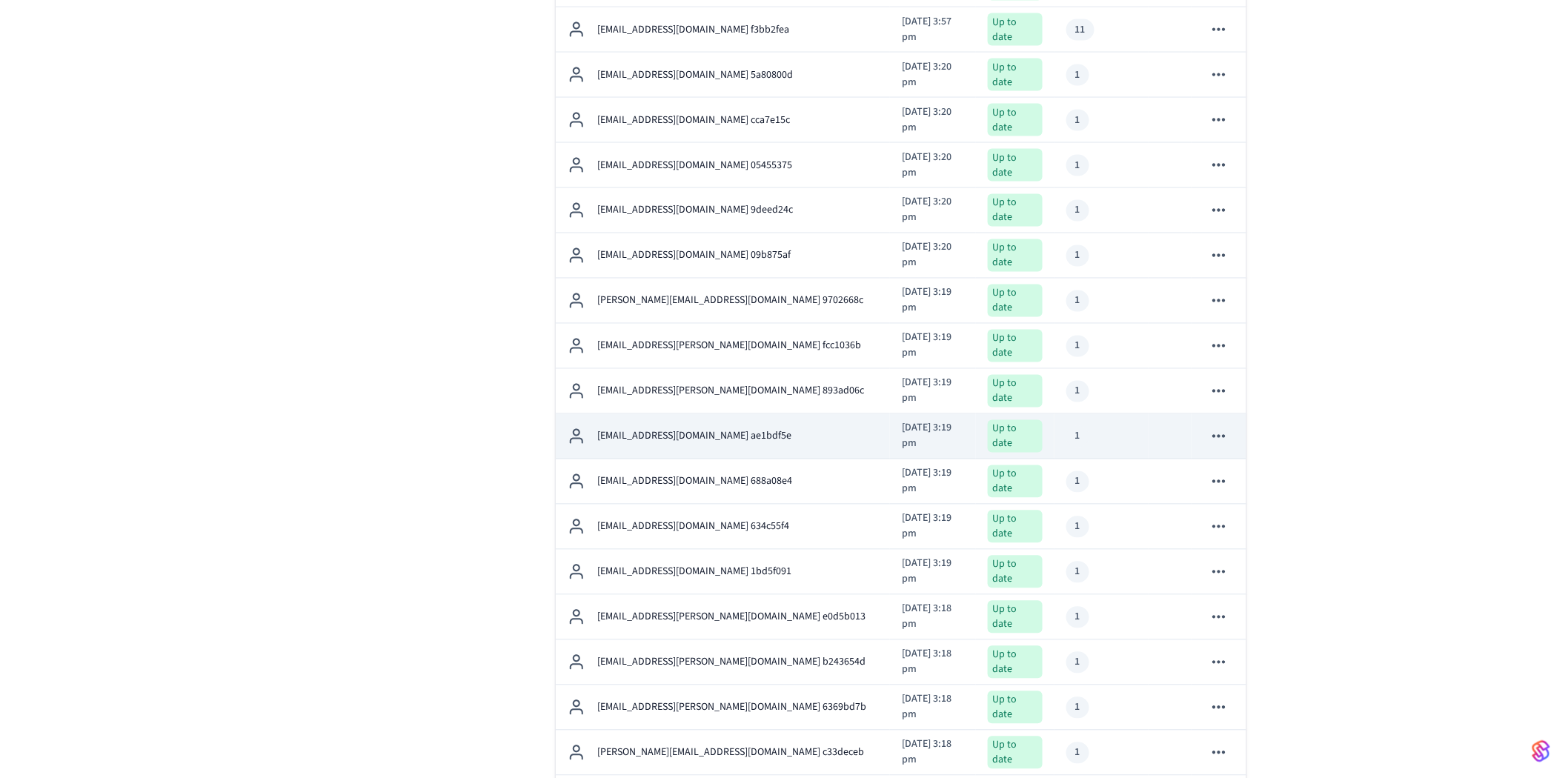
click at [809, 427] on div "[EMAIL_ADDRESS][DOMAIN_NAME] ae1bdf5e" at bounding box center [723, 436] width 311 height 18
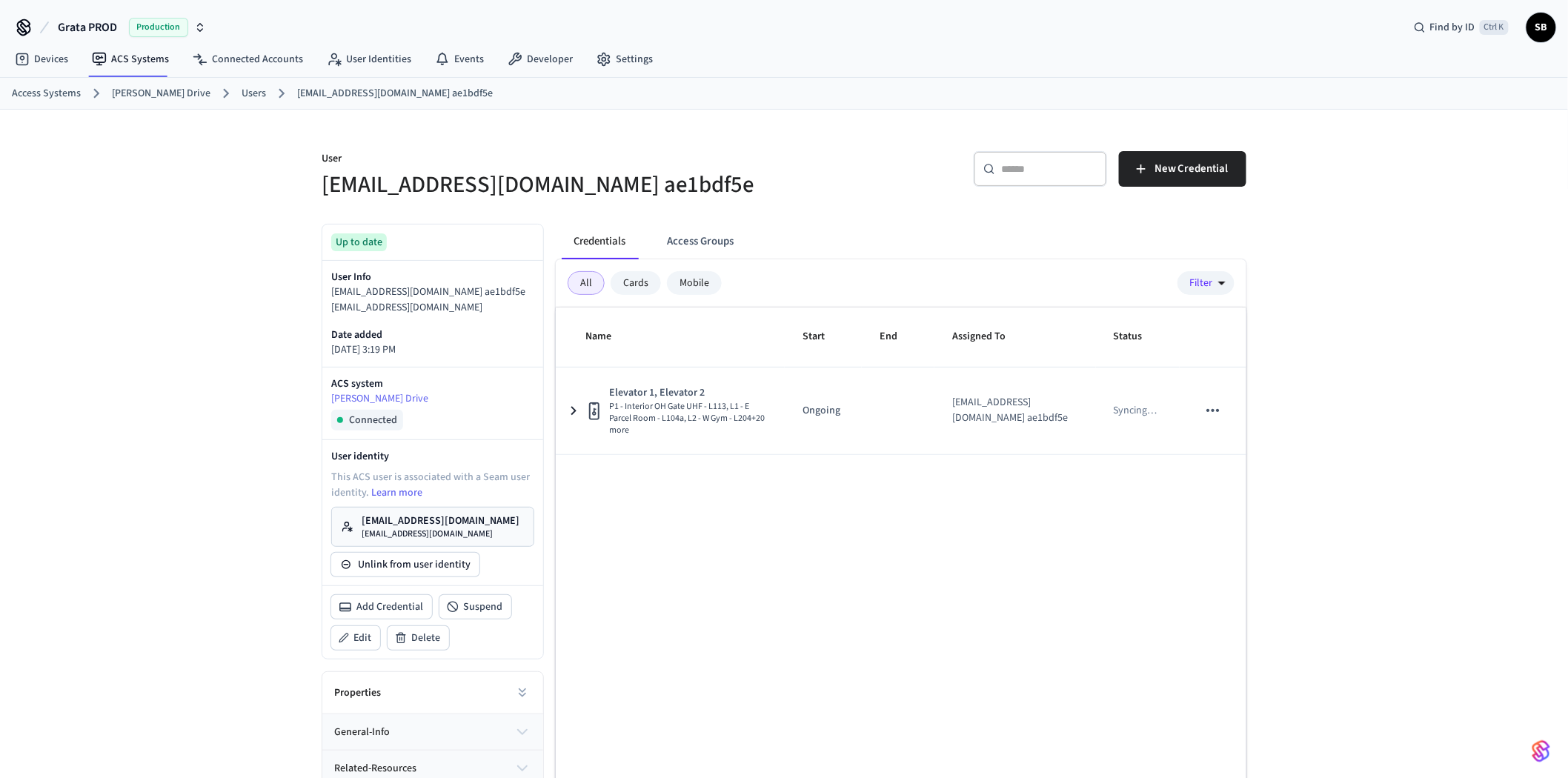
click at [704, 278] on div "Mobile" at bounding box center [694, 282] width 55 height 24
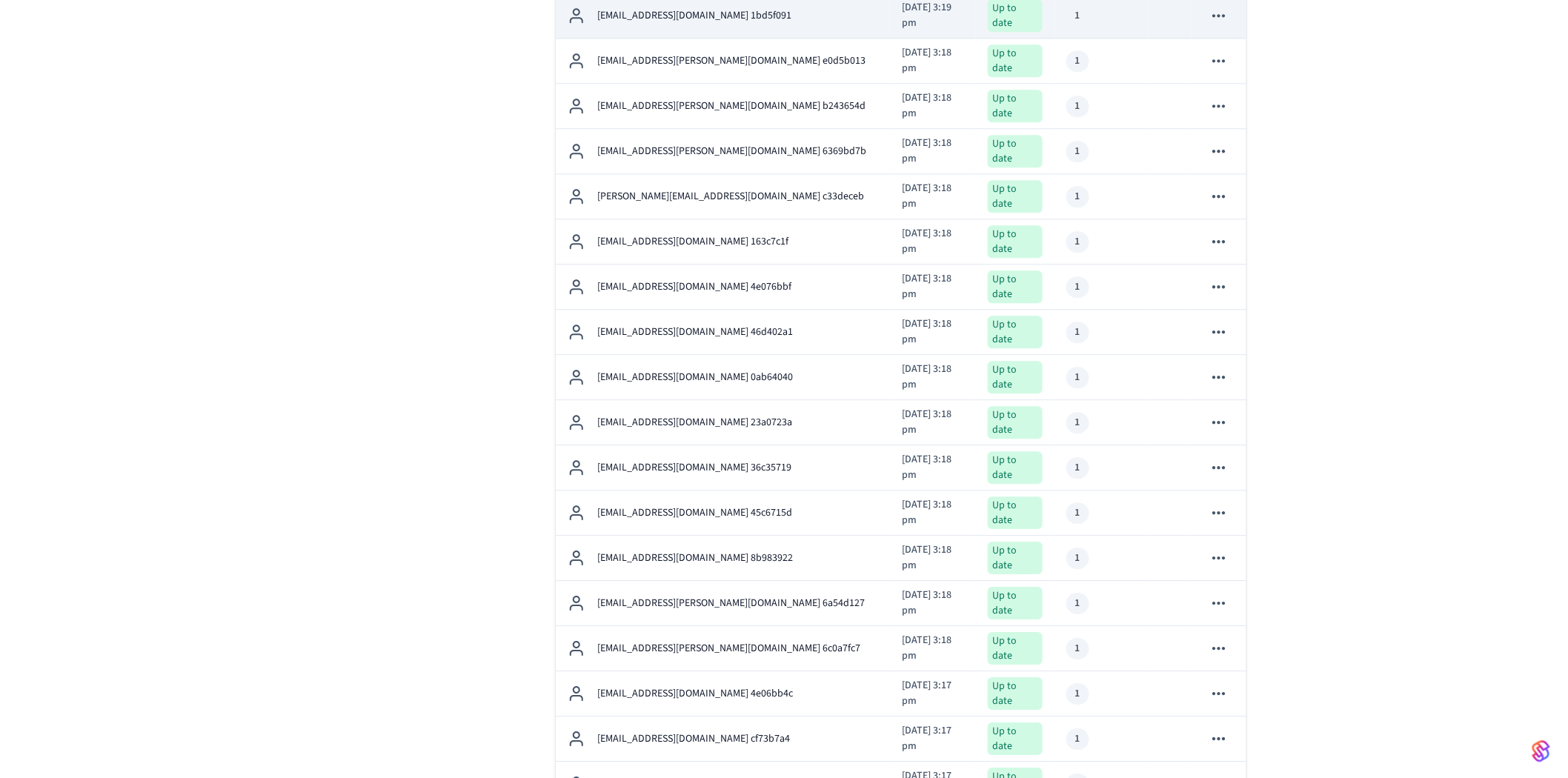
scroll to position [1808, 0]
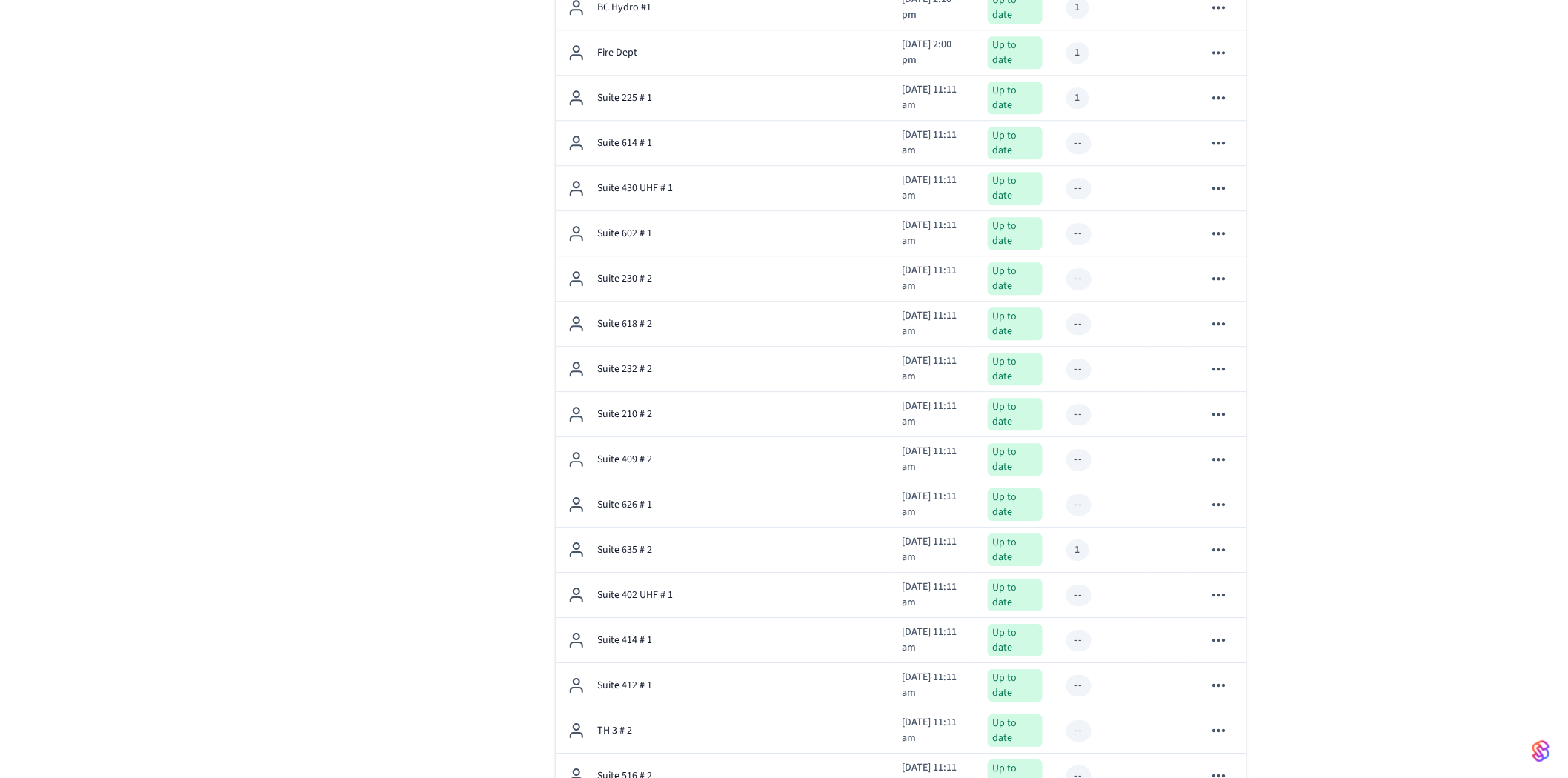
scroll to position [4000, 0]
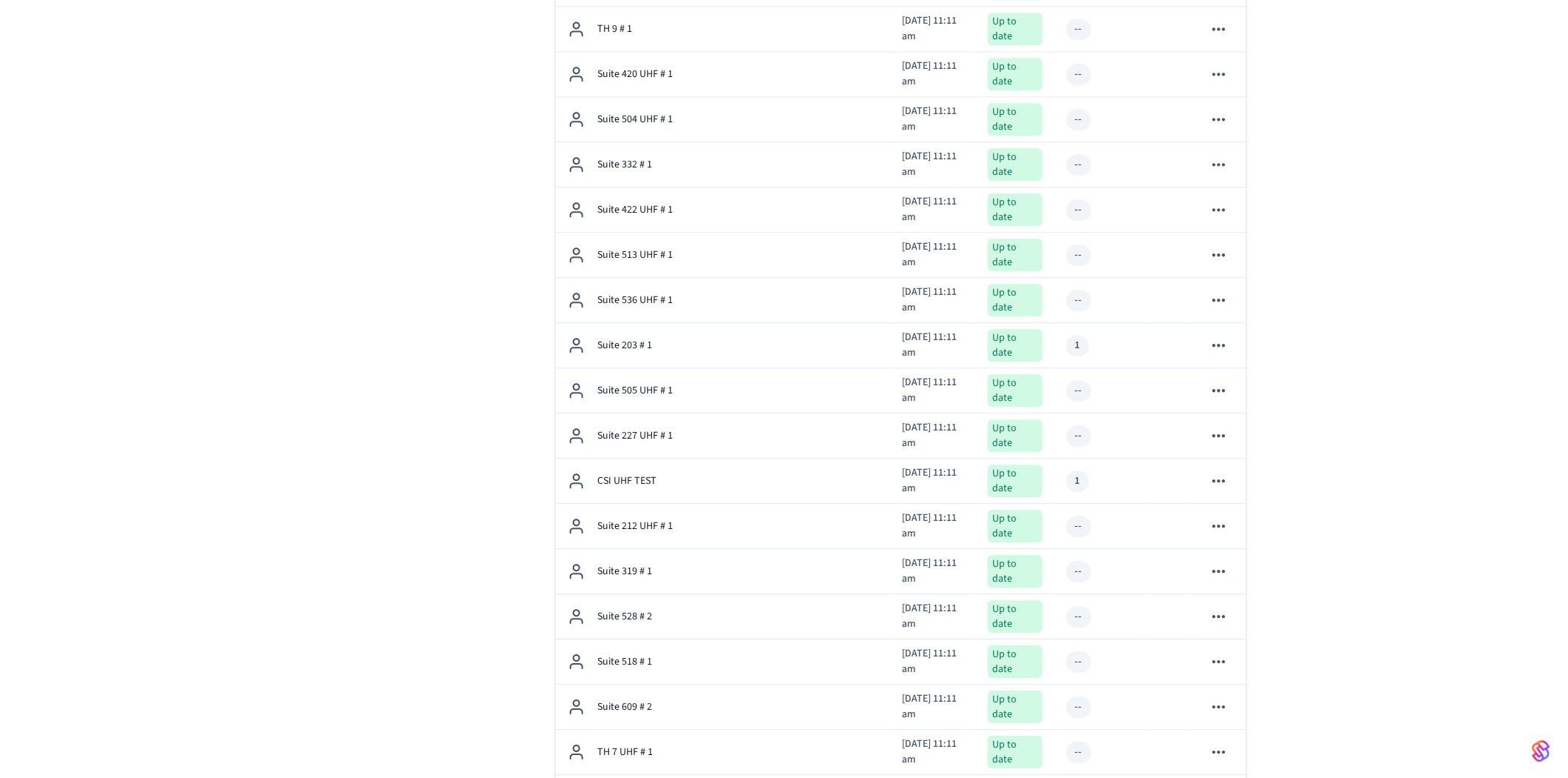
scroll to position [6193, 0]
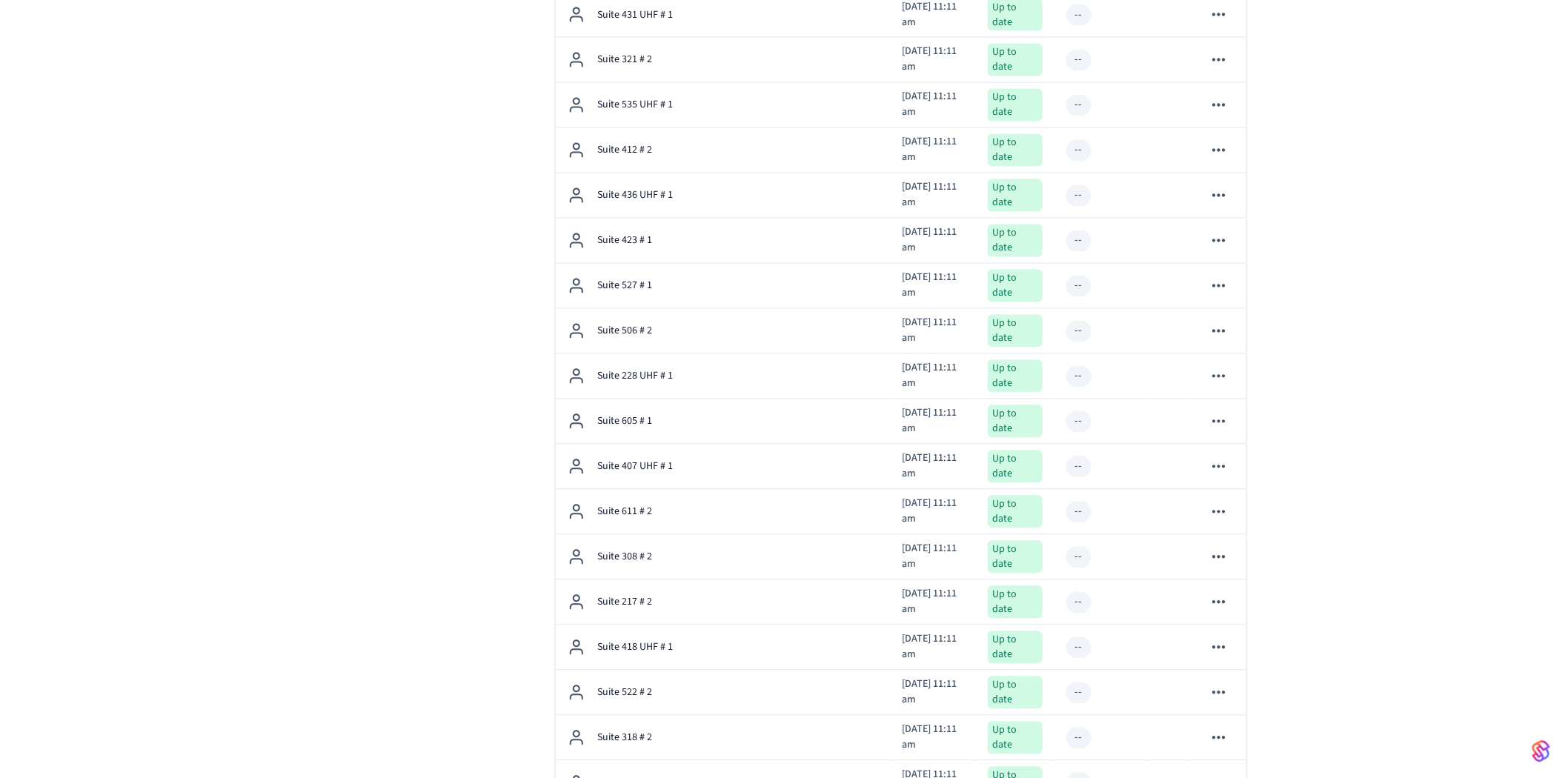
scroll to position [10578, 0]
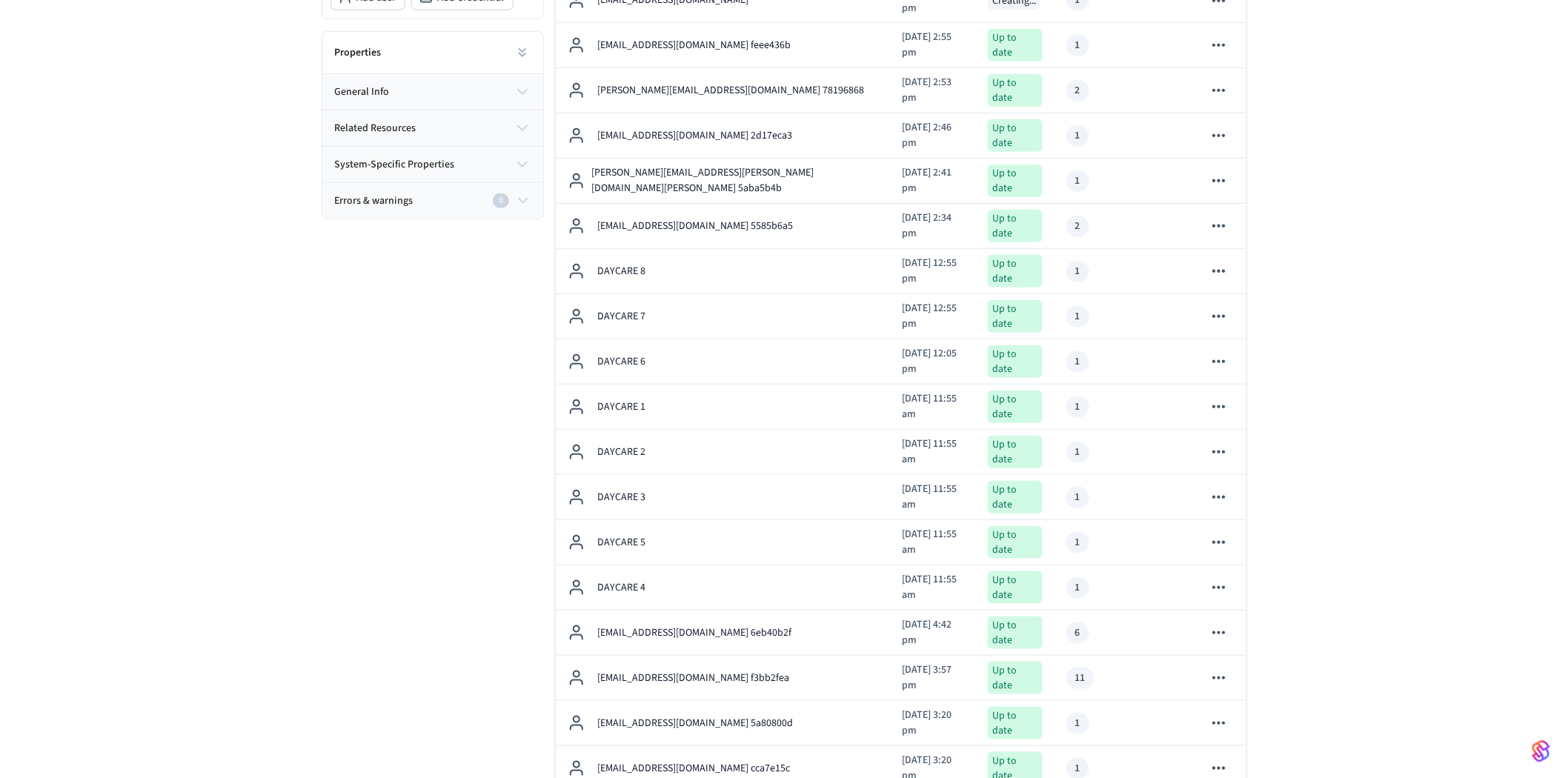
scroll to position [0, 0]
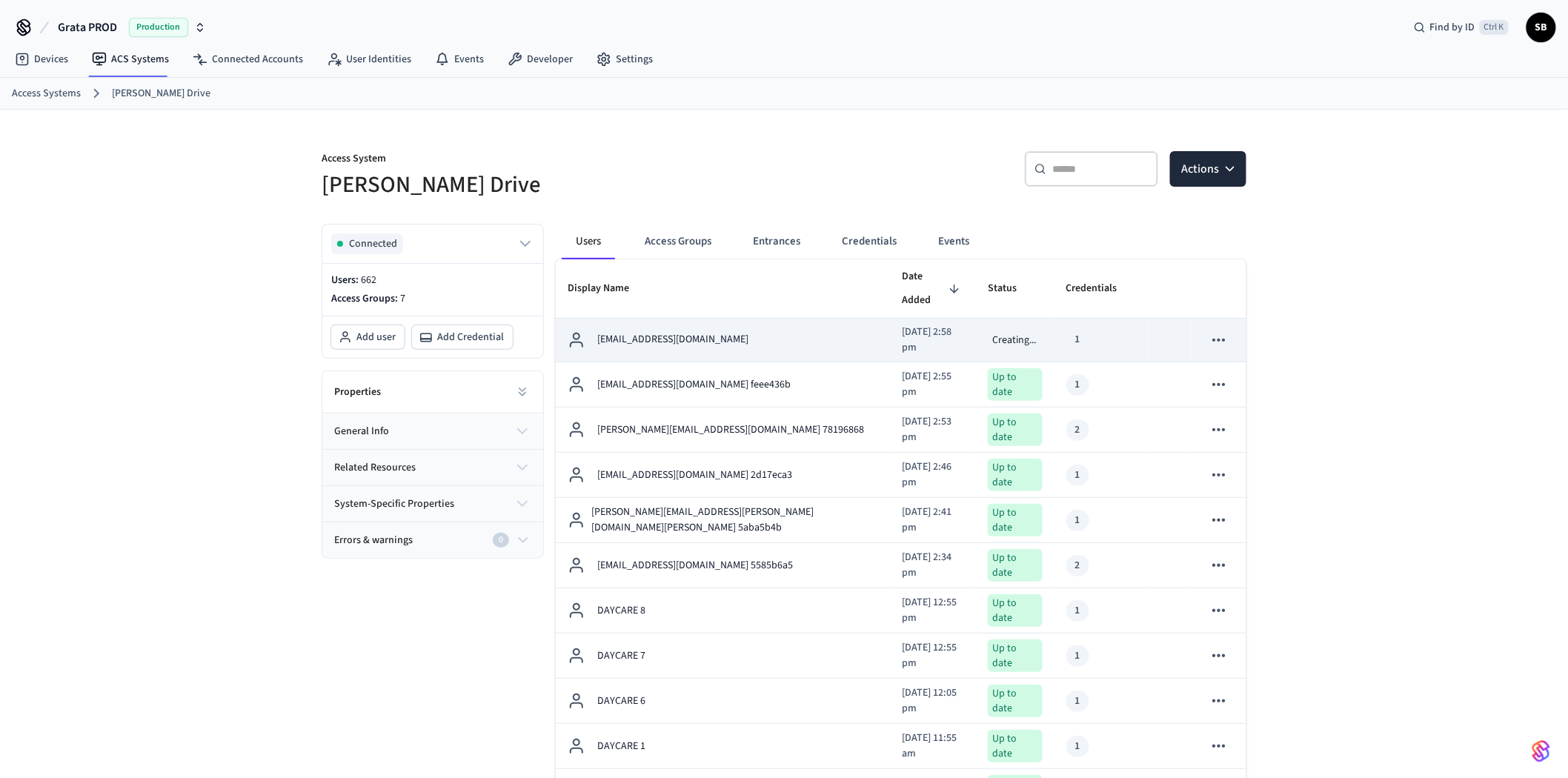
click at [758, 331] on div "[EMAIL_ADDRESS][DOMAIN_NAME]" at bounding box center [723, 340] width 311 height 18
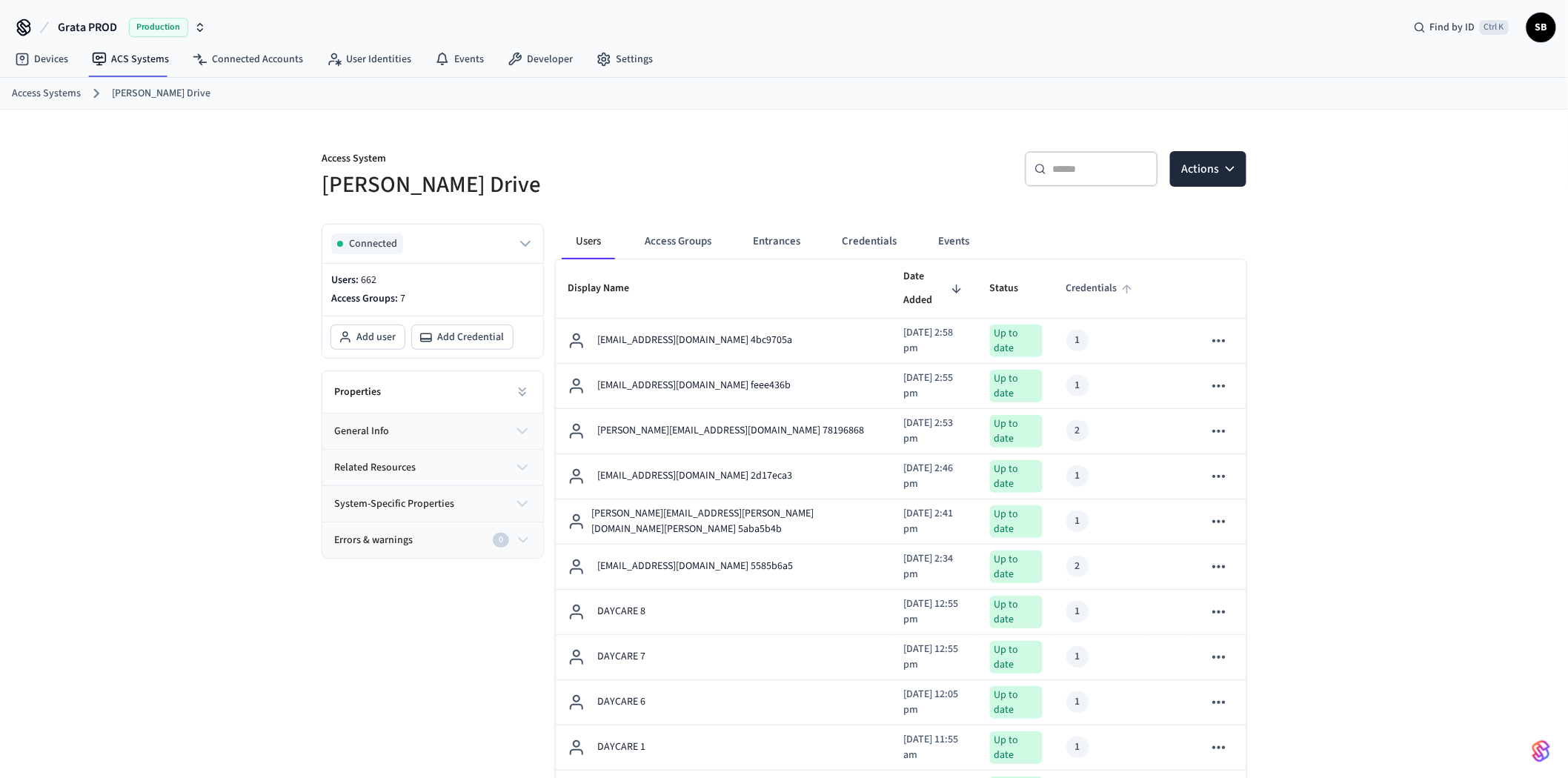
click at [1094, 278] on span "Credentials" at bounding box center [1101, 289] width 71 height 23
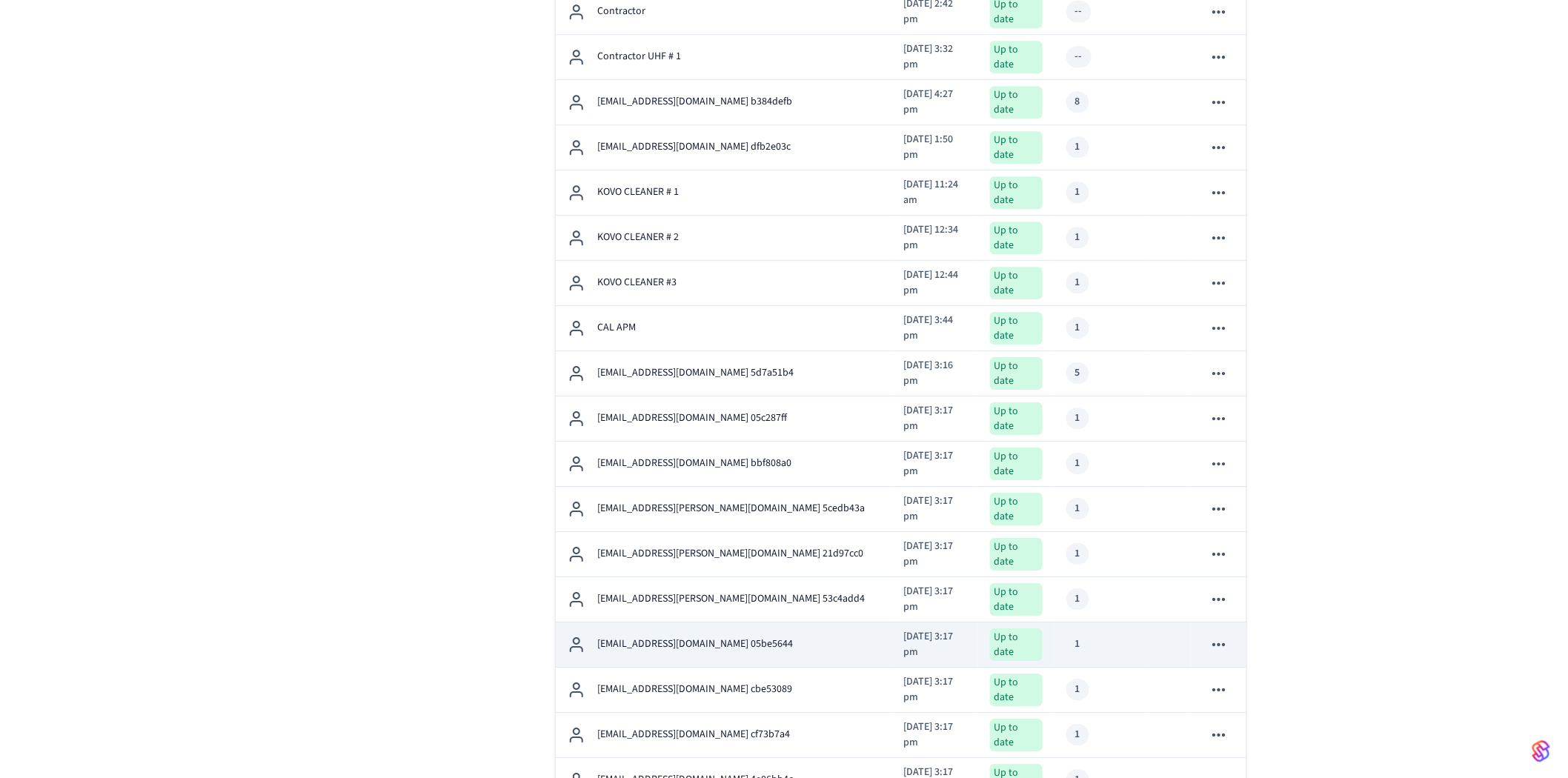
scroll to position [11282, 0]
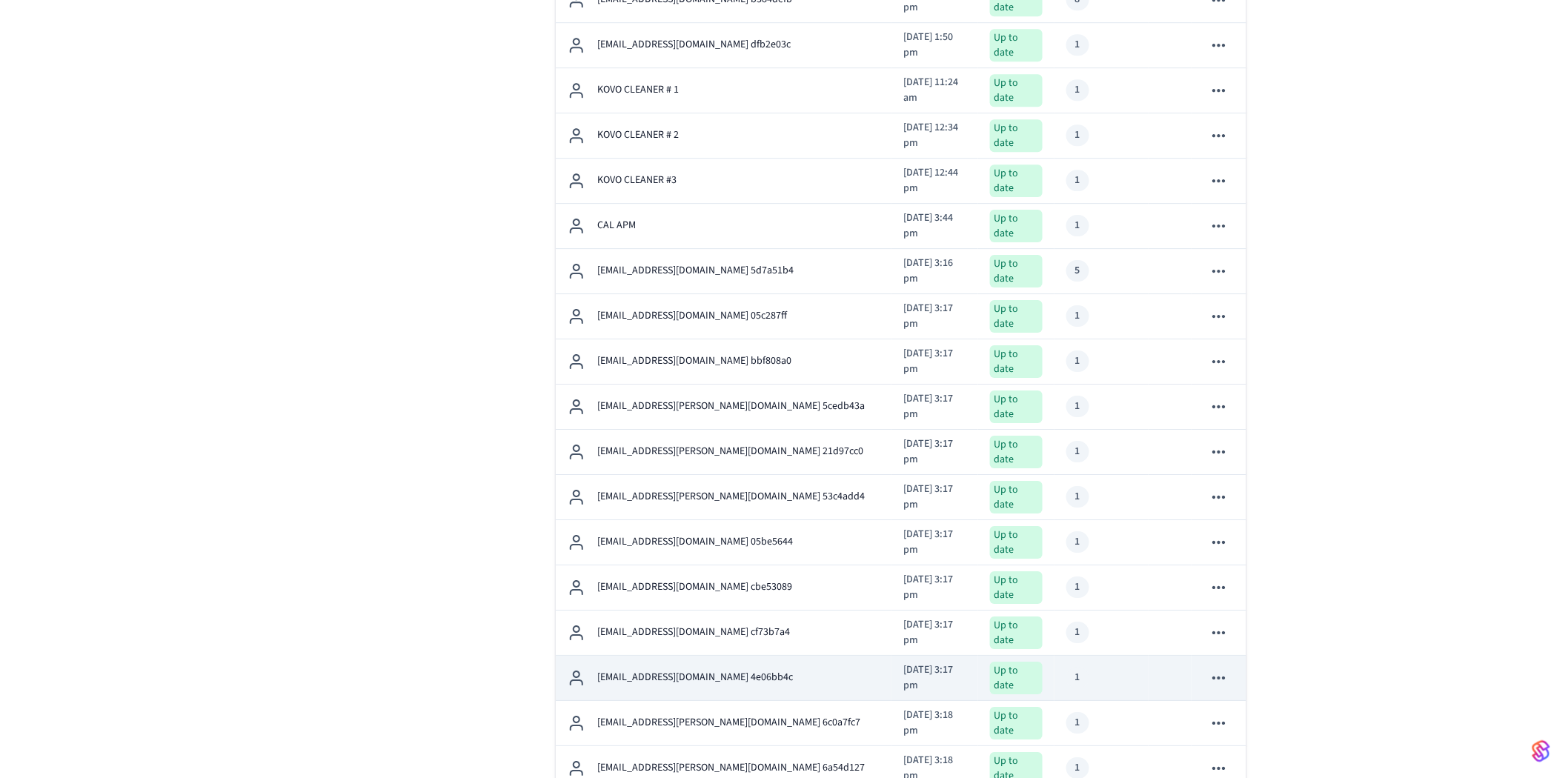
click at [780, 669] on div "[EMAIL_ADDRESS][DOMAIN_NAME] 4e06bb4c" at bounding box center [723, 678] width 312 height 18
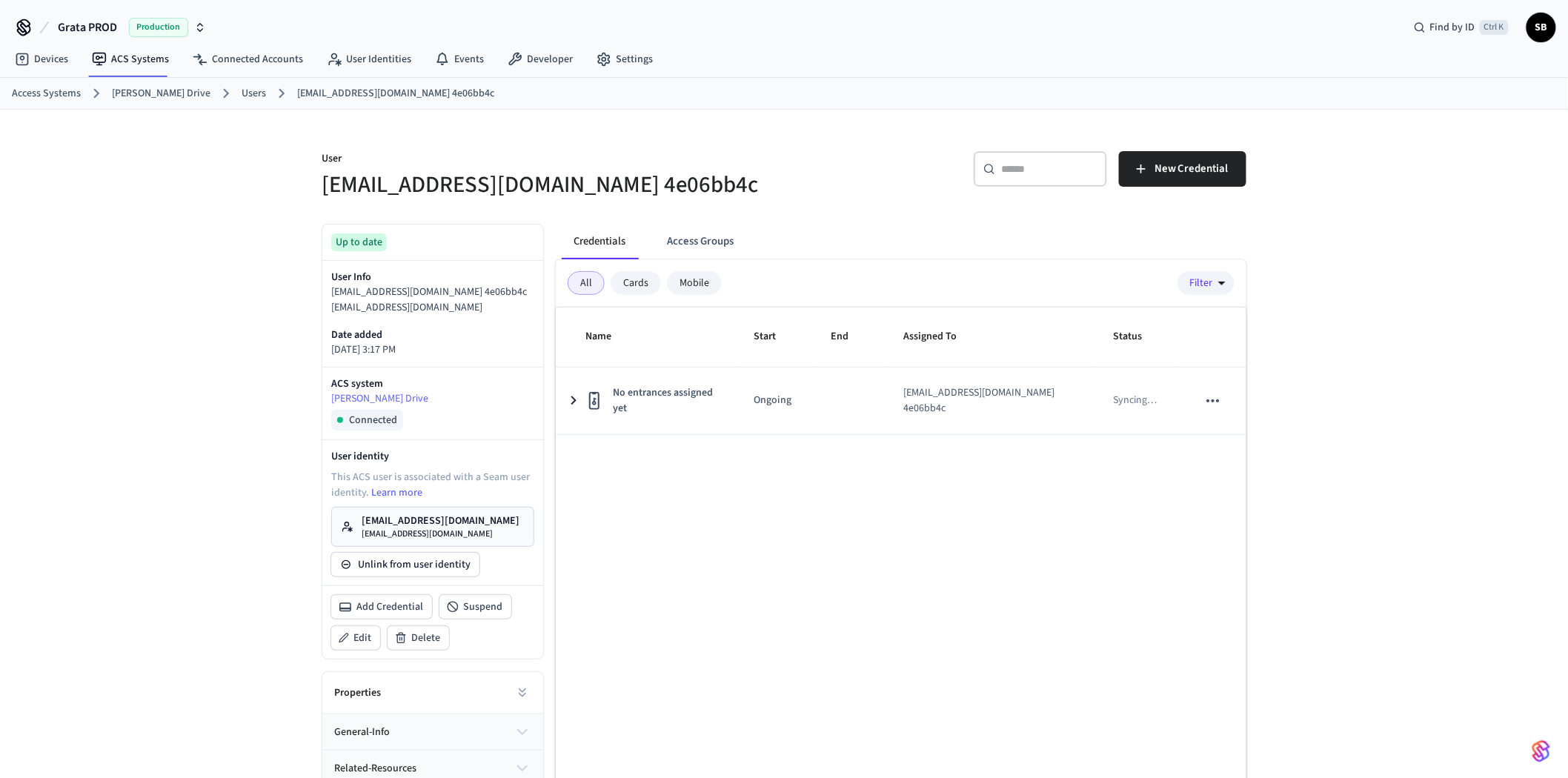
click at [689, 283] on div "Mobile" at bounding box center [694, 282] width 55 height 24
click at [684, 243] on button "Access Groups" at bounding box center [700, 242] width 90 height 36
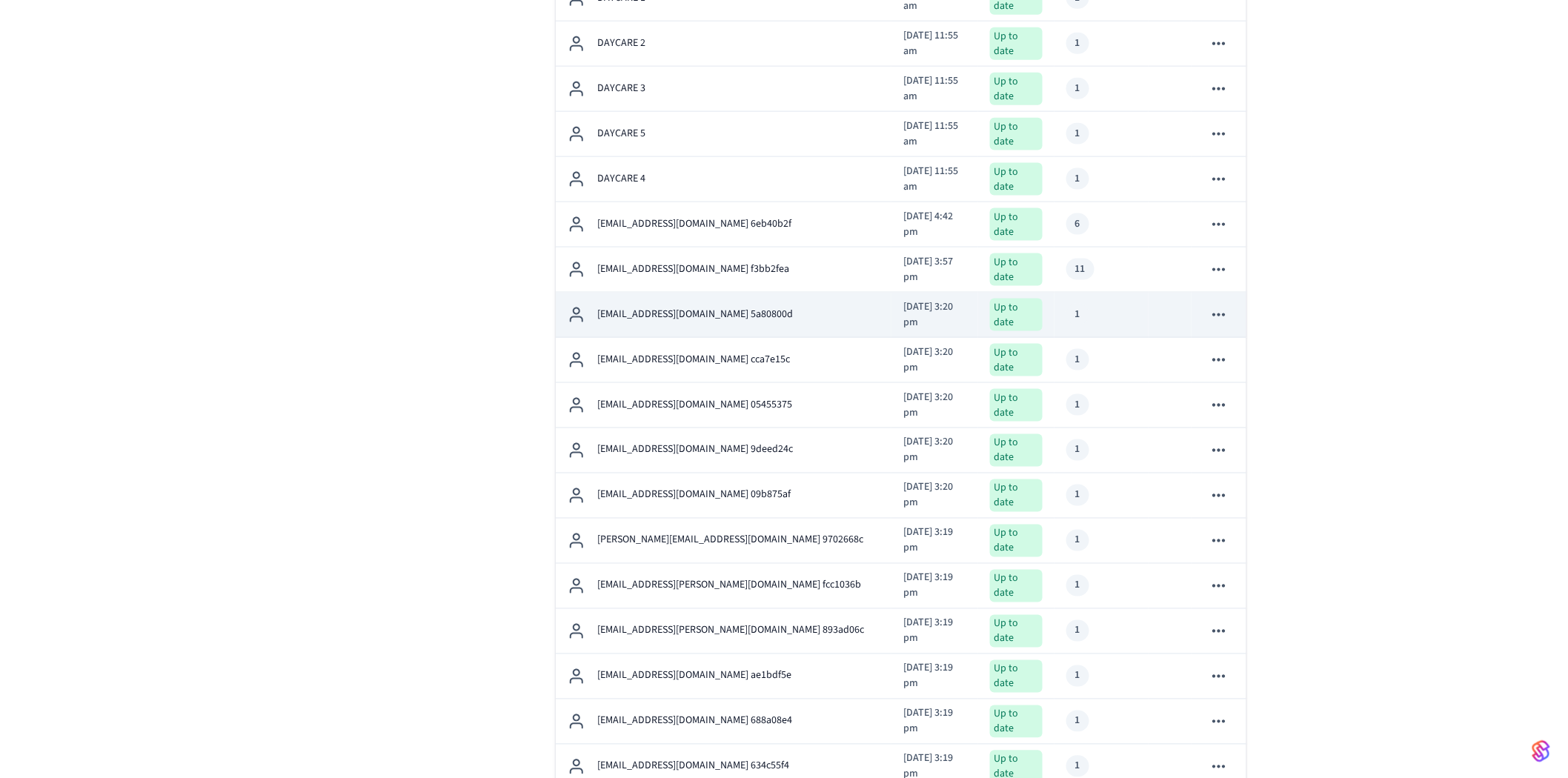
scroll to position [1050, 0]
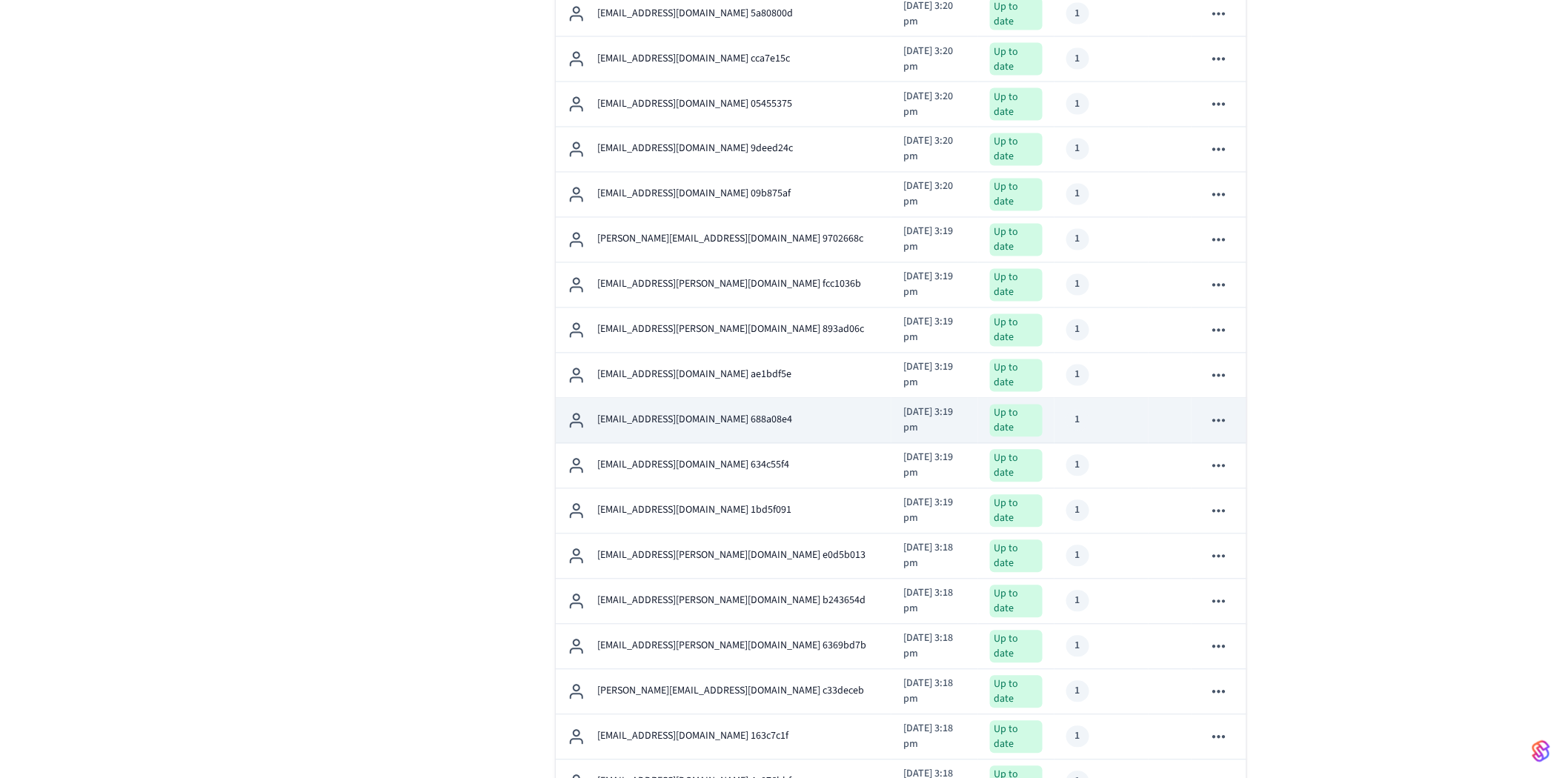
click at [1117, 410] on div "1" at bounding box center [1101, 421] width 71 height 21
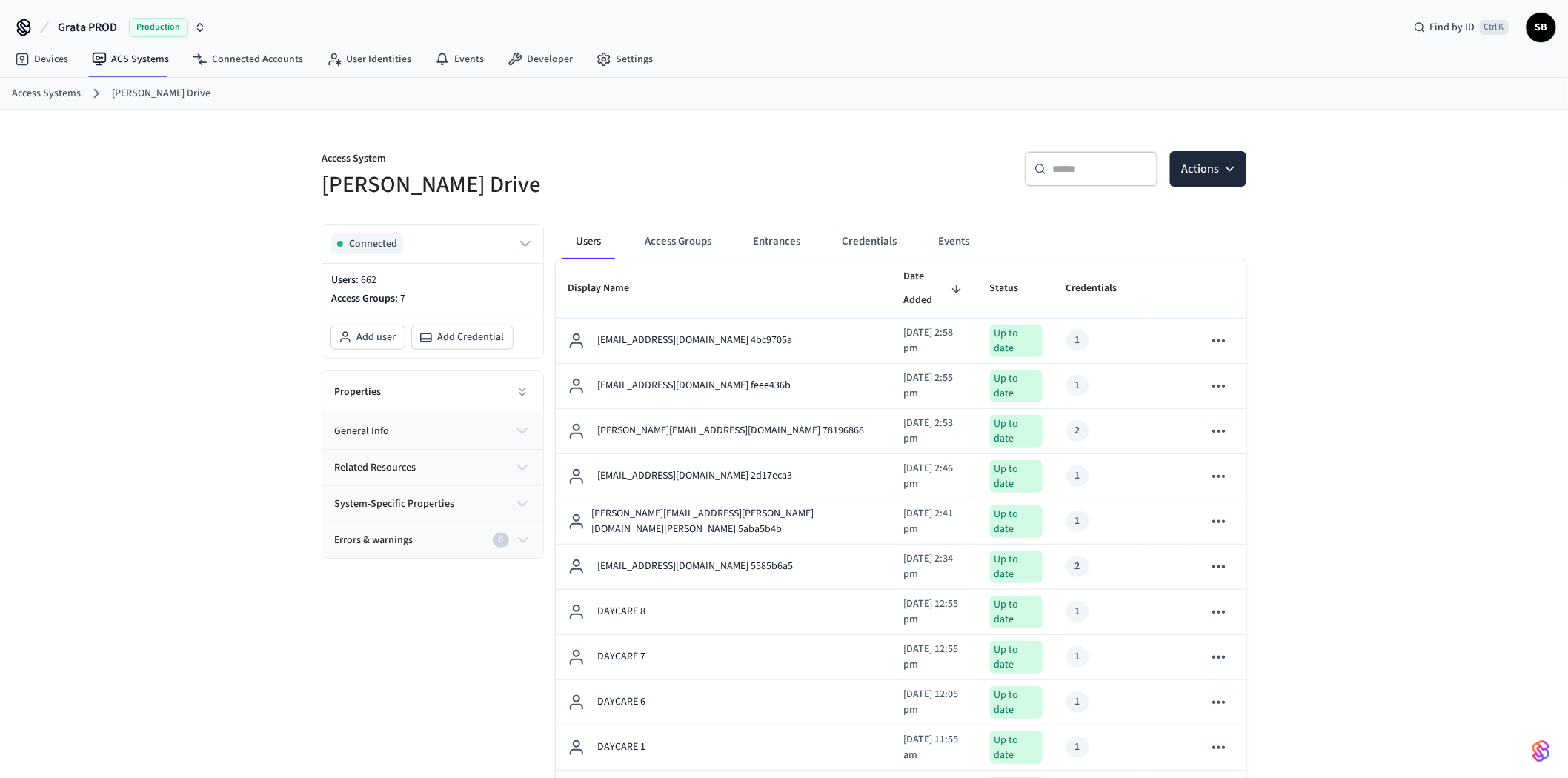
scroll to position [1050, 0]
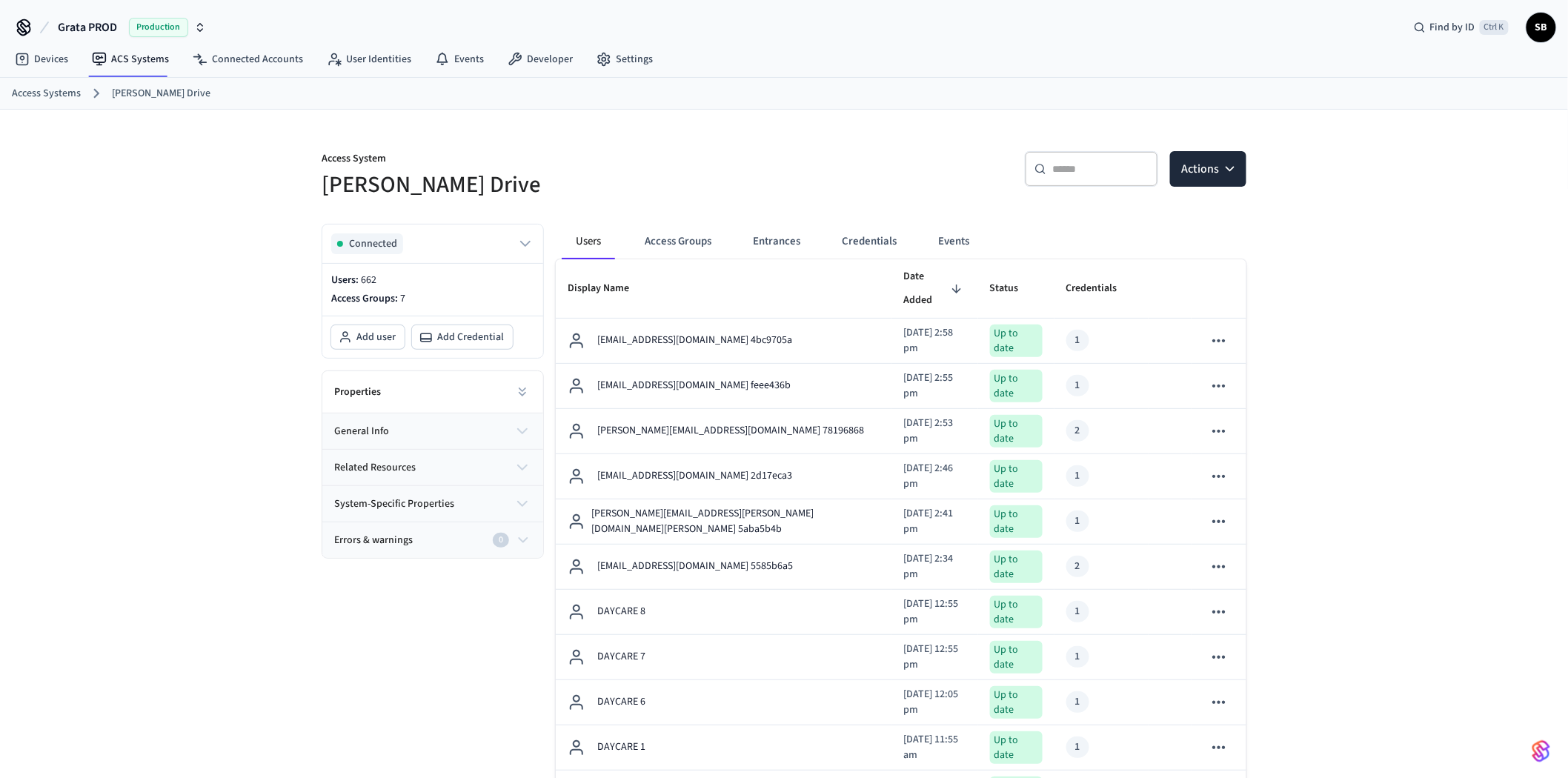
scroll to position [1545, 0]
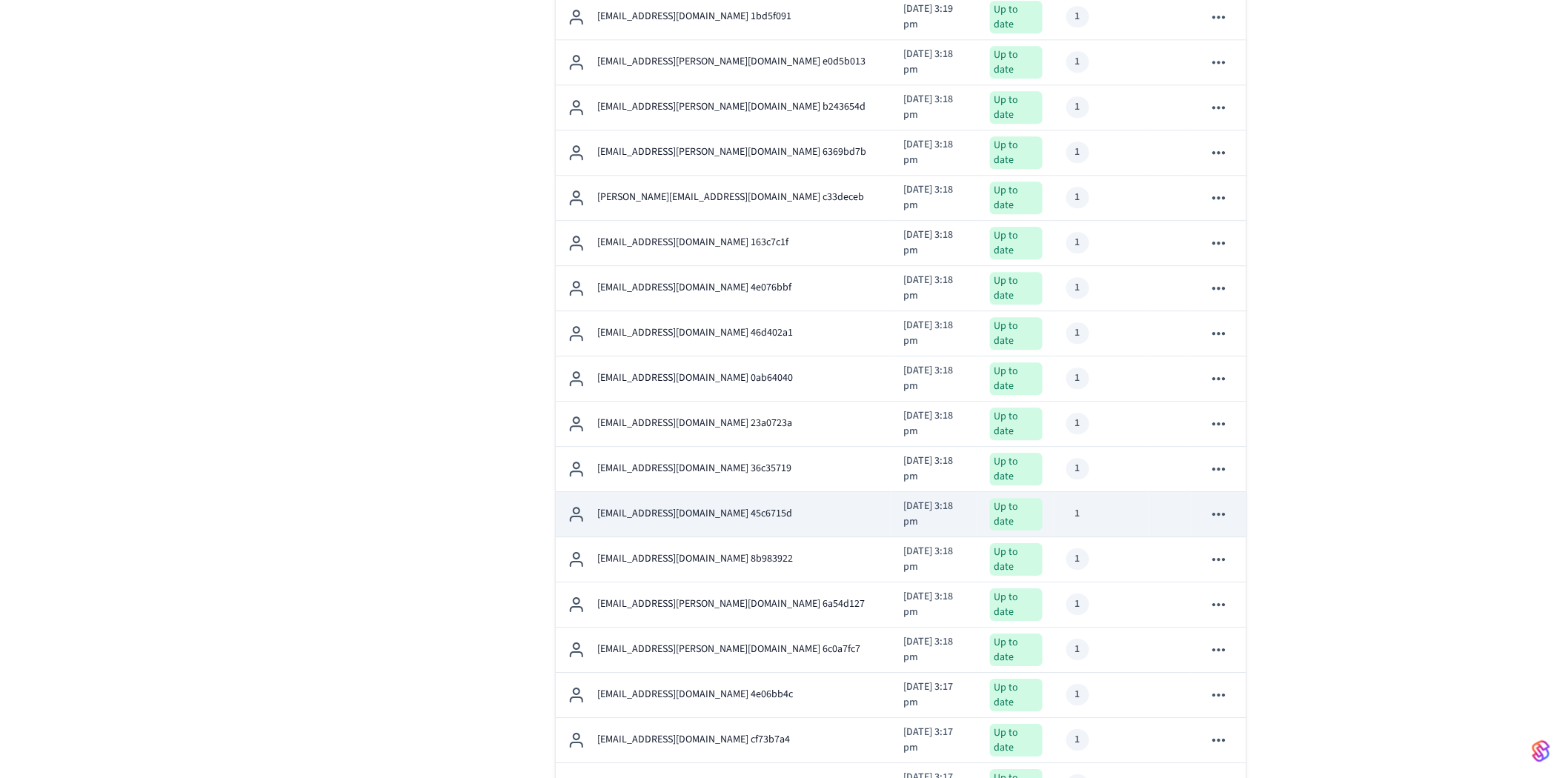
click at [1103, 503] on div "1" at bounding box center [1101, 514] width 71 height 21
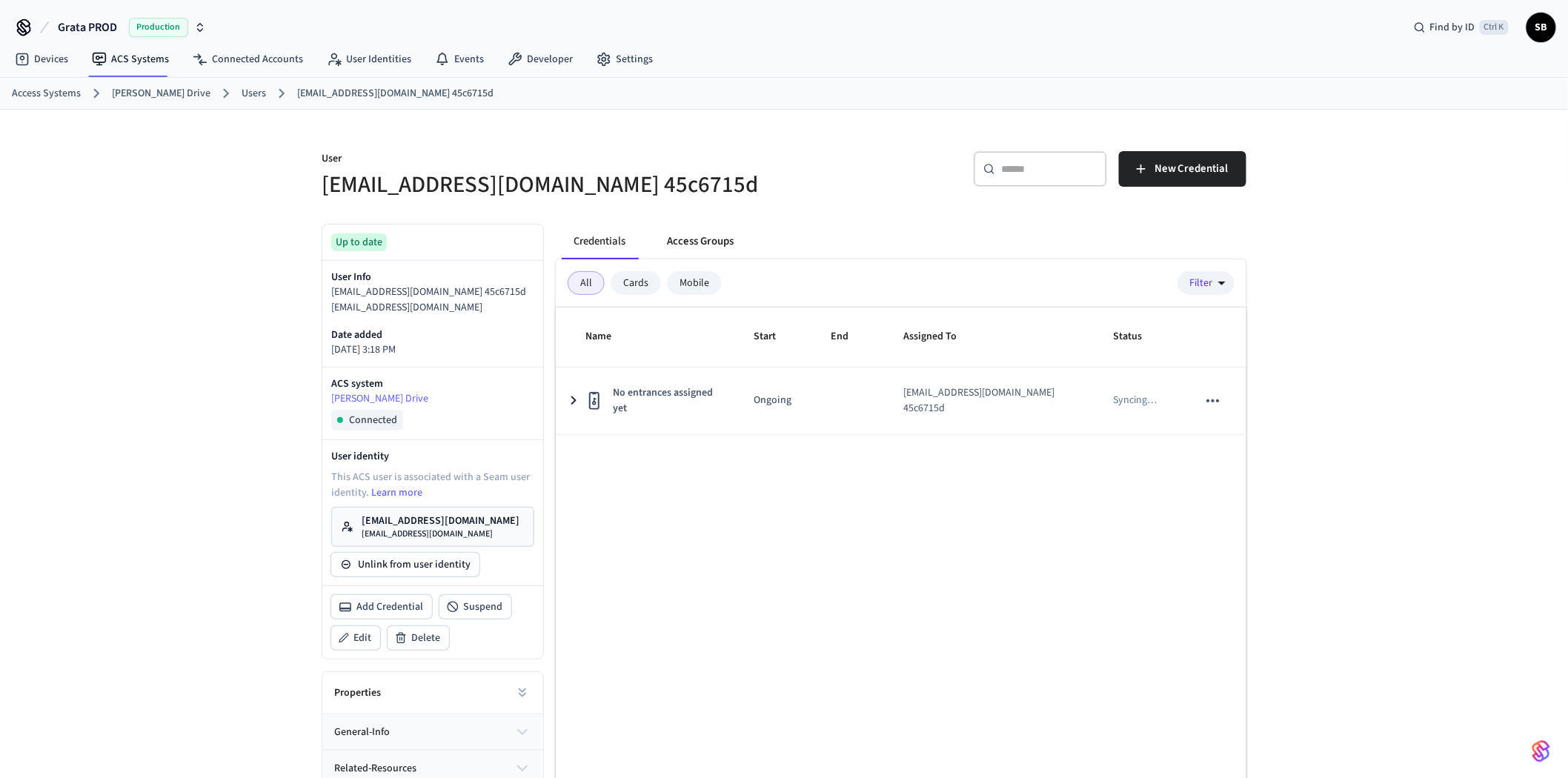
click at [682, 238] on button "Access Groups" at bounding box center [700, 242] width 90 height 36
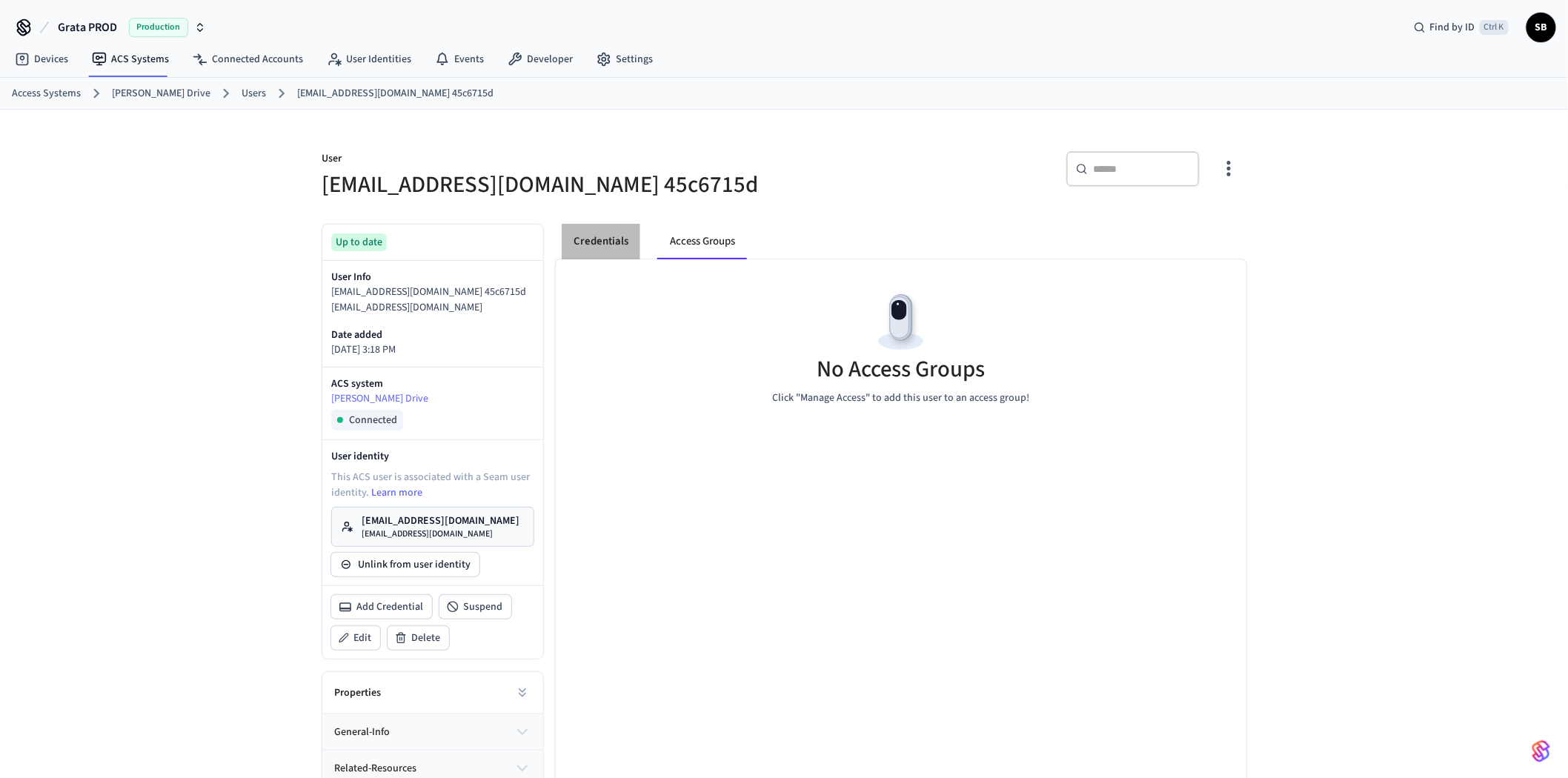
click at [610, 236] on button "Credentials" at bounding box center [601, 242] width 79 height 36
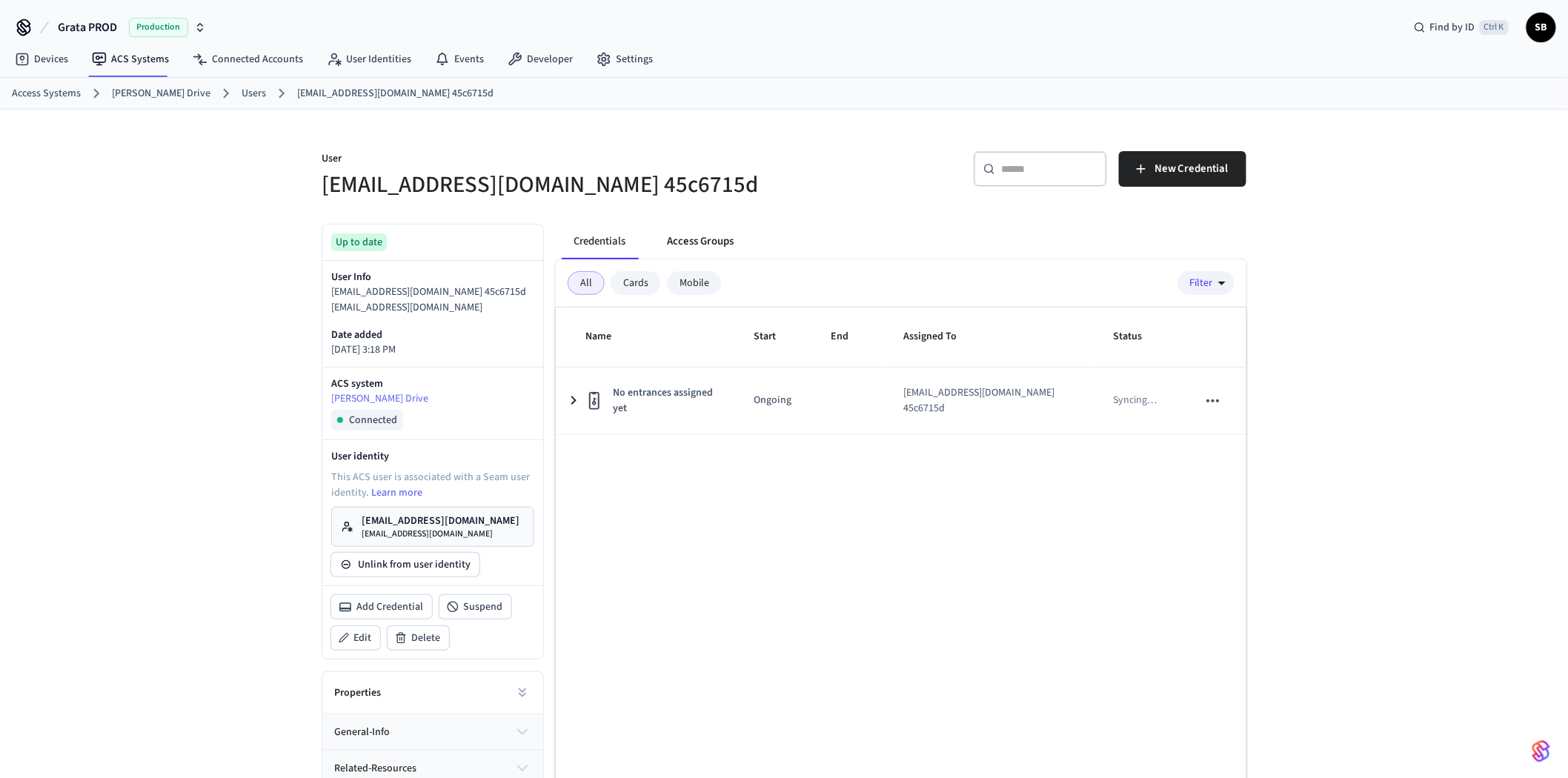
click at [697, 238] on button "Access Groups" at bounding box center [700, 242] width 90 height 36
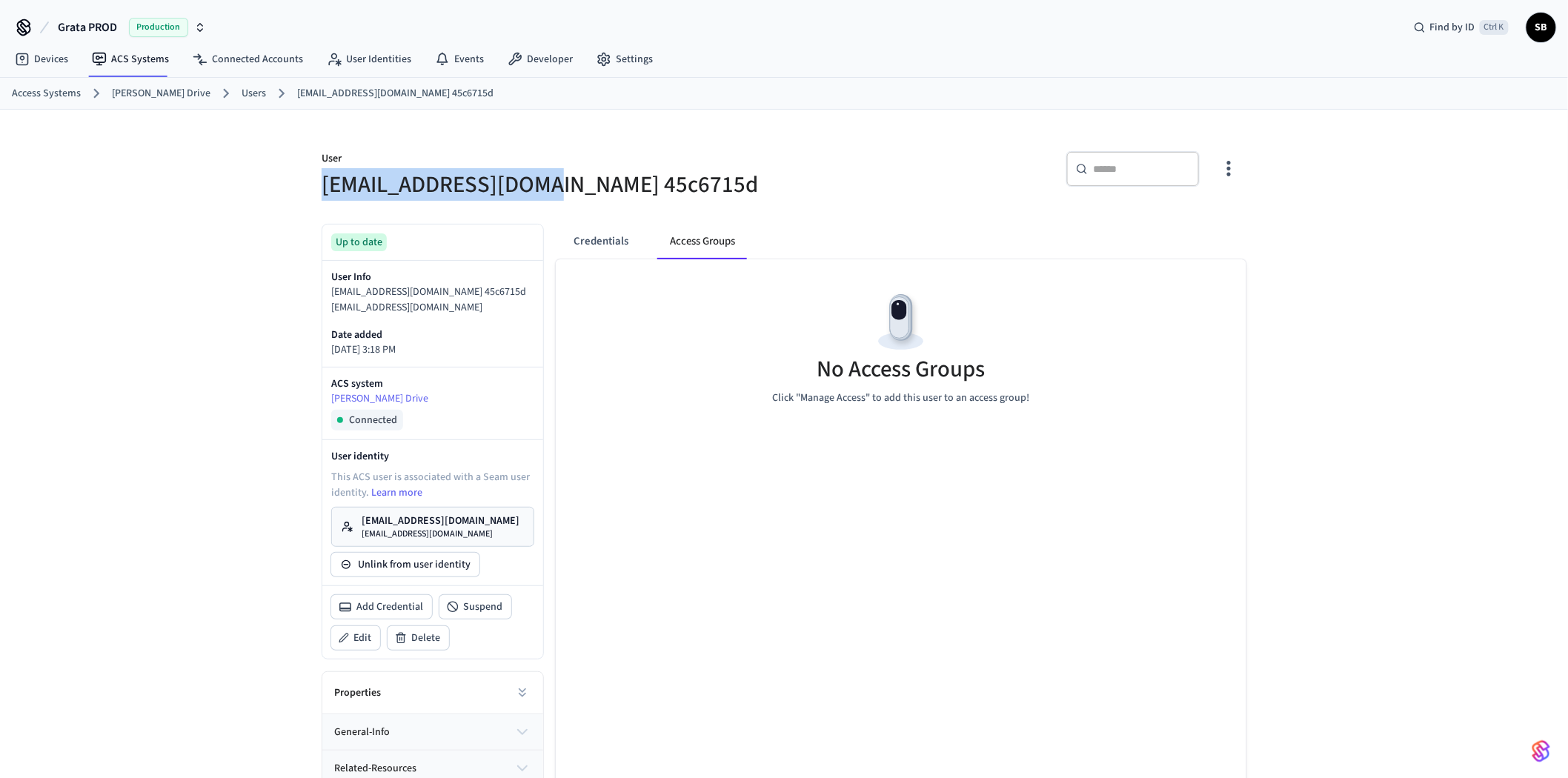
drag, startPoint x: 323, startPoint y: 183, endPoint x: 535, endPoint y: 187, distance: 212.0
click at [535, 187] on h5 "[EMAIL_ADDRESS][DOMAIN_NAME] 45c6715d" at bounding box center [548, 185] width 453 height 30
copy h5 "[EMAIL_ADDRESS][DOMAIN_NAME]"
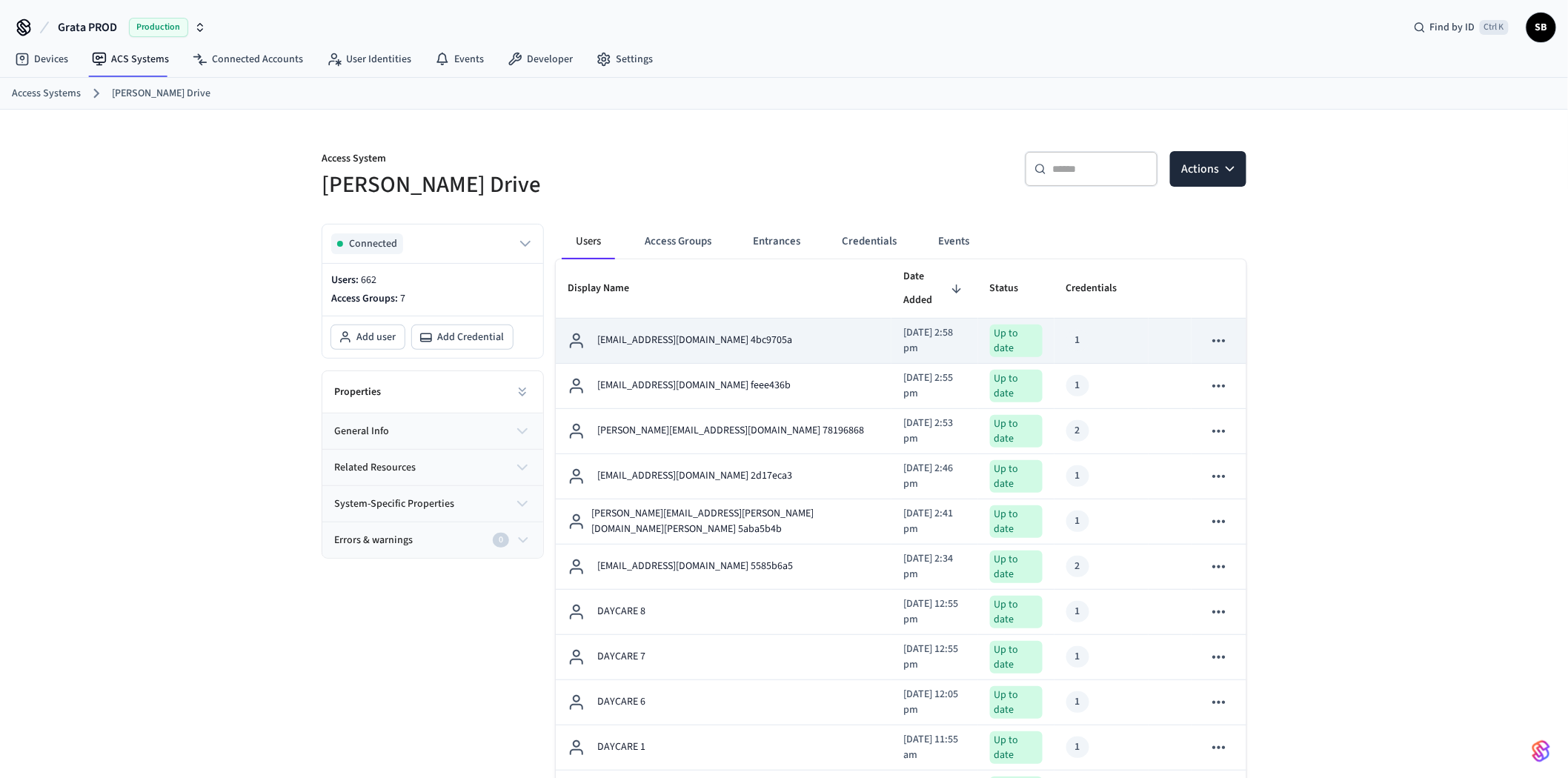
click at [760, 332] on div "ethansdesk@icloud.com 4bc9705a" at bounding box center [723, 341] width 312 height 18
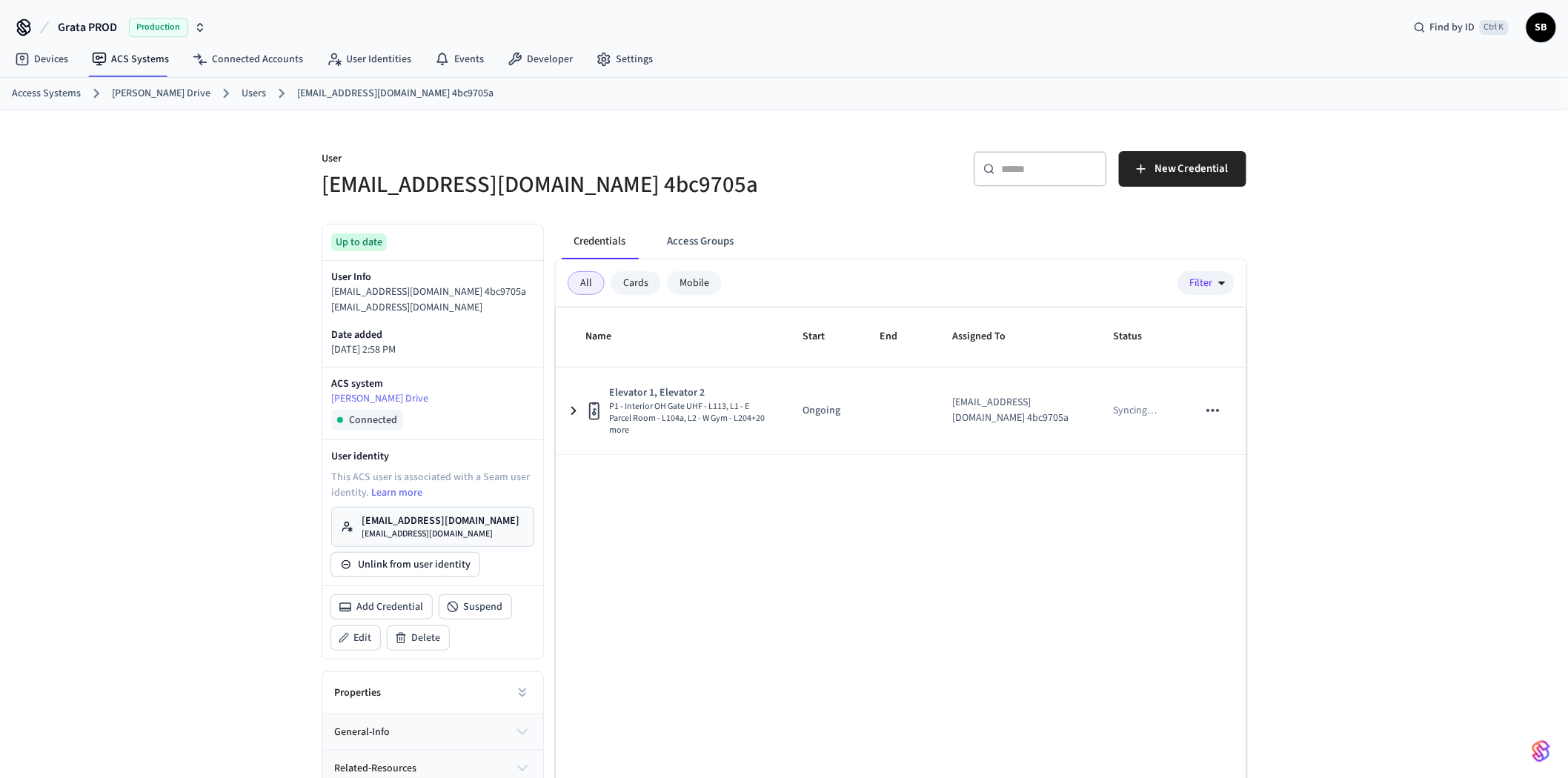
click at [673, 282] on div "Mobile" at bounding box center [694, 282] width 55 height 24
click at [701, 228] on button "Access Groups" at bounding box center [700, 242] width 90 height 36
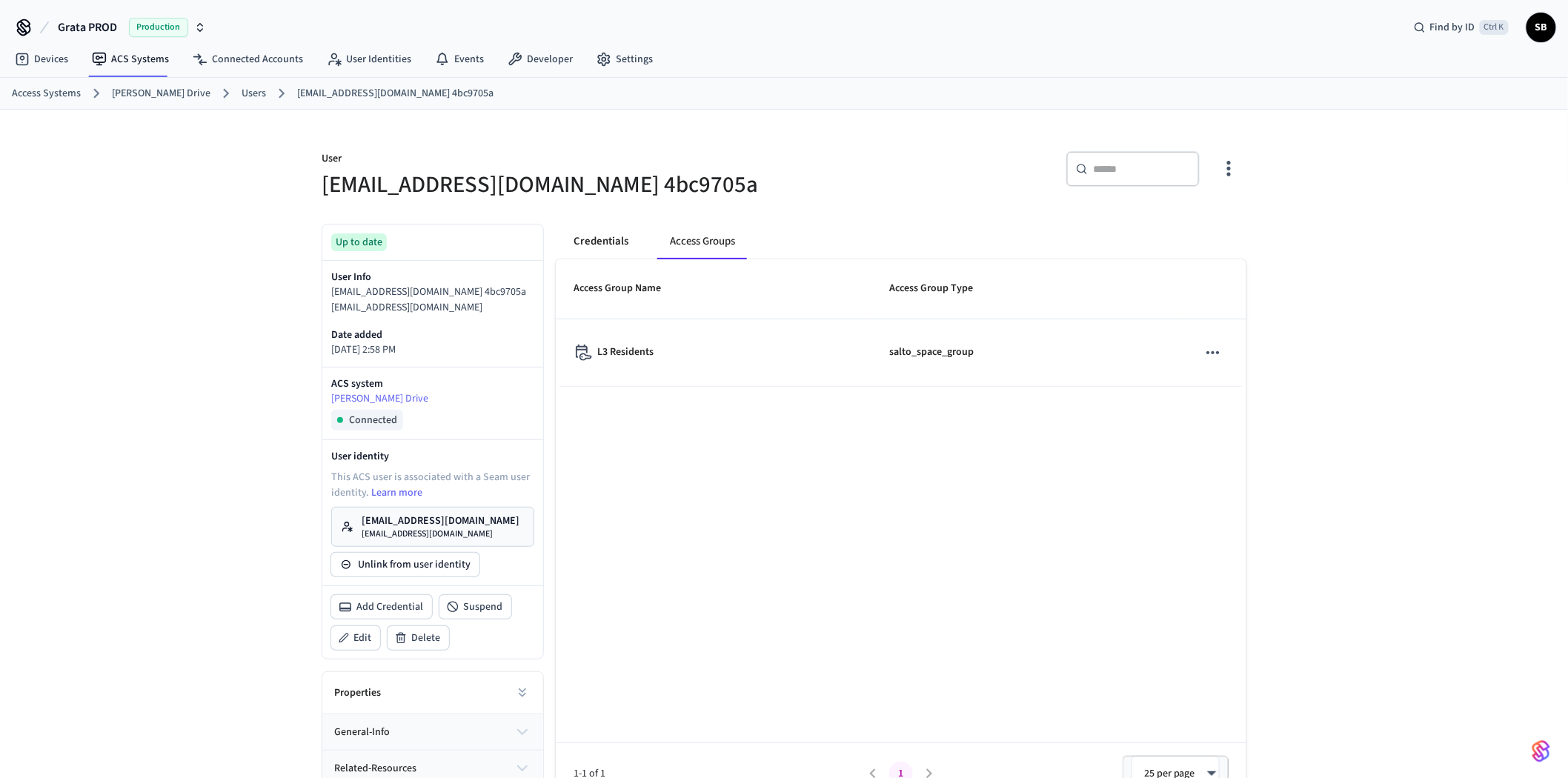
click at [603, 238] on button "Credentials" at bounding box center [601, 242] width 79 height 36
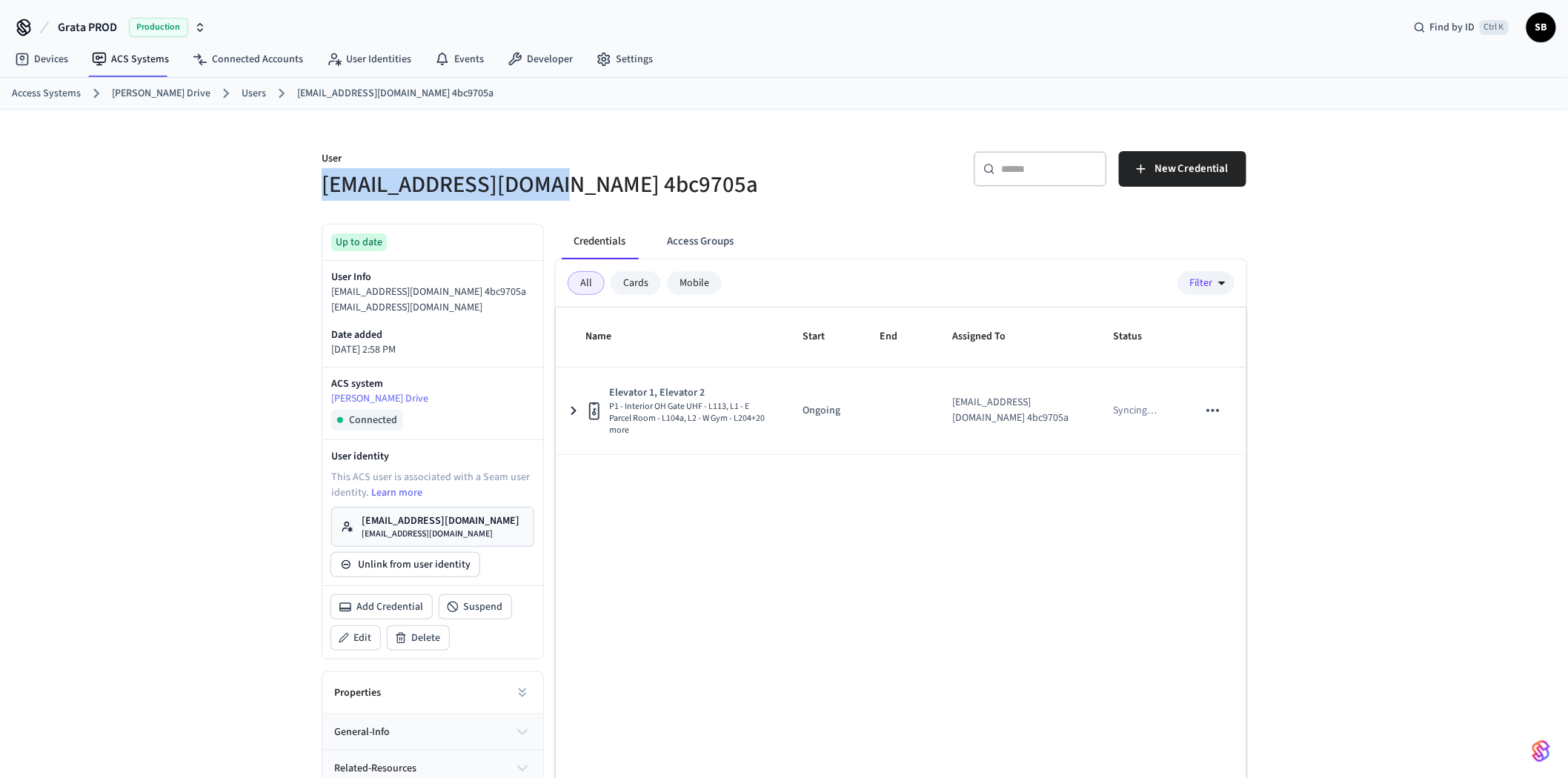
drag, startPoint x: 325, startPoint y: 184, endPoint x: 556, endPoint y: 187, distance: 231.0
click at [556, 187] on h5 "ethansdesk@icloud.com 4bc9705a" at bounding box center [548, 185] width 453 height 30
copy h5 "[EMAIL_ADDRESS][DOMAIN_NAME]"
